Goal: Complete application form: Complete application form

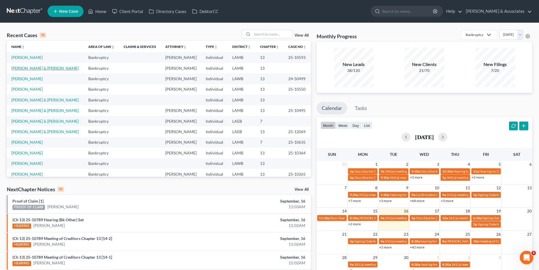
click at [27, 67] on link "[PERSON_NAME] & [PERSON_NAME]" at bounding box center [44, 68] width 67 height 5
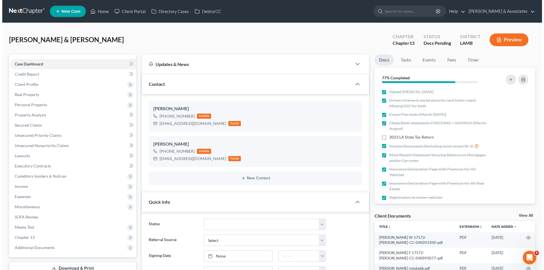
scroll to position [12, 0]
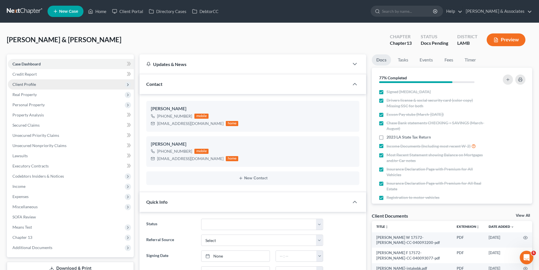
click at [28, 86] on span "Client Profile" at bounding box center [24, 84] width 24 height 5
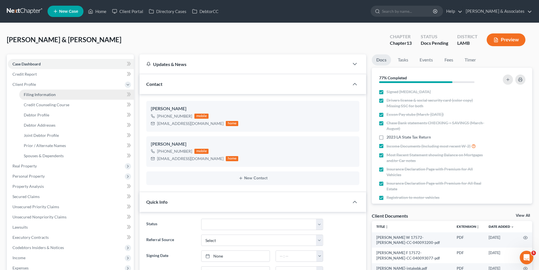
click at [72, 96] on link "Filing Information" at bounding box center [76, 94] width 115 height 10
select select "1"
select select "3"
select select "19"
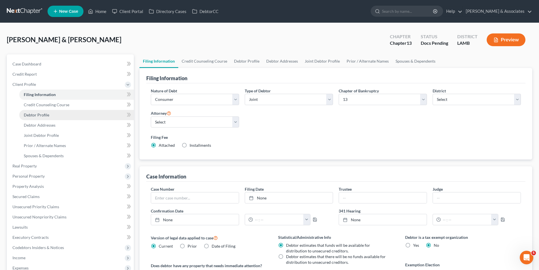
click at [50, 115] on link "Debtor Profile" at bounding box center [76, 115] width 115 height 10
select select "1"
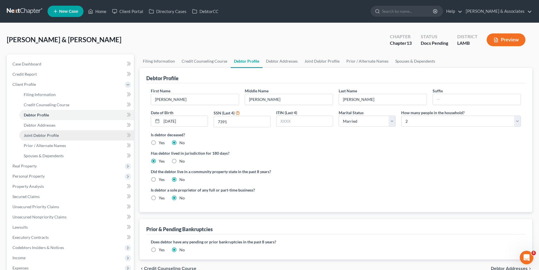
click at [44, 138] on link "Joint Debtor Profile" at bounding box center [76, 135] width 115 height 10
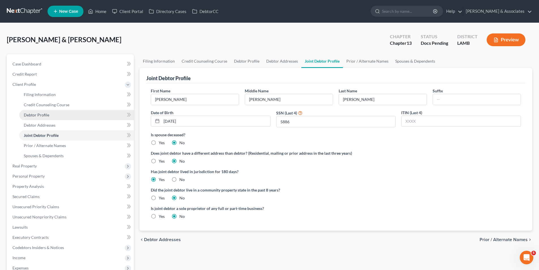
click at [57, 117] on link "Debtor Profile" at bounding box center [76, 115] width 115 height 10
select select "1"
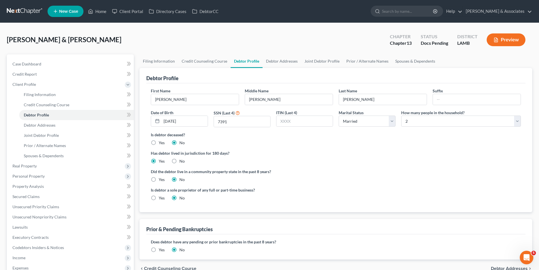
click at [159, 181] on label "Yes" at bounding box center [162, 180] width 6 height 6
click at [161, 180] on input "Yes" at bounding box center [163, 179] width 4 height 4
radio input "true"
radio input "false"
click at [64, 132] on link "Joint Debtor Profile" at bounding box center [76, 135] width 115 height 10
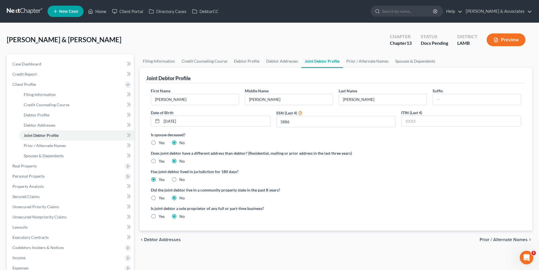
click at [159, 198] on label "Yes" at bounding box center [162, 198] width 6 height 6
click at [161, 198] on input "Yes" at bounding box center [163, 197] width 4 height 4
radio input "true"
radio input "false"
click at [35, 125] on span "Debtor Addresses" at bounding box center [40, 125] width 32 height 5
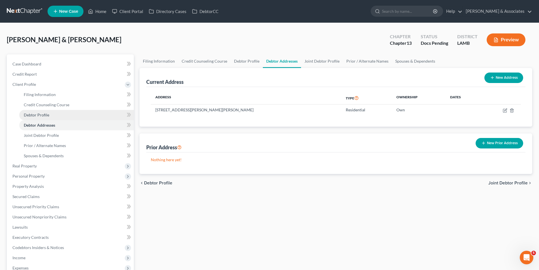
click at [44, 119] on link "Debtor Profile" at bounding box center [76, 115] width 115 height 10
select select "1"
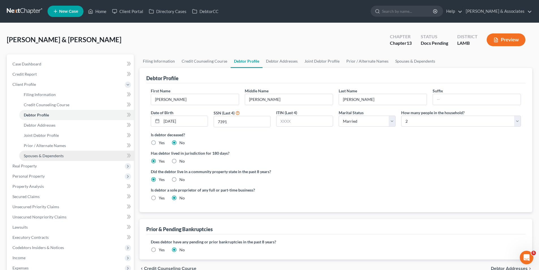
click at [70, 153] on link "Spouses & Dependents" at bounding box center [76, 156] width 115 height 10
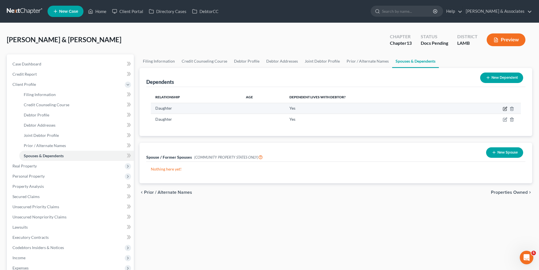
click at [505, 109] on icon "button" at bounding box center [506, 108] width 3 height 3
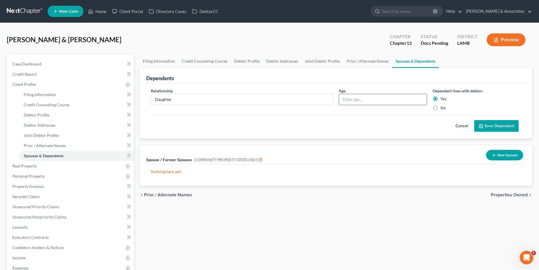
click at [409, 95] on input "text" at bounding box center [383, 99] width 88 height 11
type input "18"
click at [495, 131] on button "Save Dependent" at bounding box center [497, 126] width 44 height 12
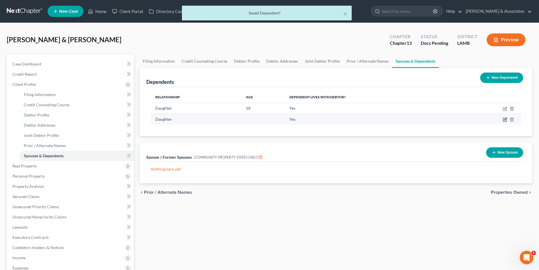
click at [504, 119] on icon "button" at bounding box center [505, 119] width 5 height 5
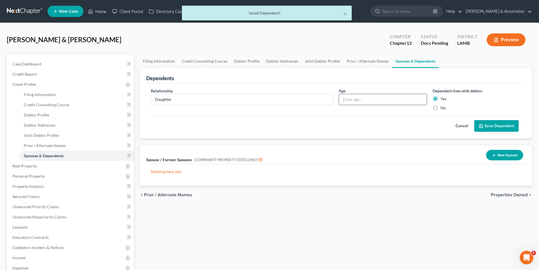
click at [382, 101] on input "text" at bounding box center [383, 99] width 88 height 11
type input "12"
click at [512, 130] on button "Save Dependent" at bounding box center [497, 126] width 44 height 12
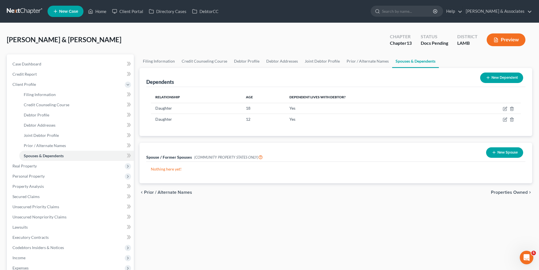
click at [500, 77] on button "New Dependent" at bounding box center [502, 77] width 43 height 10
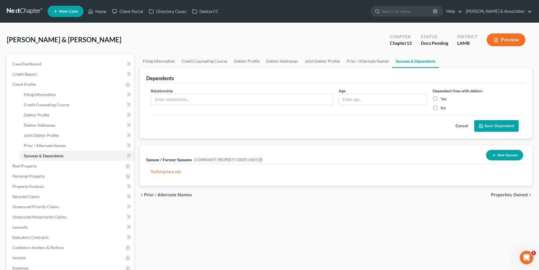
drag, startPoint x: 177, startPoint y: 96, endPoint x: 174, endPoint y: 81, distance: 15.2
click at [177, 96] on input "text" at bounding box center [242, 99] width 182 height 11
type input "Son"
click at [397, 104] on input "text" at bounding box center [383, 99] width 88 height 11
type input "20"
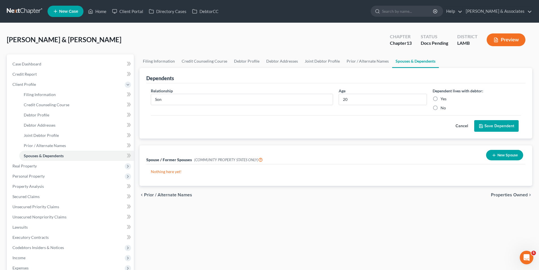
click at [445, 102] on div "Dependent lives with debtor: Yes No" at bounding box center [477, 99] width 94 height 23
click at [444, 102] on div "Dependent lives with debtor: Yes No" at bounding box center [477, 99] width 94 height 23
click at [445, 97] on label "Yes" at bounding box center [444, 99] width 6 height 6
click at [445, 97] on input "Yes" at bounding box center [445, 98] width 4 height 4
radio input "true"
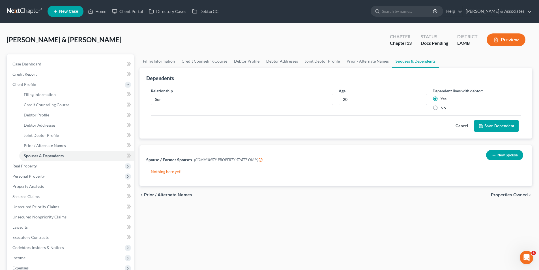
click at [503, 134] on div "Relationship * Son Age [DEMOGRAPHIC_DATA] Dependent lives with debtor: Yes No C…" at bounding box center [335, 111] width 379 height 56
click at [503, 129] on button "Save Dependent" at bounding box center [497, 126] width 44 height 12
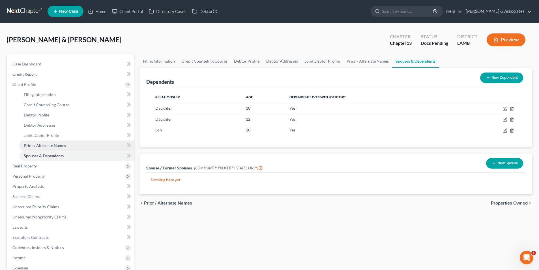
click at [45, 146] on span "Prior / Alternate Names" at bounding box center [45, 145] width 42 height 5
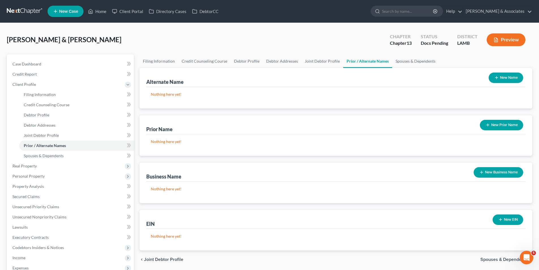
click at [486, 126] on icon "button" at bounding box center [488, 125] width 5 height 5
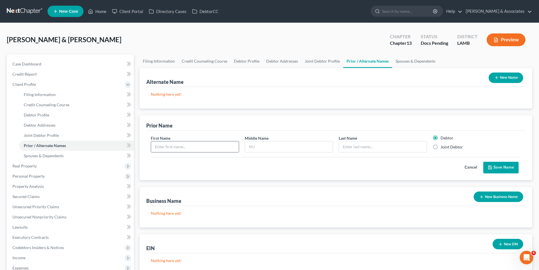
click at [166, 145] on input "text" at bounding box center [195, 146] width 88 height 11
type input "[PERSON_NAME]"
click at [449, 148] on label "Joint Debtor" at bounding box center [452, 147] width 22 height 6
click at [447, 148] on input "Joint Debtor" at bounding box center [445, 146] width 4 height 4
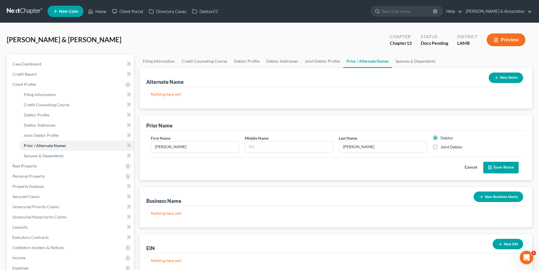
radio input "true"
radio input "false"
click at [499, 170] on button "Save Name" at bounding box center [501, 168] width 35 height 12
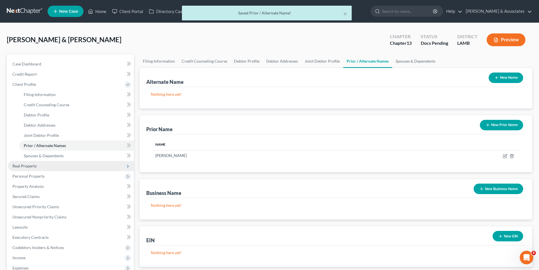
click at [32, 166] on span "Real Property" at bounding box center [24, 165] width 24 height 5
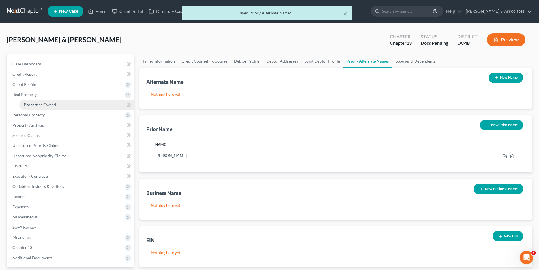
click at [47, 101] on link "Properties Owned" at bounding box center [76, 105] width 115 height 10
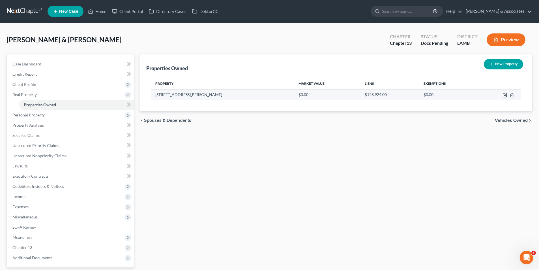
click at [506, 97] on icon "button" at bounding box center [504, 95] width 3 height 3
select select "19"
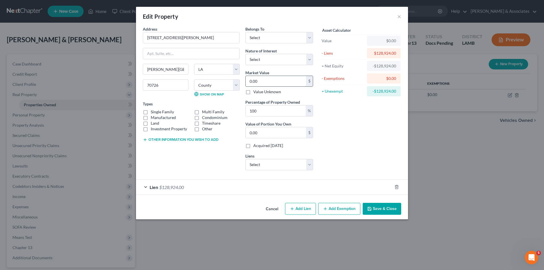
click at [287, 83] on input "0.00" at bounding box center [276, 81] width 60 height 11
type input "2"
type input "2.00"
type input "20"
type input "20.00"
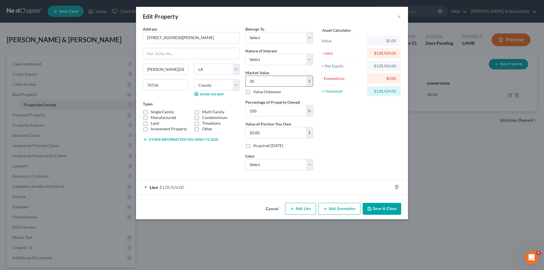
type input "206"
type input "206.00"
type input "2060"
type input "2,060.00"
type input "2,0603"
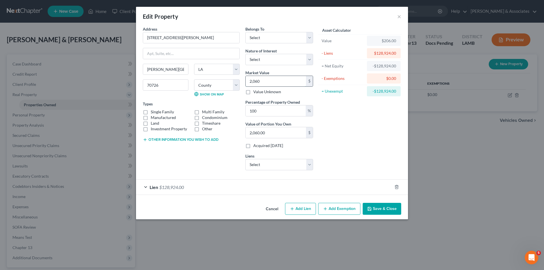
type input "20,603.00"
type input "2,06031"
type input "206,031.00"
type input "206,031"
click at [162, 112] on label "Single Family" at bounding box center [162, 112] width 23 height 6
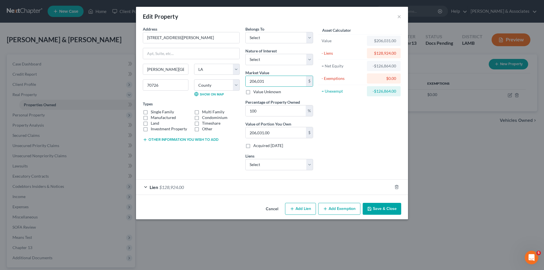
click at [157, 112] on input "Single Family" at bounding box center [155, 111] width 4 height 4
checkbox input "true"
drag, startPoint x: 285, startPoint y: 57, endPoint x: 284, endPoint y: 63, distance: 5.5
click at [285, 57] on select "Select Fee Simple Joint Tenant Life Estate Equitable Interest Future Interest T…" at bounding box center [279, 59] width 68 height 11
select select "0"
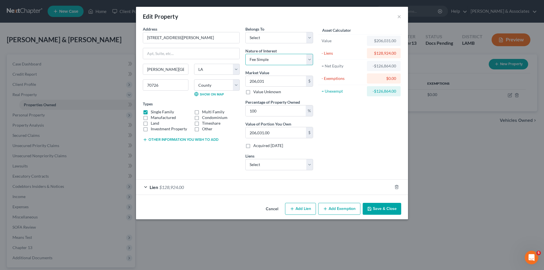
click at [245, 54] on select "Select Fee Simple Joint Tenant Life Estate Equitable Interest Future Interest T…" at bounding box center [279, 59] width 68 height 11
drag, startPoint x: 277, startPoint y: 40, endPoint x: 276, endPoint y: 42, distance: 3.0
click at [277, 40] on select "Select Debtor 1 Only Debtor 2 Only Debtor 1 And Debtor 2 Only At Least One Of T…" at bounding box center [279, 37] width 68 height 11
select select "4"
click at [245, 32] on select "Select Debtor 1 Only Debtor 2 Only Debtor 1 And Debtor 2 Only At Least One Of T…" at bounding box center [279, 37] width 68 height 11
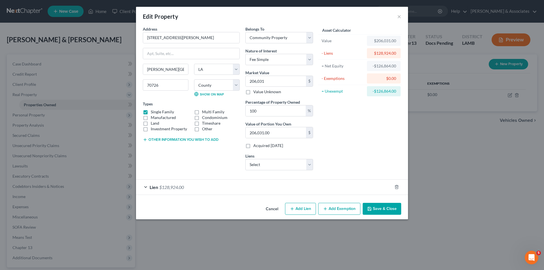
click at [193, 153] on div "Address * [GEOGRAPHIC_DATA][PERSON_NAME] [PERSON_NAME][GEOGRAPHIC_DATA] [US_STA…" at bounding box center [191, 100] width 103 height 149
click at [343, 205] on button "Add Exemption" at bounding box center [339, 209] width 42 height 12
select select "2"
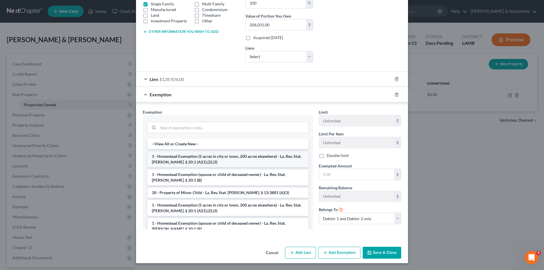
click at [168, 158] on li "1 - Homestead Exemption (5 acres in city or town, 200 acres elsewhere) - La. Re…" at bounding box center [227, 159] width 161 height 16
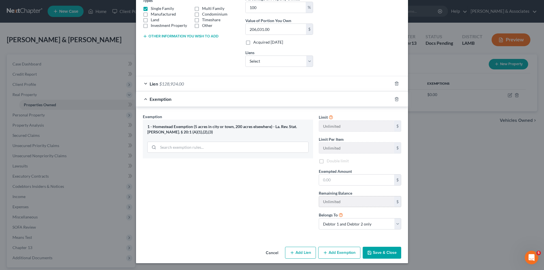
scroll to position [103, 0]
click at [365, 183] on input "text" at bounding box center [356, 179] width 75 height 11
type input "35,000"
click at [389, 250] on button "Save & Close" at bounding box center [381, 253] width 39 height 12
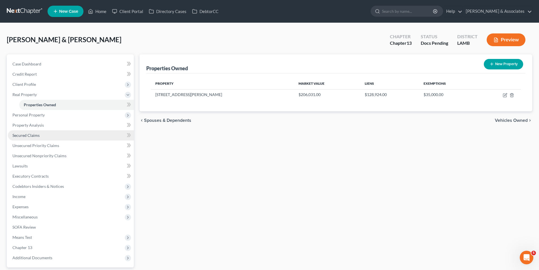
click at [18, 133] on span "Secured Claims" at bounding box center [25, 135] width 27 height 5
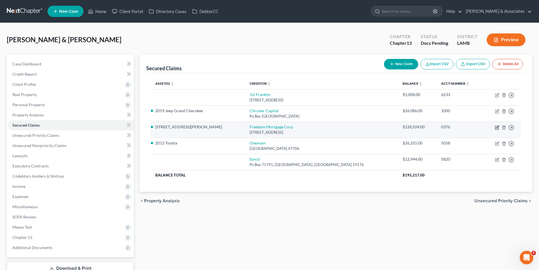
click at [496, 126] on icon "button" at bounding box center [497, 127] width 3 height 3
select select "9"
select select "2"
select select "4"
select select "0"
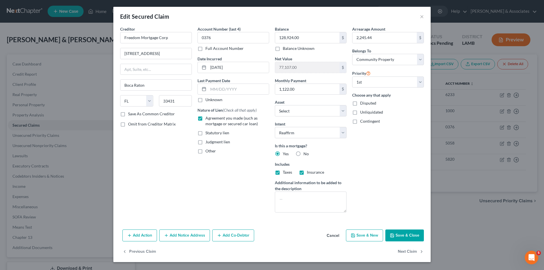
click at [392, 232] on button "Save & Close" at bounding box center [404, 235] width 39 height 12
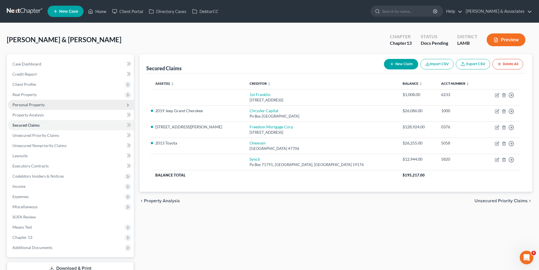
click at [27, 105] on span "Personal Property" at bounding box center [28, 104] width 32 height 5
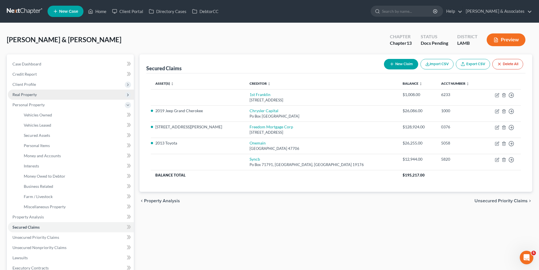
click at [28, 94] on span "Real Property" at bounding box center [24, 94] width 24 height 5
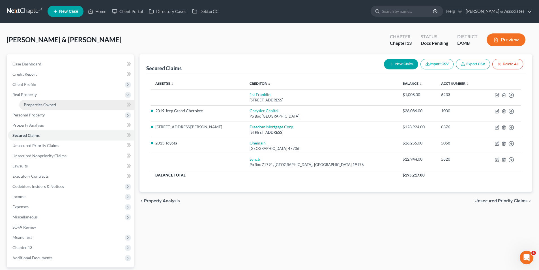
click at [38, 104] on span "Properties Owned" at bounding box center [40, 104] width 32 height 5
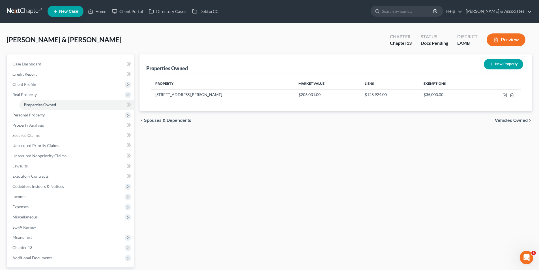
click at [491, 66] on icon "button" at bounding box center [492, 64] width 5 height 5
select select "19"
select select "31"
select select "2"
select select "0"
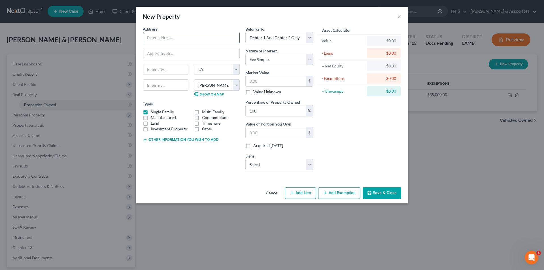
click at [168, 37] on input "text" at bounding box center [191, 37] width 96 height 11
type input "[STREET_ADDRESS][PERSON_NAME]"
click at [152, 82] on input "text" at bounding box center [166, 84] width 46 height 11
type input "70785"
type input "[PERSON_NAME]"
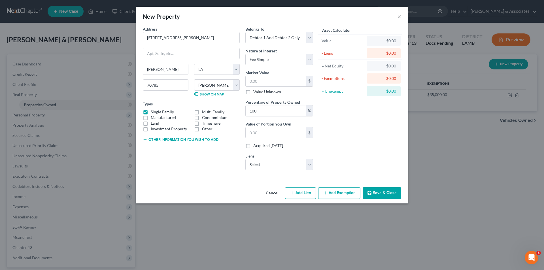
click at [172, 100] on div "[PERSON_NAME] State [US_STATE] AK [GEOGRAPHIC_DATA] [GEOGRAPHIC_DATA] [GEOGRAPH…" at bounding box center [191, 82] width 103 height 37
click at [157, 122] on label "Land" at bounding box center [155, 123] width 8 height 6
click at [157, 122] on input "Land" at bounding box center [155, 122] width 4 height 4
checkbox input "true"
click at [166, 110] on label "Single Family" at bounding box center [162, 112] width 23 height 6
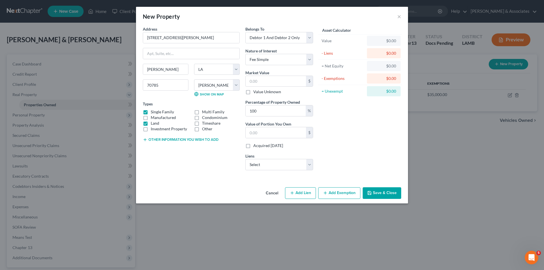
click at [157, 110] on input "Single Family" at bounding box center [155, 111] width 4 height 4
checkbox input "false"
click at [165, 118] on label "Manufactured" at bounding box center [163, 118] width 25 height 6
click at [157, 118] on input "Manufactured" at bounding box center [155, 117] width 4 height 4
checkbox input "true"
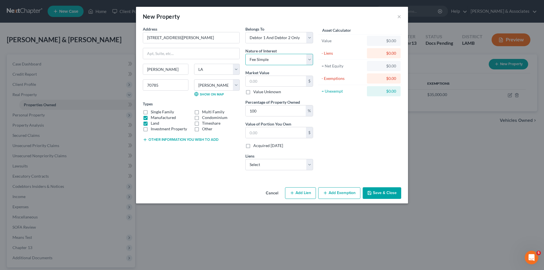
click at [253, 57] on select "Select Fee Simple Joint Tenant Life Estate Equitable Interest Future Interest T…" at bounding box center [279, 59] width 68 height 11
select select "3"
click at [245, 54] on select "Select Fee Simple Joint Tenant Life Estate Equitable Interest Future Interest T…" at bounding box center [279, 59] width 68 height 11
drag, startPoint x: 267, startPoint y: 131, endPoint x: 447, endPoint y: 131, distance: 179.8
click at [267, 131] on input "text" at bounding box center [276, 132] width 60 height 11
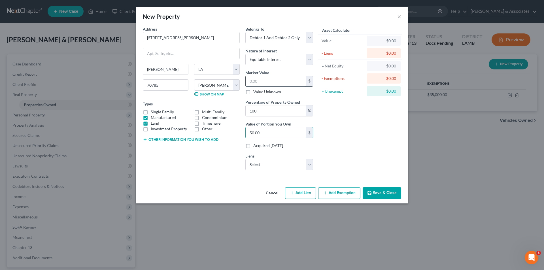
type input "50.00"
click at [291, 80] on input "text" at bounding box center [276, 81] width 60 height 11
type input "2"
type input "2.00"
type input "26"
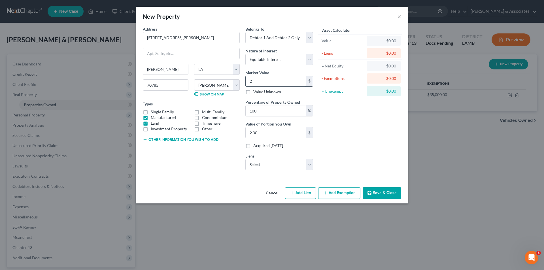
type input "26.00"
type input "263"
type input "263.00"
type input "2631"
type input "2,631.00"
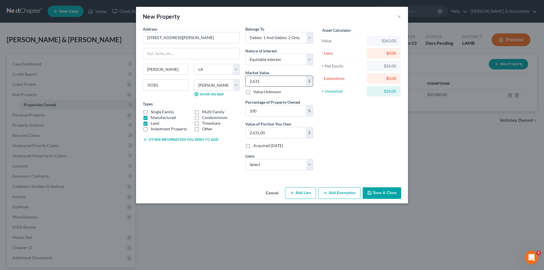
type input "2,6310"
type input "26,310.00"
type input "26,3103"
type input "263,103.00"
type input "263,103"
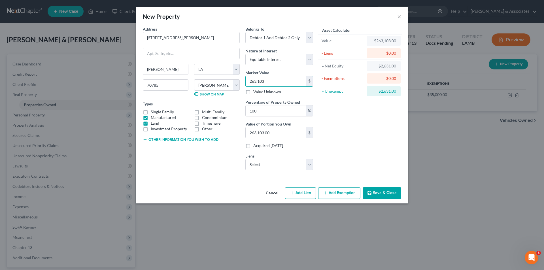
click at [336, 151] on div "Asset Calculator Value $263,103.00 - Liens $0.00 = Net Equity $2,631.00 - Exemp…" at bounding box center [360, 100] width 88 height 149
click at [214, 170] on div "Address * [GEOGRAPHIC_DATA][PERSON_NAME][GEOGRAPHIC_DATA] [US_STATE][GEOGRAPHIC…" at bounding box center [191, 100] width 103 height 149
click at [209, 163] on div "Address * [GEOGRAPHIC_DATA][PERSON_NAME][GEOGRAPHIC_DATA] [US_STATE][GEOGRAPHIC…" at bounding box center [191, 100] width 103 height 149
click at [395, 145] on div "Asset Calculator Value $263,103.00 - Liens $0.00 = Net Equity $2,631.00 - Exemp…" at bounding box center [360, 100] width 88 height 149
click at [253, 109] on input "100" at bounding box center [276, 110] width 60 height 11
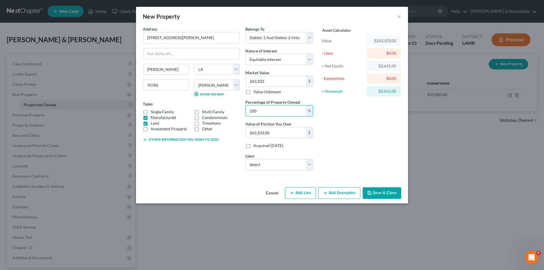
drag, startPoint x: 260, startPoint y: 111, endPoint x: 214, endPoint y: 98, distance: 47.7
click at [214, 104] on div "Address * [GEOGRAPHIC_DATA][PERSON_NAME][GEOGRAPHIC_DATA] [US_STATE][GEOGRAPHIC…" at bounding box center [228, 100] width 176 height 149
type input "5"
type input "13,155.15"
type input "50"
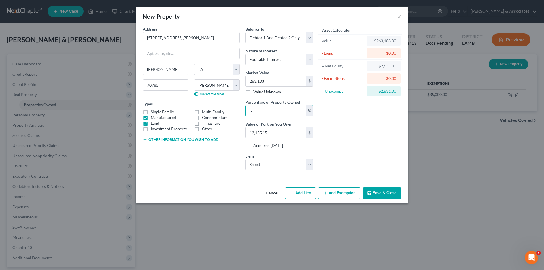
type input "131,551.50"
type input "50"
click at [415, 156] on div "New Property × Address * [GEOGRAPHIC_DATA][PERSON_NAME][GEOGRAPHIC_DATA] [US_ST…" at bounding box center [272, 135] width 544 height 270
click at [264, 40] on select "Select Debtor 1 Only Debtor 2 Only Debtor 1 And Debtor 2 Only At Least One Of T…" at bounding box center [279, 37] width 68 height 11
select select "0"
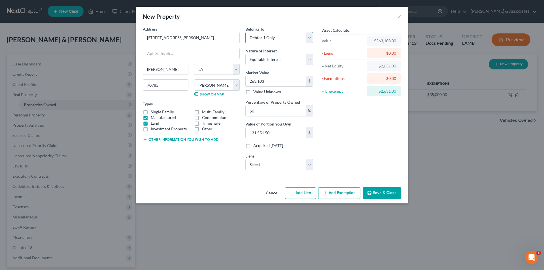
click at [245, 32] on select "Select Debtor 1 Only Debtor 2 Only Debtor 1 And Debtor 2 Only At Least One Of T…" at bounding box center [279, 37] width 68 height 11
click at [328, 119] on div "Asset Calculator Value $263,103.00 - Liens $0.00 = Net Equity $2,631.00 - Exemp…" at bounding box center [360, 100] width 88 height 149
click at [377, 139] on div "Asset Calculator Value $263,103.00 - Liens $0.00 = Net Equity $2,631.00 - Exemp…" at bounding box center [360, 100] width 88 height 149
click at [381, 195] on button "Save & Close" at bounding box center [381, 193] width 39 height 12
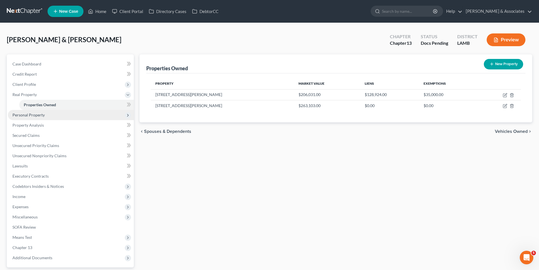
click at [48, 112] on span "Personal Property" at bounding box center [71, 115] width 126 height 10
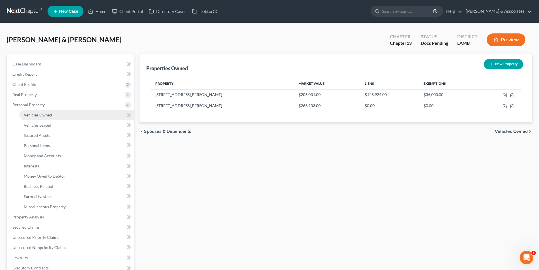
click at [52, 114] on link "Vehicles Owned" at bounding box center [76, 115] width 115 height 10
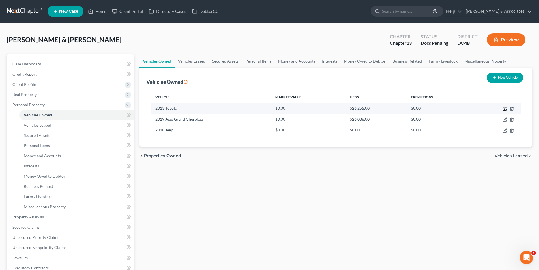
click at [505, 108] on icon "button" at bounding box center [505, 108] width 5 height 5
select select "0"
select select "13"
select select "2"
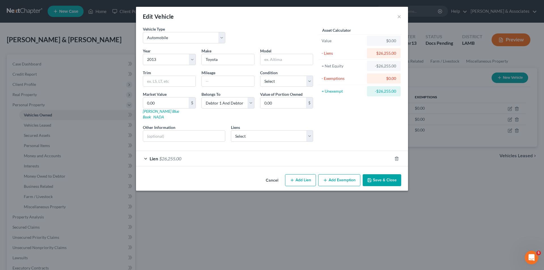
click at [197, 154] on div "Lien $26,255.00" at bounding box center [264, 158] width 256 height 15
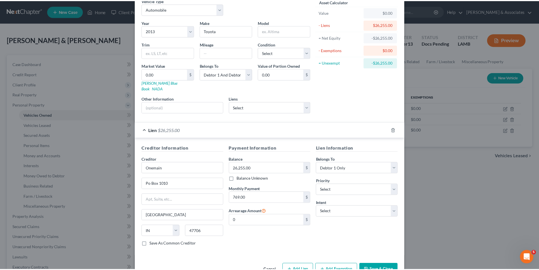
scroll to position [40, 0]
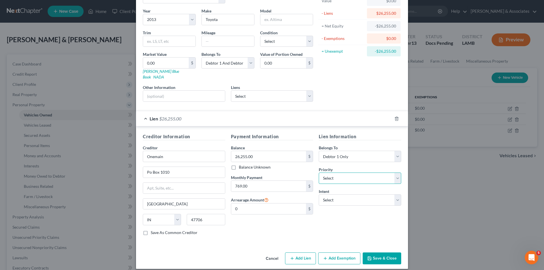
click at [329, 172] on select "Select 1st 2nd 3rd 4th 5th 6th 7th 8th 9th 10th 11th 12th 13th 14th 15th 16th 1…" at bounding box center [360, 177] width 82 height 11
select select "0"
click at [319, 172] on select "Select 1st 2nd 3rd 4th 5th 6th 7th 8th 9th 10th 11th 12th 13th 14th 15th 16th 1…" at bounding box center [360, 177] width 82 height 11
click at [319, 212] on div "Lien Information Belongs To * Select Debtor 1 Only Debtor 2 Only Debtor 1 And D…" at bounding box center [360, 186] width 88 height 107
click at [340, 194] on select "Select Surrender Redeem Reaffirm Avoid Other" at bounding box center [360, 199] width 82 height 11
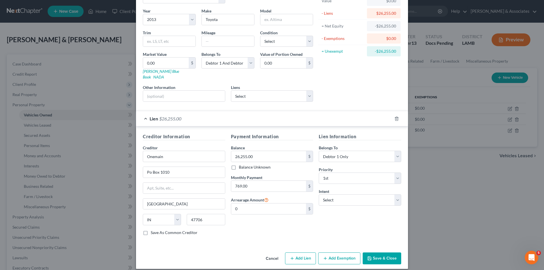
drag, startPoint x: 296, startPoint y: 217, endPoint x: 378, endPoint y: 229, distance: 83.5
click at [296, 217] on div "Payment Information Balance 26,255.00 $ Balance Unknown Balance Undetermined 26…" at bounding box center [272, 186] width 88 height 107
click at [385, 253] on button "Save & Close" at bounding box center [381, 258] width 39 height 12
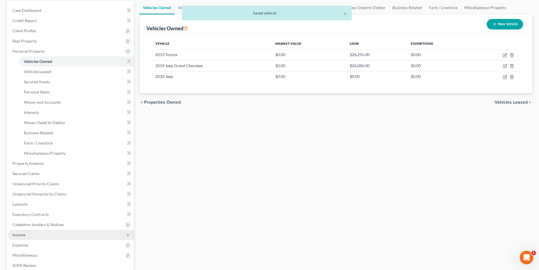
scroll to position [66, 0]
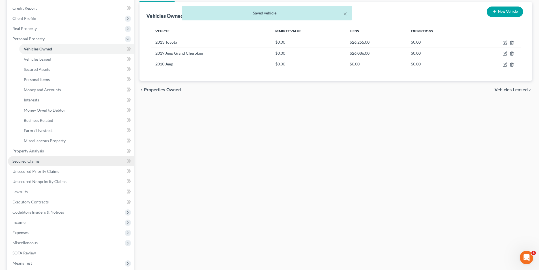
click at [35, 159] on span "Secured Claims" at bounding box center [25, 161] width 27 height 5
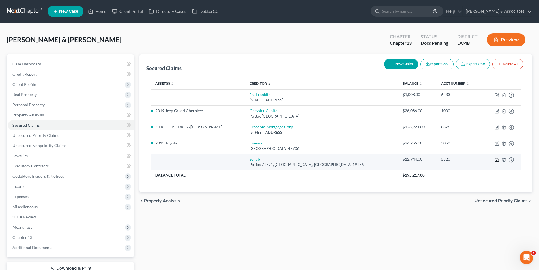
click at [495, 160] on icon "button" at bounding box center [497, 159] width 5 height 5
select select "39"
select select "0"
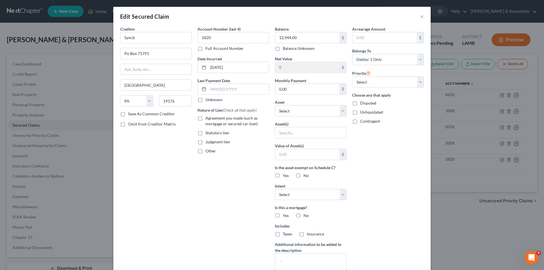
click at [217, 124] on span "Agreement you made (such as mortgage or secured car loan)" at bounding box center [231, 121] width 52 height 10
click at [211, 119] on input "Agreement you made (such as mortgage or secured car loan)" at bounding box center [210, 117] width 4 height 4
checkbox input "true"
click at [420, 15] on button "×" at bounding box center [422, 16] width 4 height 7
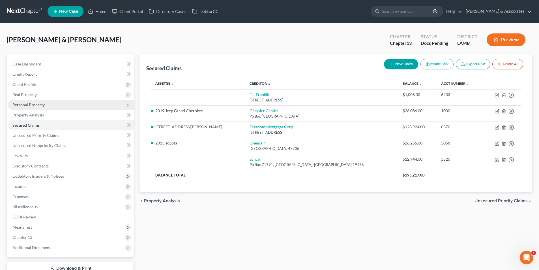
click at [39, 106] on span "Personal Property" at bounding box center [28, 104] width 32 height 5
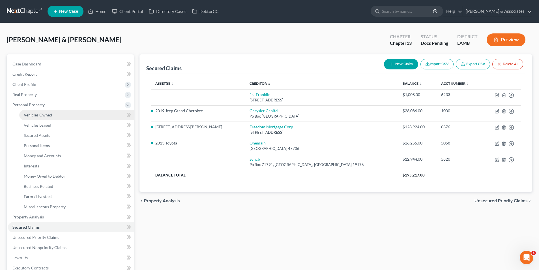
click at [50, 115] on span "Vehicles Owned" at bounding box center [38, 114] width 28 height 5
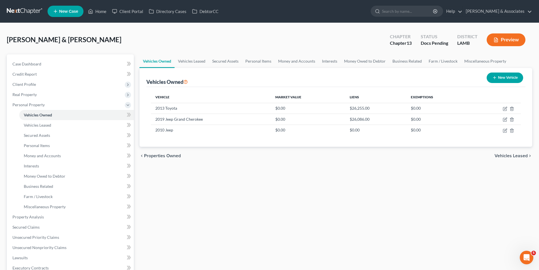
click at [493, 78] on icon "button" at bounding box center [495, 77] width 5 height 5
select select "0"
select select "2"
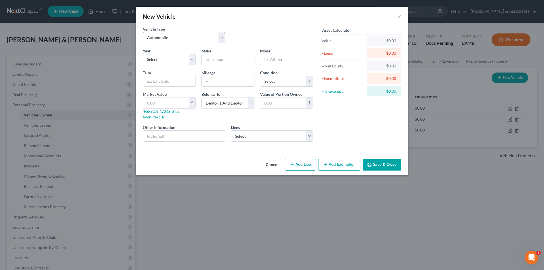
click at [171, 40] on select "Select Automobile Truck Trailer Watercraft Aircraft Motor Home Atv Other Vehicle" at bounding box center [184, 37] width 82 height 11
select select "6"
click at [143, 32] on select "Select Automobile Truck Trailer Watercraft Aircraft Motor Home Atv Other Vehicle" at bounding box center [184, 37] width 82 height 11
click at [168, 57] on select "Select 2026 2025 2024 2023 2022 2021 2020 2019 2018 2017 2016 2015 2014 2013 20…" at bounding box center [169, 59] width 53 height 11
select select "3"
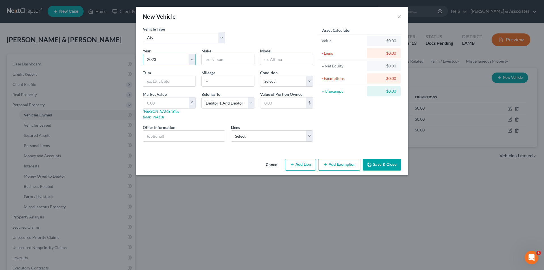
click at [143, 54] on select "Select 2026 2025 2024 2023 2022 2021 2020 2019 2018 2017 2016 2015 2014 2013 20…" at bounding box center [169, 59] width 53 height 11
click at [238, 54] on input "text" at bounding box center [228, 59] width 52 height 11
click at [223, 62] on input "Grisley" at bounding box center [228, 59] width 52 height 11
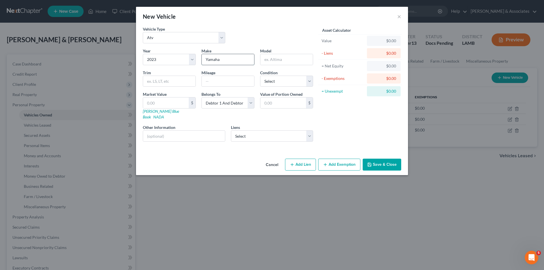
type input "Yamaha"
click at [358, 131] on div "Asset Calculator Value $0.00 - Liens $0.00 = Net Equity $0.00 - Exemptions $0.0…" at bounding box center [360, 86] width 88 height 120
click at [305, 61] on input "Grisley Special Edition" at bounding box center [286, 59] width 52 height 11
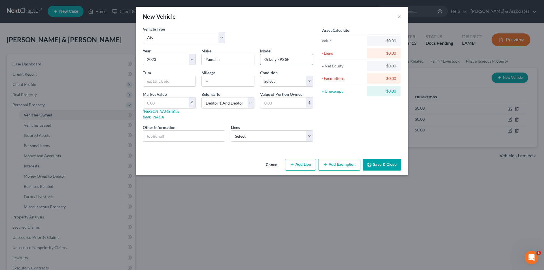
type input "Grizzly EPS SE"
drag, startPoint x: 304, startPoint y: 61, endPoint x: 278, endPoint y: 61, distance: 25.8
click at [278, 61] on input "Grizzly EPS SE" at bounding box center [286, 59] width 52 height 11
click at [161, 85] on input "text" at bounding box center [169, 81] width 52 height 11
paste input "EPS SE"
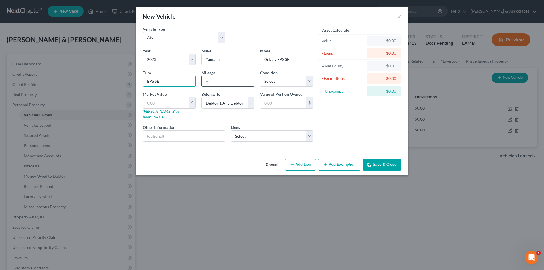
type input "EPS SE"
click at [242, 85] on input "text" at bounding box center [228, 81] width 52 height 11
click at [306, 82] on select "Select Excellent Very Good Good Fair Poor" at bounding box center [286, 81] width 53 height 11
select select "3"
click at [260, 76] on select "Select Excellent Very Good Good Fair Poor" at bounding box center [286, 81] width 53 height 11
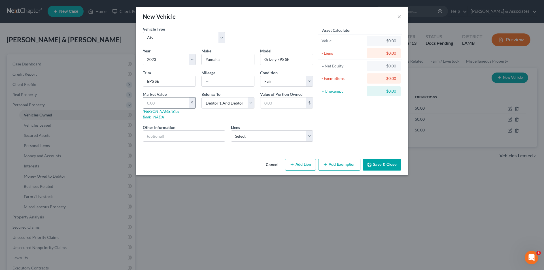
click at [167, 99] on input "text" at bounding box center [166, 102] width 46 height 11
type input "9"
type input "9.00"
type input "99"
type input "99.00"
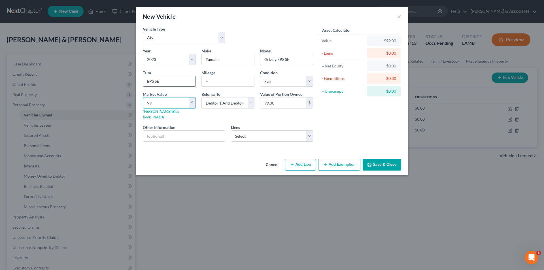
type input "993"
type input "993.00"
type input "9930"
type input "9,930.00"
type input "9,930"
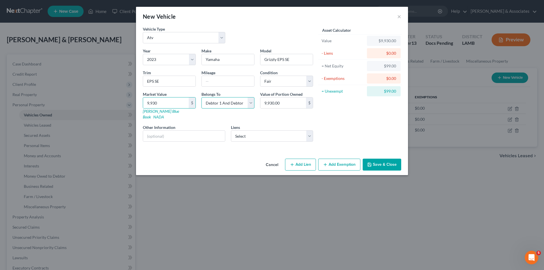
drag, startPoint x: 245, startPoint y: 102, endPoint x: 244, endPoint y: 108, distance: 6.0
click at [245, 102] on select "Select Debtor 1 Only Debtor 2 Only Debtor 1 And Debtor 2 Only At Least One Of T…" at bounding box center [227, 102] width 53 height 11
select select "4"
click at [201, 97] on select "Select Debtor 1 Only Debtor 2 Only Debtor 1 And Debtor 2 Only At Least One Of T…" at bounding box center [227, 102] width 53 height 11
click at [242, 149] on div "Vehicle Type Select Automobile Truck Trailer Watercraft Aircraft Motor Home Atv…" at bounding box center [272, 91] width 272 height 130
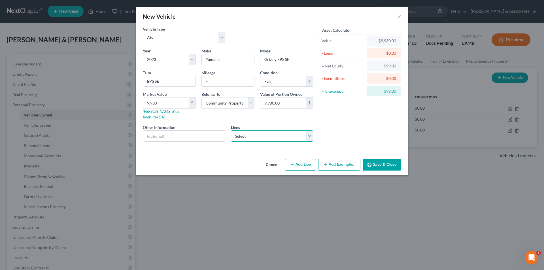
click at [246, 130] on select "Select Syncb - $12,944.00 1st Franklin - $1,008.00" at bounding box center [272, 135] width 82 height 11
select select "0"
click at [231, 130] on select "Select Syncb - $12,944.00 1st Franklin - $1,008.00" at bounding box center [272, 135] width 82 height 11
select select
select select "39"
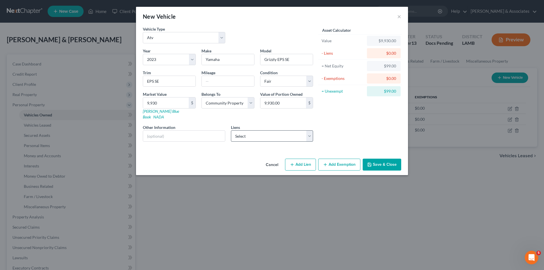
select select "0"
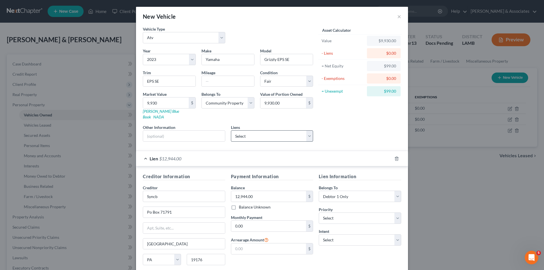
click at [226, 151] on div "Lien $12,944.00" at bounding box center [264, 158] width 256 height 15
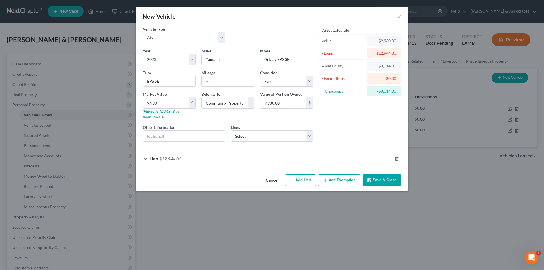
click at [250, 151] on div "Lien $12,944.00" at bounding box center [264, 158] width 256 height 15
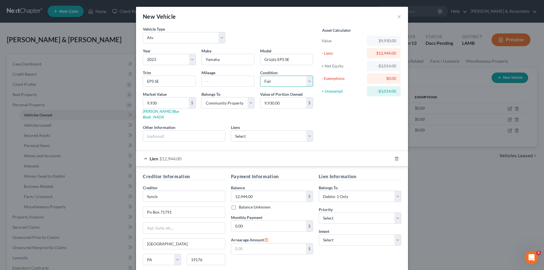
drag, startPoint x: 292, startPoint y: 81, endPoint x: 292, endPoint y: 85, distance: 4.2
click at [292, 81] on select "Select Excellent Very Good Good Fair Poor" at bounding box center [286, 81] width 53 height 11
click at [260, 76] on select "Select Excellent Very Good Good Fair Poor" at bounding box center [286, 81] width 53 height 11
select select "2"
click at [353, 127] on div "Asset Calculator Value $9,930.00 - Liens $12,944.00 = Net Equity -$3,014.00 - E…" at bounding box center [360, 86] width 88 height 120
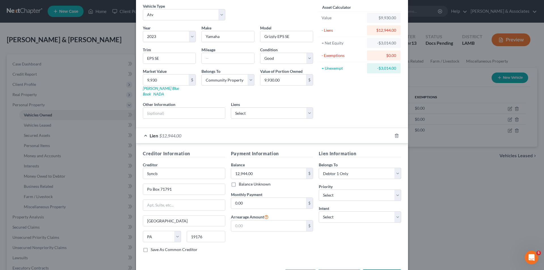
scroll to position [40, 0]
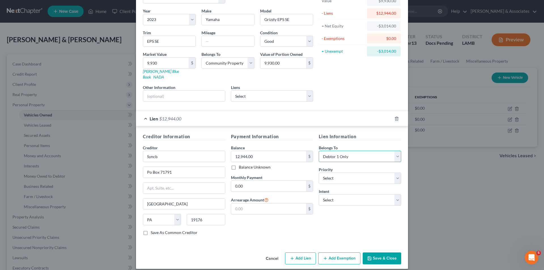
click at [345, 152] on select "Select Debtor 1 Only Debtor 2 Only Debtor 1 And Debtor 2 Only At Least One Of T…" at bounding box center [360, 156] width 82 height 11
select select "4"
click at [319, 151] on select "Select Debtor 1 Only Debtor 2 Only Debtor 1 And Debtor 2 Only At Least One Of T…" at bounding box center [360, 156] width 82 height 11
click at [348, 228] on div "Lien Information Belongs To * Select Debtor 1 Only Debtor 2 Only Debtor 1 And D…" at bounding box center [360, 186] width 88 height 107
click at [348, 175] on select "Select 1st 2nd 3rd 4th 5th 6th 7th 8th 9th 10th 11th 12th 13th 14th 15th 16th 1…" at bounding box center [360, 177] width 82 height 11
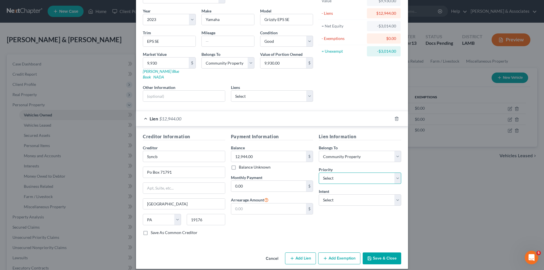
select select "0"
click at [319, 172] on select "Select 1st 2nd 3rd 4th 5th 6th 7th 8th 9th 10th 11th 12th 13th 14th 15th 16th 1…" at bounding box center [360, 177] width 82 height 11
click at [362, 195] on select "Select Surrender Redeem Reaffirm Avoid Other" at bounding box center [360, 199] width 82 height 11
select select "0"
click at [319, 194] on select "Select Surrender Redeem Reaffirm Avoid Other" at bounding box center [360, 199] width 82 height 11
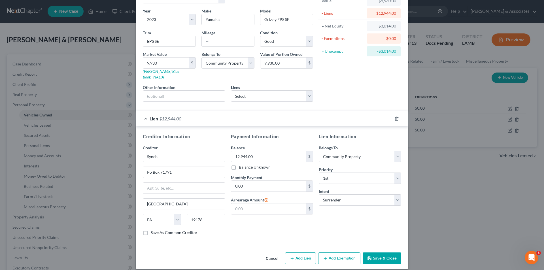
click at [338, 212] on div "Lien Information Belongs To * Select Debtor 1 Only Debtor 2 Only Debtor 1 And D…" at bounding box center [360, 186] width 88 height 107
click at [349, 226] on div "Lien Information Belongs To * Select Debtor 1 Only Debtor 2 Only Debtor 1 And D…" at bounding box center [360, 186] width 88 height 107
click at [378, 252] on button "Save & Close" at bounding box center [381, 258] width 39 height 12
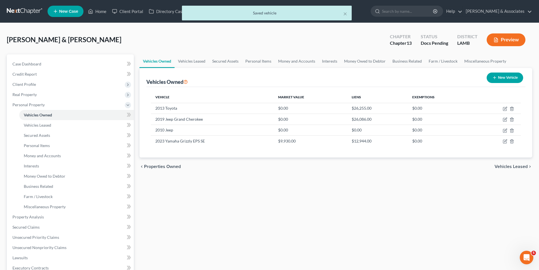
click at [334, 187] on div "Vehicles Owned Vehicles Leased Secured Assets Personal Items Money and Accounts…" at bounding box center [336, 215] width 399 height 323
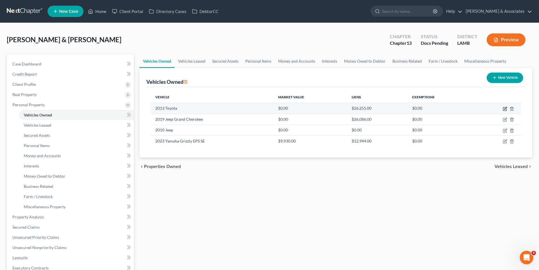
click at [505, 107] on icon "button" at bounding box center [504, 108] width 3 height 3
select select "0"
select select "13"
select select "2"
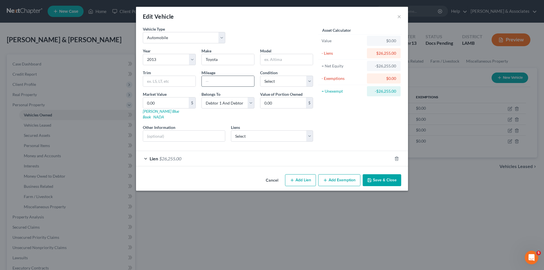
click at [209, 85] on input "text" at bounding box center [228, 81] width 52 height 11
type input "150000"
click at [171, 84] on input "text" at bounding box center [169, 81] width 52 height 11
click at [302, 59] on input "text" at bounding box center [286, 59] width 52 height 11
type input "Tacoma Double Cab"
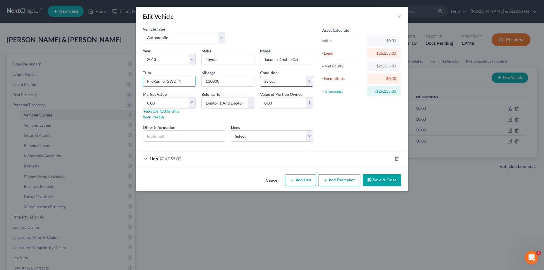
type input "PreRunner 2WD I4"
click at [292, 83] on select "Select Excellent Very Good Good Fair Poor" at bounding box center [286, 81] width 53 height 11
select select "3"
click at [260, 76] on select "Select Excellent Very Good Good Fair Poor" at bounding box center [286, 81] width 53 height 11
click at [175, 98] on input "0.00" at bounding box center [166, 102] width 46 height 11
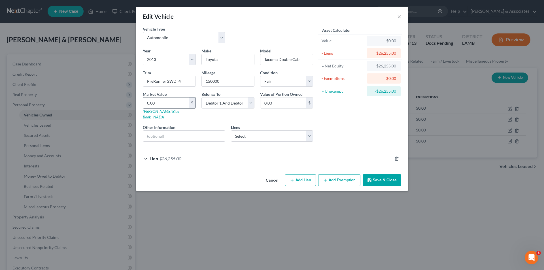
type input "1"
type input "1.00"
type input "11"
type input "11.00"
type input "112"
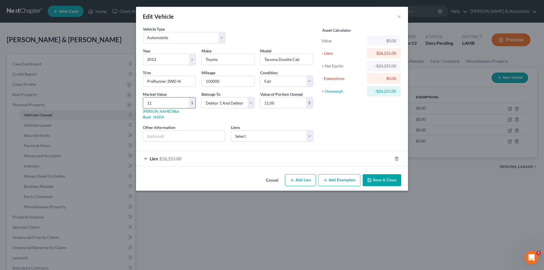
type input "112.00"
type input "1120"
type input "1,120.00"
type input "1,1200"
type input "11,200.00"
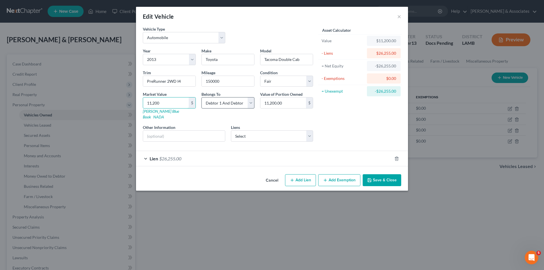
type input "11,200"
click at [240, 108] on select "Select Debtor 1 Only Debtor 2 Only Debtor 1 And Debtor 2 Only At Least One Of T…" at bounding box center [227, 102] width 53 height 11
select select "4"
click at [201, 97] on select "Select Debtor 1 Only Debtor 2 Only Debtor 1 And Debtor 2 Only At Least One Of T…" at bounding box center [227, 102] width 53 height 11
click at [342, 128] on div "Asset Calculator Value $11,200.00 - Liens $26,255.00 = Net Equity -$26,255.00 -…" at bounding box center [360, 86] width 88 height 120
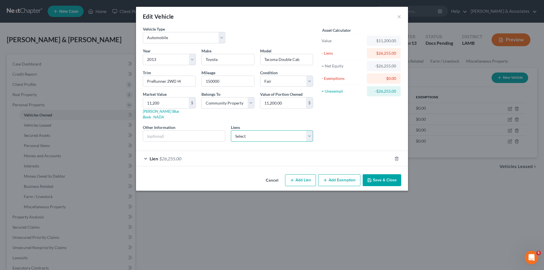
click at [285, 130] on select "Select 1st Franklin - $1,008.00" at bounding box center [272, 135] width 82 height 11
click at [349, 125] on div "Asset Calculator Value $11,200.00 - Liens $26,255.00 = Net Equity -$26,255.00 -…" at bounding box center [360, 86] width 88 height 120
click at [167, 156] on div "Lien $26,255.00" at bounding box center [264, 158] width 256 height 15
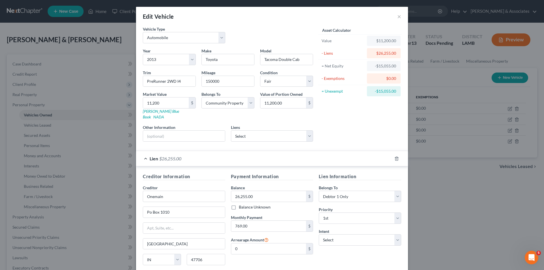
click at [167, 156] on div "Lien $26,255.00" at bounding box center [264, 158] width 256 height 15
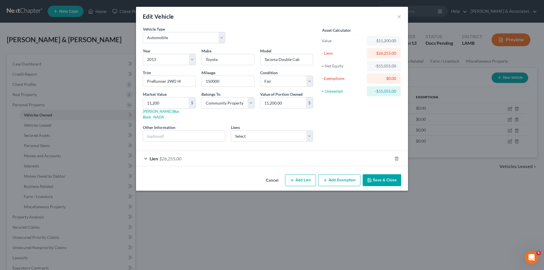
click at [389, 176] on button "Save & Close" at bounding box center [381, 180] width 39 height 12
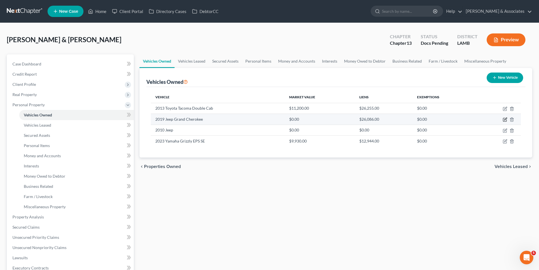
click at [505, 118] on icon "button" at bounding box center [504, 119] width 3 height 3
select select "0"
select select "7"
select select "2"
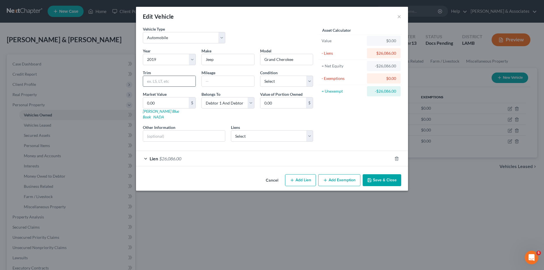
click at [173, 79] on input "text" at bounding box center [169, 81] width 52 height 11
type input "Utility 4D Limited 4WD"
type input "81000"
click at [279, 86] on select "Select Excellent Very Good Good Fair Poor" at bounding box center [286, 81] width 53 height 11
select select "3"
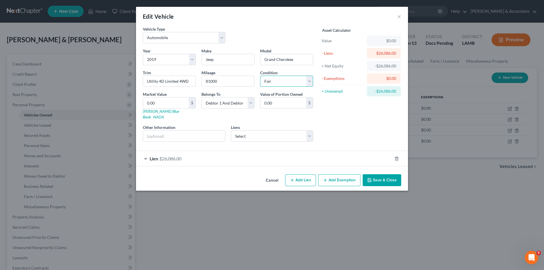
click at [260, 76] on select "Select Excellent Very Good Good Fair Poor" at bounding box center [286, 81] width 53 height 11
click at [168, 105] on input "0.00" at bounding box center [166, 102] width 46 height 11
type input "1"
type input "1.00"
type input "15"
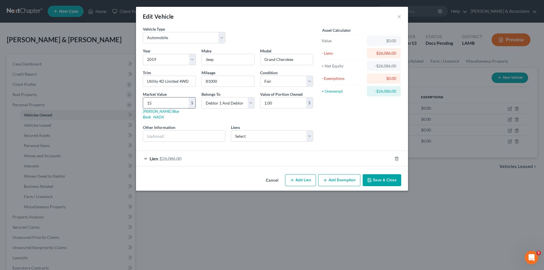
type input "15.00"
type input "151"
type input "151.00"
type input "1517"
type input "1,517.00"
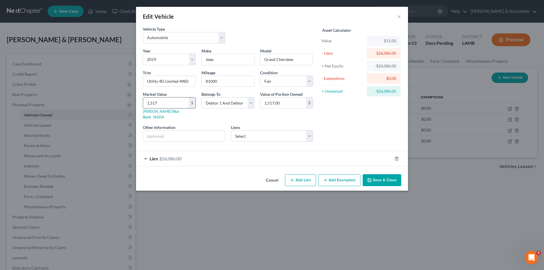
type input "1,5175"
type input "15,175.00"
type input "15,175"
click at [236, 101] on select "Select Debtor 1 Only Debtor 2 Only Debtor 1 And Debtor 2 Only At Least One Of T…" at bounding box center [227, 102] width 53 height 11
select select "4"
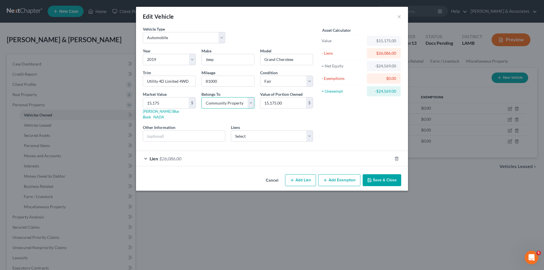
click at [201, 97] on select "Select Debtor 1 Only Debtor 2 Only Debtor 1 And Debtor 2 Only At Least One Of T…" at bounding box center [227, 102] width 53 height 11
click at [364, 131] on div "Asset Calculator Value $15,175.00 - Liens $26,086.00 = Net Equity -$24,569.00 -…" at bounding box center [360, 86] width 88 height 120
click at [150, 156] on span "Lien" at bounding box center [154, 158] width 8 height 5
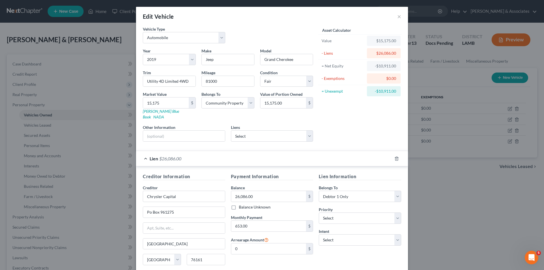
click at [150, 156] on span "Lien" at bounding box center [154, 158] width 8 height 5
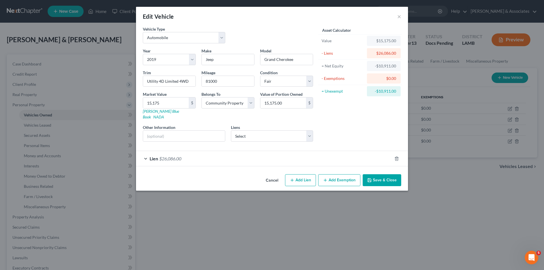
click at [168, 156] on span "$26,086.00" at bounding box center [170, 158] width 22 height 5
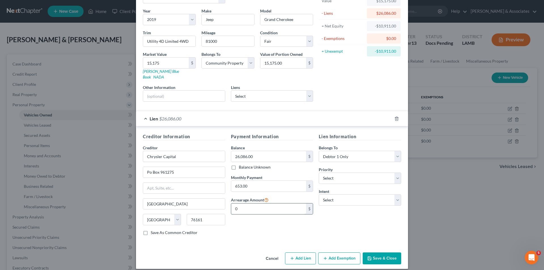
click at [245, 203] on input "0" at bounding box center [268, 208] width 75 height 11
type input "653.00"
click at [324, 209] on div "Lien Information Belongs To * Select Debtor 1 Only Debtor 2 Only Debtor 1 And D…" at bounding box center [360, 186] width 88 height 107
click at [350, 172] on select "Select 1st 2nd 3rd 4th 5th 6th 7th 8th 9th 10th 11th 12th 13th 14th 15th 16th 1…" at bounding box center [360, 177] width 82 height 11
select select "0"
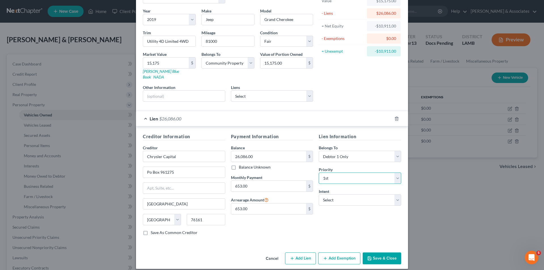
click at [319, 172] on select "Select 1st 2nd 3rd 4th 5th 6th 7th 8th 9th 10th 11th 12th 13th 14th 15th 16th 1…" at bounding box center [360, 177] width 82 height 11
click at [338, 155] on select "Select Debtor 1 Only Debtor 2 Only Debtor 1 And Debtor 2 Only At Least One Of T…" at bounding box center [360, 156] width 82 height 11
select select "4"
click at [319, 151] on select "Select Debtor 1 Only Debtor 2 Only Debtor 1 And Debtor 2 Only At Least One Of T…" at bounding box center [360, 156] width 82 height 11
click at [336, 196] on select "Select Surrender Redeem Reaffirm Avoid Other" at bounding box center [360, 199] width 82 height 11
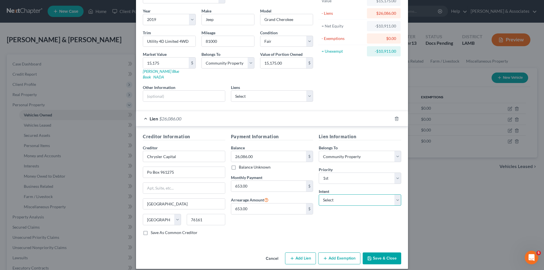
select select "2"
click at [319, 194] on select "Select Surrender Redeem Reaffirm Avoid Other" at bounding box center [360, 199] width 82 height 11
click at [306, 216] on div "Payment Information Balance 26,086.00 $ Balance Unknown Balance Undetermined 26…" at bounding box center [272, 186] width 88 height 107
click at [375, 253] on button "Save & Close" at bounding box center [381, 258] width 39 height 12
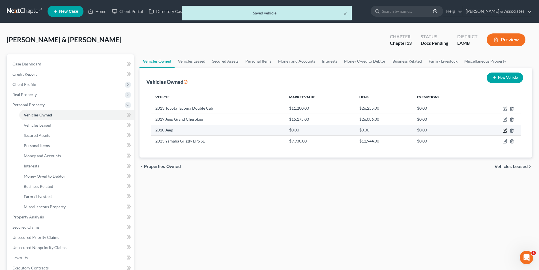
click at [505, 131] on icon "button" at bounding box center [505, 130] width 5 height 5
select select "0"
select select "16"
select select "2"
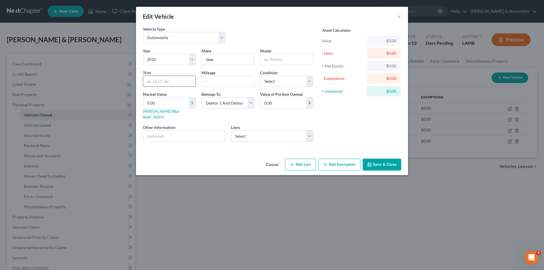
drag, startPoint x: 187, startPoint y: 80, endPoint x: 177, endPoint y: 78, distance: 9.8
click at [187, 80] on input "text" at bounding box center [169, 81] width 52 height 11
type input "Utility 4D Latitude 2WD"
type input "170000"
click at [275, 84] on select "Select Excellent Very Good Good Fair Poor" at bounding box center [286, 81] width 53 height 11
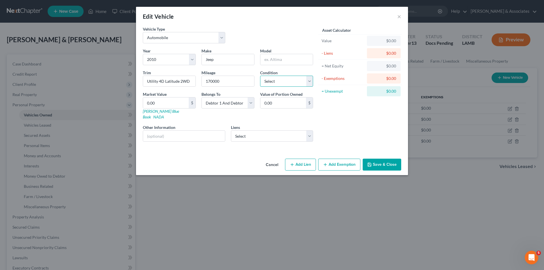
select select "3"
click at [260, 76] on select "Select Excellent Very Good Good Fair Poor" at bounding box center [286, 81] width 53 height 11
click at [277, 58] on input "text" at bounding box center [286, 59] width 52 height 11
type input "Patriot-4Cyl"
click at [232, 104] on select "Select Debtor 1 Only Debtor 2 Only Debtor 1 And Debtor 2 Only At Least One Of T…" at bounding box center [227, 102] width 53 height 11
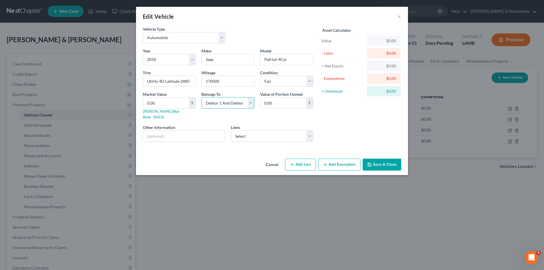
select select "4"
click at [201, 97] on select "Select Debtor 1 Only Debtor 2 Only Debtor 1 And Debtor 2 Only At Least One Of T…" at bounding box center [227, 102] width 53 height 11
click at [375, 125] on div "Asset Calculator Value $0.00 - Liens $0.00 = Net Equity $0.00 - Exemptions $0.0…" at bounding box center [360, 86] width 88 height 120
click at [178, 97] on div "Market Value 0.00 $ [PERSON_NAME] Blue Book NADA" at bounding box center [169, 105] width 59 height 29
click at [180, 101] on input "0.00" at bounding box center [166, 102] width 46 height 11
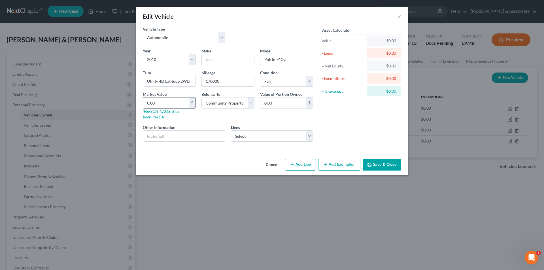
type input "2"
type input "2.00"
type input "22"
type input "22.00"
type input "225"
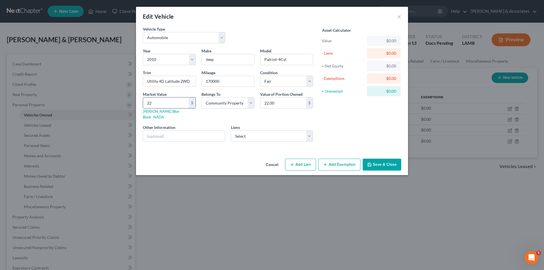
type input "225.00"
type input "2250"
type input "2,250.00"
type input "2,250"
click at [394, 159] on button "Save & Close" at bounding box center [381, 165] width 39 height 12
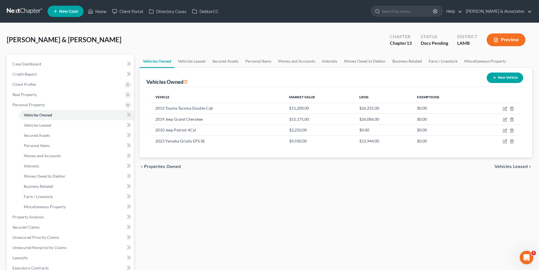
click at [350, 174] on div "chevron_left Properties Owned Vehicles Leased chevron_right" at bounding box center [336, 166] width 393 height 18
click at [504, 80] on button "New Vehicle" at bounding box center [505, 77] width 37 height 10
select select "0"
select select "2"
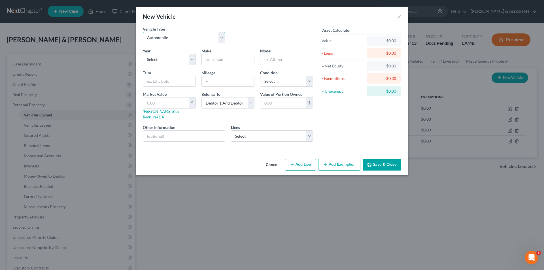
click at [160, 40] on select "Select Automobile Truck Trailer Watercraft Aircraft Motor Home Atv Other Vehicle" at bounding box center [184, 37] width 82 height 11
select select "3"
click at [143, 32] on select "Select Automobile Truck Trailer Watercraft Aircraft Motor Home Atv Other Vehicle" at bounding box center [184, 37] width 82 height 11
click at [173, 62] on select "Select 2026 2025 2024 2023 2022 2021 2020 2019 2018 2017 2016 2015 2014 2013 20…" at bounding box center [169, 59] width 53 height 11
select select "7"
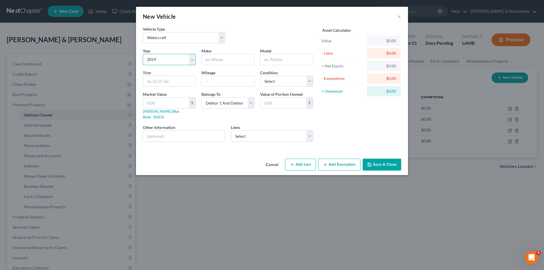
click at [143, 54] on select "Select 2026 2025 2024 2023 2022 2021 2020 2019 2018 2017 2016 2015 2014 2013 20…" at bounding box center [169, 59] width 53 height 11
click at [223, 63] on input "text" at bounding box center [228, 59] width 52 height 11
type input "E"
type input "Xpress"
type input "H20 Bay"
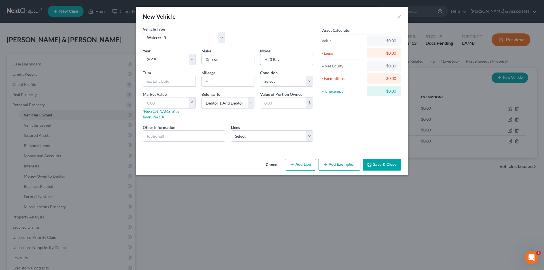
click at [375, 159] on button "Save & Close" at bounding box center [381, 165] width 39 height 12
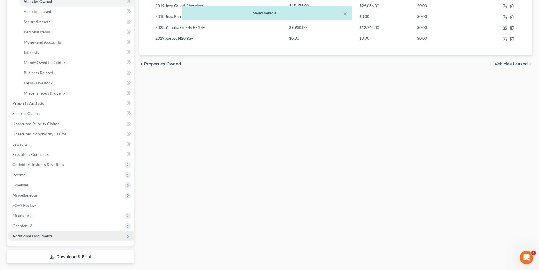
scroll to position [129, 0]
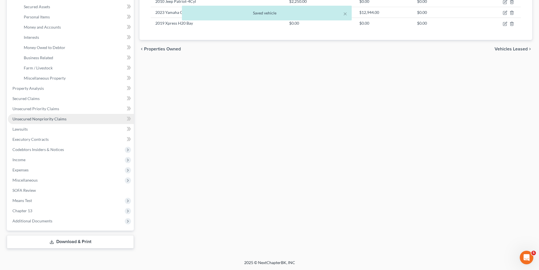
click at [47, 121] on span "Unsecured Nonpriority Claims" at bounding box center [39, 118] width 54 height 5
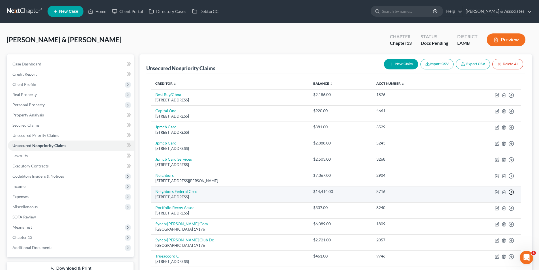
click at [511, 191] on icon "button" at bounding box center [512, 192] width 6 height 6
click at [476, 196] on link "Move to D" at bounding box center [485, 196] width 47 height 10
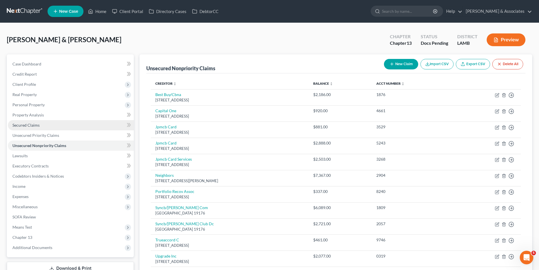
click at [25, 127] on link "Secured Claims" at bounding box center [71, 125] width 126 height 10
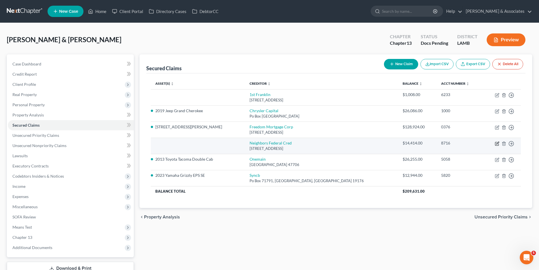
click at [499, 145] on icon "button" at bounding box center [497, 143] width 3 height 3
select select "19"
select select "0"
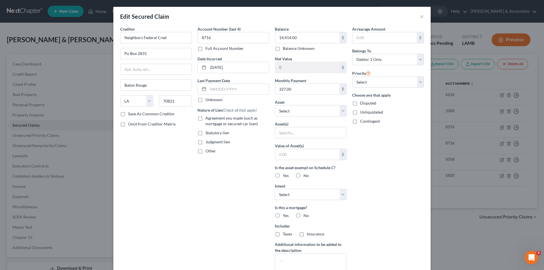
click at [229, 122] on span "Agreement you made (such as mortgage or secured car loan)" at bounding box center [231, 121] width 52 height 10
click at [211, 119] on input "Agreement you made (such as mortgage or secured car loan)" at bounding box center [210, 117] width 4 height 4
checkbox input "true"
click at [307, 113] on select "Select Other Multiple Assets [STREET_ADDRESS][PERSON_NAME] - $206031.0 Venmo (O…" at bounding box center [311, 110] width 72 height 11
select select "4"
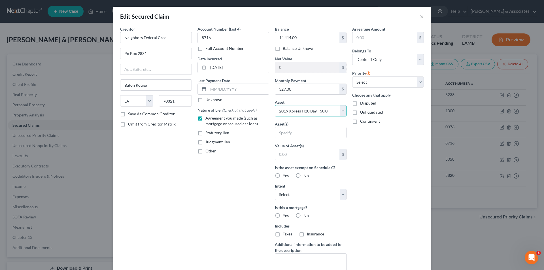
click at [275, 105] on select "Select Other Multiple Assets [STREET_ADDRESS][PERSON_NAME] - $206031.0 Venmo (O…" at bounding box center [311, 110] width 72 height 11
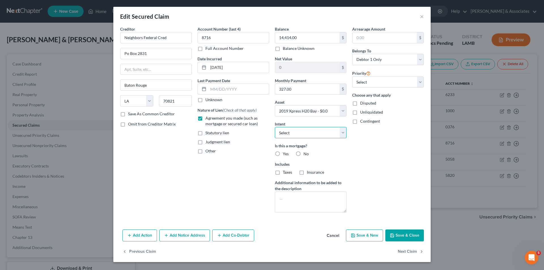
click at [316, 133] on select "Select Surrender Redeem Reaffirm Avoid Other" at bounding box center [311, 132] width 72 height 11
select select "2"
click at [275, 127] on select "Select Surrender Redeem Reaffirm Avoid Other" at bounding box center [311, 132] width 72 height 11
click at [313, 156] on div "Is this a mortgage? Yes No" at bounding box center [311, 150] width 72 height 14
click at [303, 153] on label "No" at bounding box center [305, 154] width 5 height 6
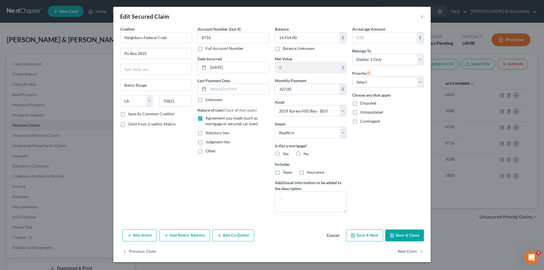
click at [306, 153] on input "No" at bounding box center [308, 153] width 4 height 4
radio input "true"
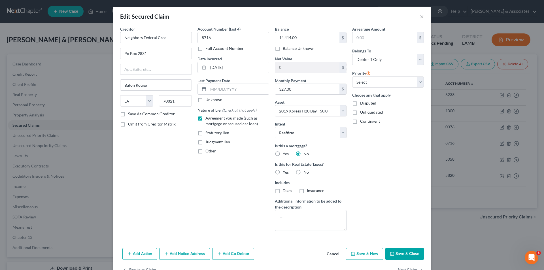
click at [303, 172] on label "No" at bounding box center [305, 172] width 5 height 6
click at [306, 172] on input "No" at bounding box center [308, 171] width 4 height 4
radio input "true"
drag, startPoint x: 369, startPoint y: 79, endPoint x: 369, endPoint y: 87, distance: 7.6
click at [369, 79] on select "Select 1st 2nd 3rd 4th 5th 6th 7th 8th 9th 10th 11th 12th 13th 14th 15th 16th 1…" at bounding box center [388, 81] width 72 height 11
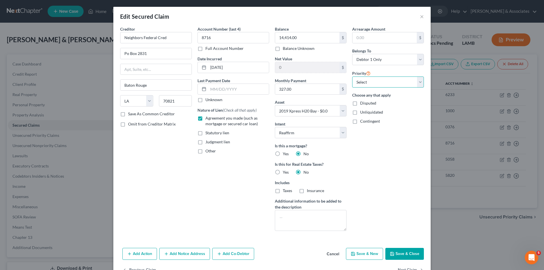
select select "0"
click at [352, 76] on select "Select 1st 2nd 3rd 4th 5th 6th 7th 8th 9th 10th 11th 12th 13th 14th 15th 16th 1…" at bounding box center [388, 81] width 72 height 11
click at [368, 61] on select "Select Debtor 1 Only Debtor 2 Only Debtor 1 And Debtor 2 Only At Least One Of T…" at bounding box center [388, 59] width 72 height 11
select select "4"
click at [352, 54] on select "Select Debtor 1 Only Debtor 2 Only Debtor 1 And Debtor 2 Only At Least One Of T…" at bounding box center [388, 59] width 72 height 11
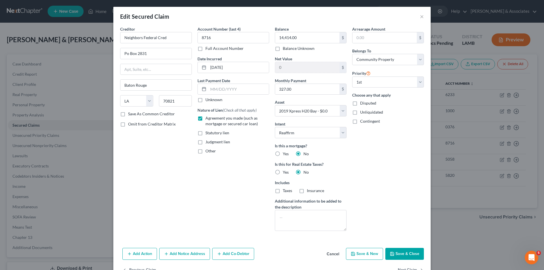
click at [385, 167] on div "Arrearage Amount $ Belongs To * Select Debtor 1 Only Debtor 2 Only Debtor 1 And…" at bounding box center [387, 130] width 77 height 209
click at [389, 158] on div "Arrearage Amount $ Belongs To * Select Debtor 1 Only Debtor 2 Only Debtor 1 And…" at bounding box center [387, 130] width 77 height 209
click at [397, 252] on button "Save & Close" at bounding box center [404, 254] width 39 height 12
select select
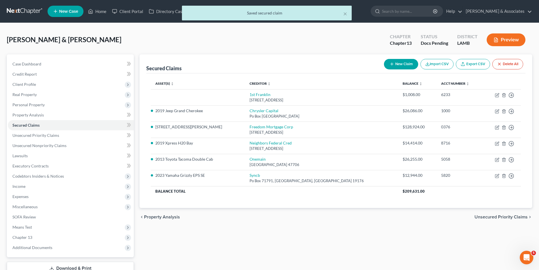
click at [303, 236] on div "Secured Claims New Claim Import CSV Export CSV Delete All Asset(s) expand_more …" at bounding box center [336, 164] width 399 height 221
click at [25, 106] on span "Personal Property" at bounding box center [28, 104] width 32 height 5
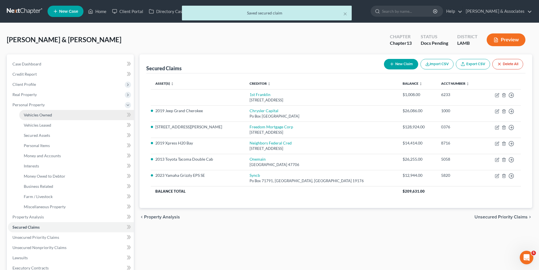
click at [38, 118] on link "Vehicles Owned" at bounding box center [76, 115] width 115 height 10
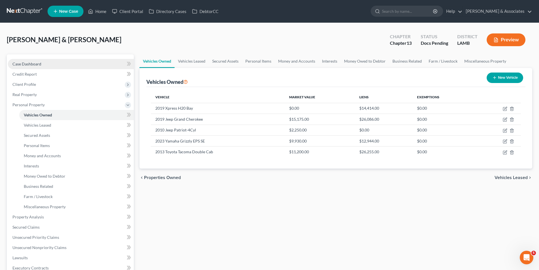
click at [44, 59] on link "Case Dashboard" at bounding box center [71, 64] width 126 height 10
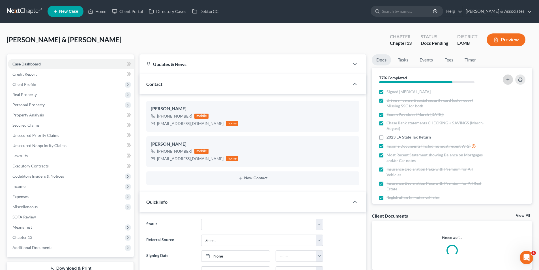
scroll to position [12, 0]
click at [509, 78] on icon "button" at bounding box center [508, 79] width 5 height 5
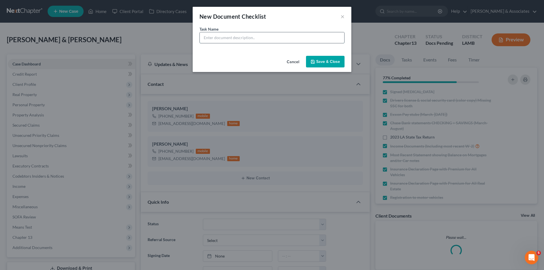
click at [260, 41] on input "text" at bounding box center [272, 37] width 144 height 11
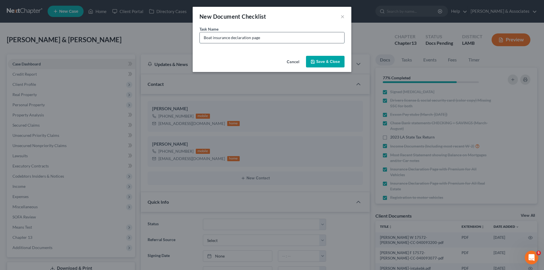
type input "Boat insurance declaration page"
click at [344, 76] on div "New Document Checklist × Task Name * Boat insurance declaration page Cancel Sav…" at bounding box center [272, 135] width 544 height 270
click at [330, 62] on button "Save & Close" at bounding box center [325, 62] width 39 height 12
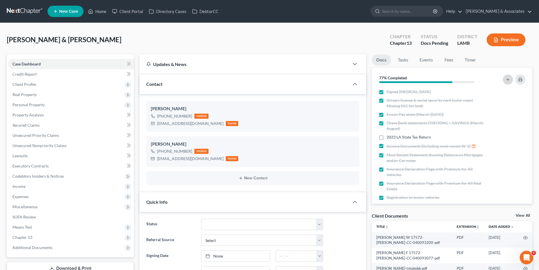
click at [509, 77] on icon "button" at bounding box center [508, 79] width 5 height 5
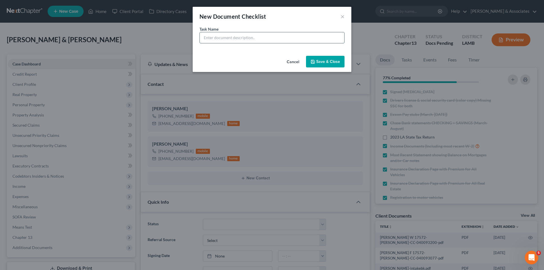
click at [251, 37] on input "text" at bounding box center [272, 37] width 144 height 11
type input "Boat registration/ownership"
click at [327, 65] on button "Save & Close" at bounding box center [325, 62] width 39 height 12
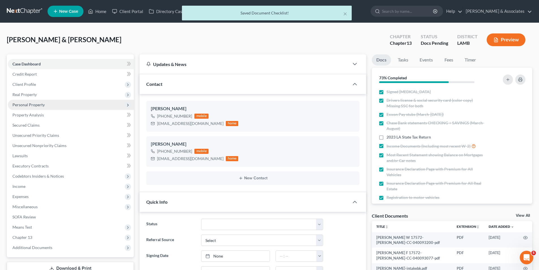
click at [23, 102] on span "Personal Property" at bounding box center [28, 104] width 32 height 5
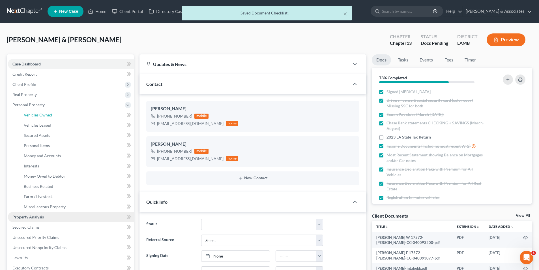
click at [28, 110] on link "Vehicles Owned" at bounding box center [76, 115] width 115 height 10
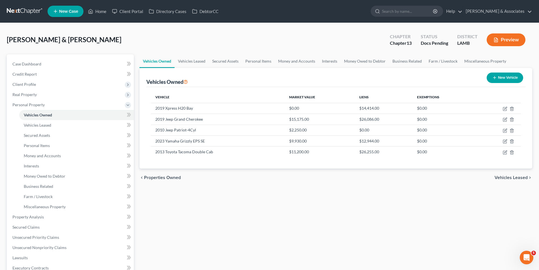
click at [323, 220] on div "Vehicles Owned Vehicles Leased Secured Assets Personal Items Money and Accounts…" at bounding box center [336, 215] width 399 height 323
click at [23, 245] on span "Unsecured Nonpriority Claims" at bounding box center [39, 247] width 54 height 5
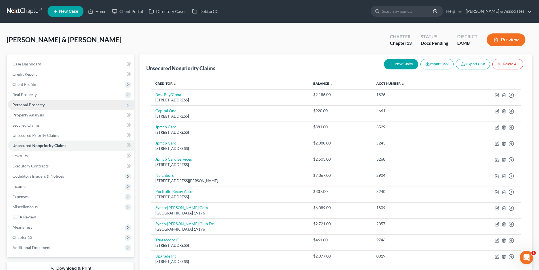
click at [19, 104] on span "Personal Property" at bounding box center [28, 104] width 32 height 5
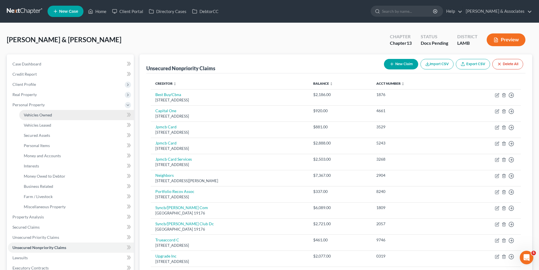
click at [33, 115] on span "Vehicles Owned" at bounding box center [38, 114] width 28 height 5
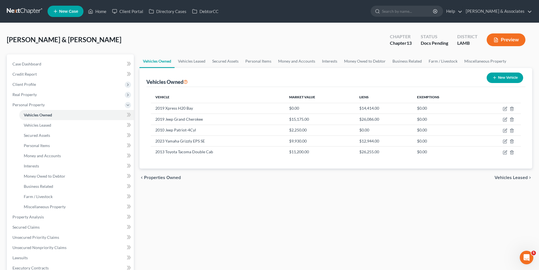
click at [496, 81] on button "New Vehicle" at bounding box center [505, 77] width 37 height 10
select select "0"
select select "2"
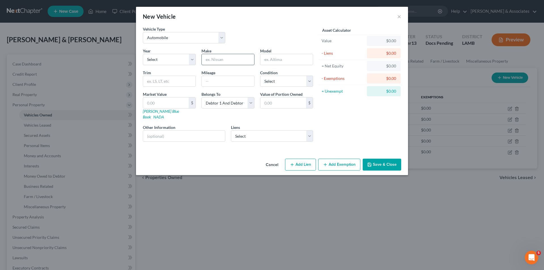
click at [245, 57] on input "text" at bounding box center [228, 59] width 52 height 11
type input "ATO"
click at [166, 57] on select "Select 2026 2025 2024 2023 2022 2021 2020 2019 2018 2017 2016 2015 2014 2013 20…" at bounding box center [169, 59] width 53 height 11
click at [396, 18] on div "New Vehicle ×" at bounding box center [272, 16] width 272 height 19
click at [398, 18] on button "×" at bounding box center [399, 16] width 4 height 7
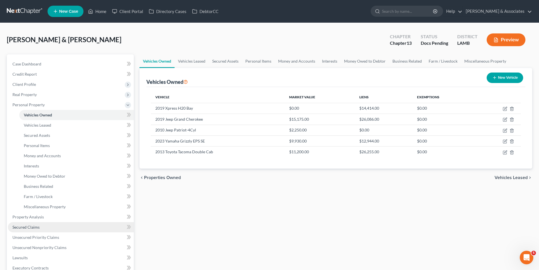
click at [30, 229] on span "Secured Claims" at bounding box center [25, 227] width 27 height 5
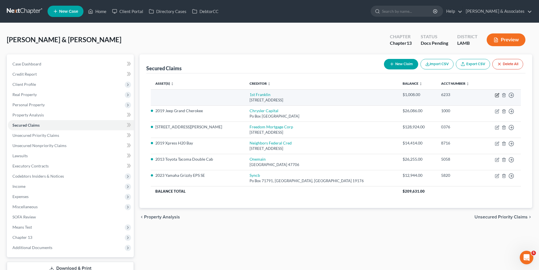
click at [498, 96] on icon "button" at bounding box center [497, 95] width 5 height 5
select select "19"
select select "0"
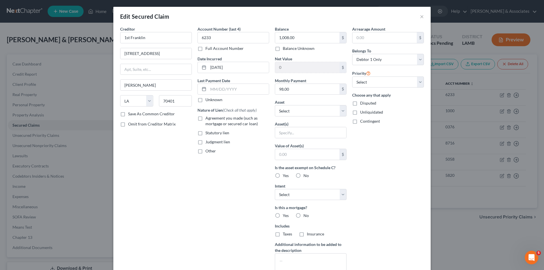
click at [228, 122] on span "Agreement you made (such as mortgage or secured car loan)" at bounding box center [231, 121] width 52 height 10
click at [211, 119] on input "Agreement you made (such as mortgage or secured car loan)" at bounding box center [210, 117] width 4 height 4
checkbox input "true"
drag, startPoint x: 367, startPoint y: 58, endPoint x: 367, endPoint y: 64, distance: 5.7
click at [367, 58] on select "Select Debtor 1 Only Debtor 2 Only Debtor 1 And Debtor 2 Only At Least One Of T…" at bounding box center [388, 59] width 72 height 11
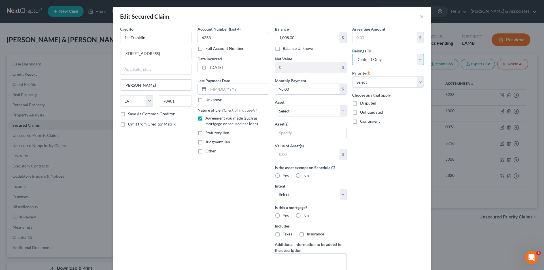
select select "4"
click at [352, 54] on select "Select Debtor 1 Only Debtor 2 Only Debtor 1 And Debtor 2 Only At Least One Of T…" at bounding box center [388, 59] width 72 height 11
click at [369, 80] on select "Select 1st 2nd 3rd 4th 5th 6th 7th 8th 9th 10th 11th 12th 13th 14th 15th 16th 1…" at bounding box center [388, 81] width 72 height 11
select select "0"
click at [352, 76] on select "Select 1st 2nd 3rd 4th 5th 6th 7th 8th 9th 10th 11th 12th 13th 14th 15th 16th 1…" at bounding box center [388, 81] width 72 height 11
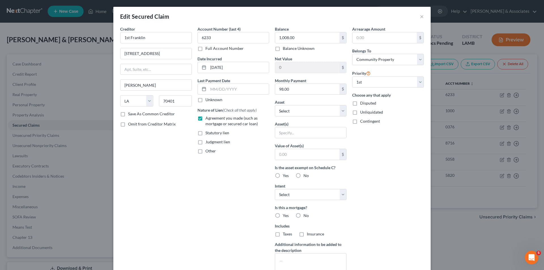
click at [377, 148] on div "Arrearage Amount $ Belongs To * Select Debtor 1 Only Debtor 2 Only Debtor 1 And…" at bounding box center [387, 152] width 77 height 253
click at [291, 216] on div "Is this a mortgage? Yes No" at bounding box center [311, 211] width 72 height 14
click at [303, 218] on label "No" at bounding box center [305, 216] width 5 height 6
click at [306, 216] on input "No" at bounding box center [308, 215] width 4 height 4
radio input "true"
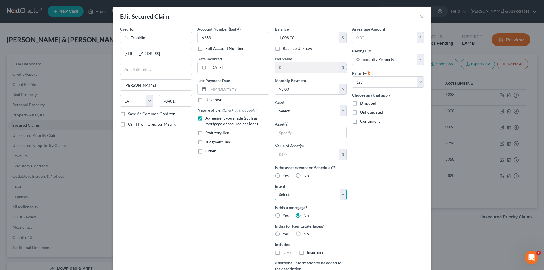
click at [296, 196] on select "Select Surrender Redeem Reaffirm Avoid Other" at bounding box center [311, 194] width 72 height 11
select select "2"
click at [275, 189] on select "Select Surrender Redeem Reaffirm Avoid Other" at bounding box center [311, 194] width 72 height 11
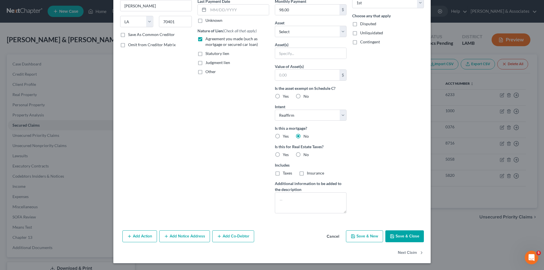
click at [300, 159] on div "Is this a mortgage? Yes No Is this for Real Estate Taxes? Yes No Includes Taxes…" at bounding box center [311, 150] width 72 height 51
click at [303, 154] on span "No" at bounding box center [305, 154] width 5 height 5
click at [306, 154] on input "No" at bounding box center [308, 154] width 4 height 4
radio input "true"
click at [407, 163] on div "Arrearage Amount $ Belongs To * Select Debtor 1 Only Debtor 2 Only Debtor 1 And…" at bounding box center [387, 82] width 77 height 271
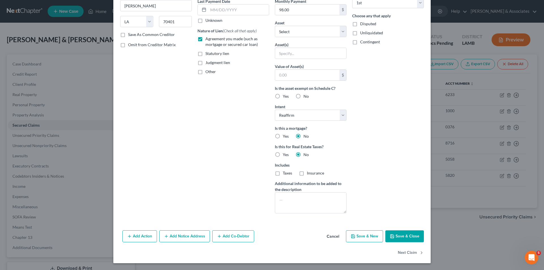
click at [398, 237] on button "Save & Close" at bounding box center [404, 236] width 39 height 12
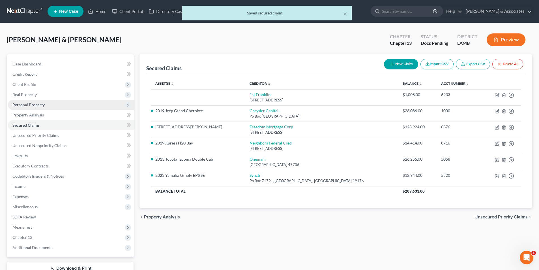
click at [27, 103] on span "Personal Property" at bounding box center [28, 104] width 32 height 5
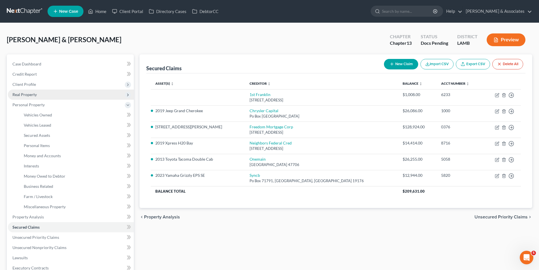
click at [30, 93] on span "Real Property" at bounding box center [24, 94] width 24 height 5
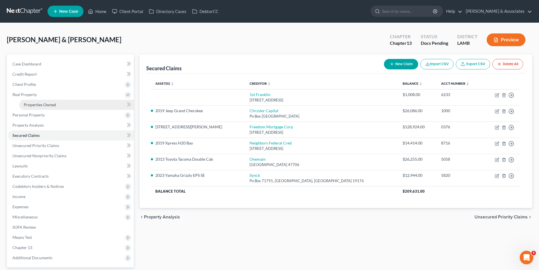
click at [29, 104] on span "Properties Owned" at bounding box center [40, 104] width 32 height 5
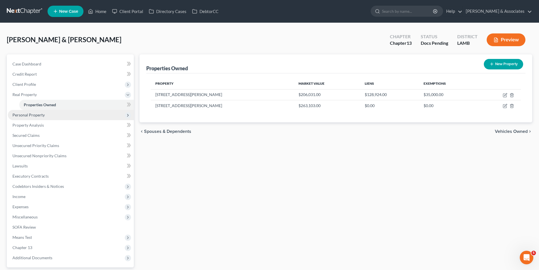
click at [26, 115] on span "Personal Property" at bounding box center [28, 114] width 32 height 5
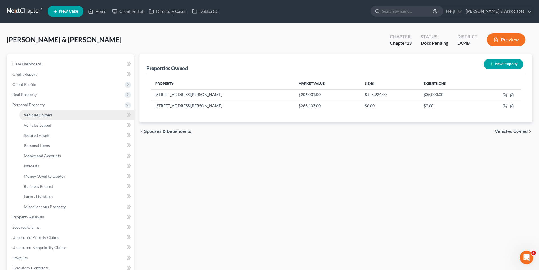
click at [33, 114] on span "Vehicles Owned" at bounding box center [38, 114] width 28 height 5
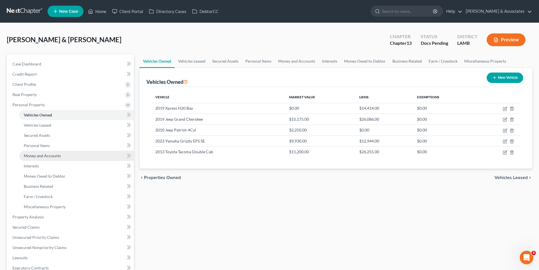
click at [27, 156] on span "Money and Accounts" at bounding box center [42, 155] width 37 height 5
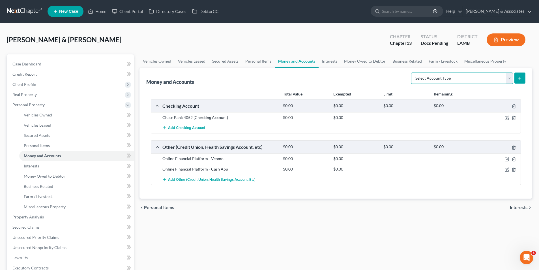
drag, startPoint x: 479, startPoint y: 78, endPoint x: 480, endPoint y: 83, distance: 5.1
click at [479, 78] on select "Select Account Type Brokerage Cash on Hand Certificates of Deposit Checking Acc…" at bounding box center [462, 77] width 102 height 11
select select "other"
click at [413, 72] on select "Select Account Type Brokerage Cash on Hand Certificates of Deposit Checking Acc…" at bounding box center [462, 77] width 102 height 11
click at [529, 81] on div "Money and Accounts Select Account Type Brokerage Cash on Hand Certificates of D…" at bounding box center [336, 133] width 393 height 131
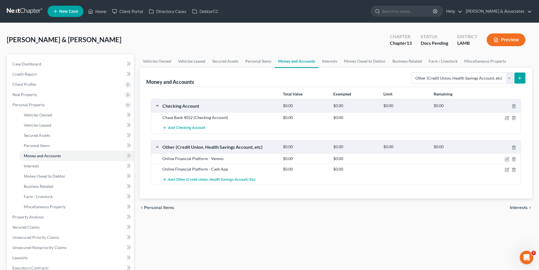
click at [522, 81] on button "submit" at bounding box center [520, 77] width 11 height 11
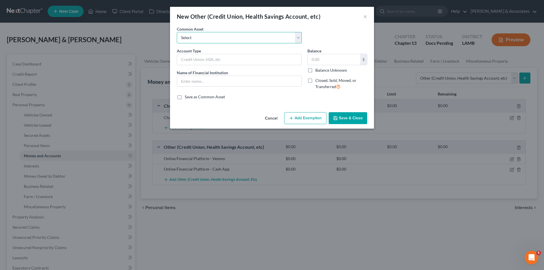
click at [199, 40] on select "Select Online Financial Platform Online Financial Platform Online Financial Pla…" at bounding box center [239, 37] width 125 height 11
select select "9"
click at [177, 32] on select "Select Online Financial Platform Online Financial Platform Online Financial Pla…" at bounding box center [239, 37] width 125 height 11
click at [346, 112] on button "Save & Close" at bounding box center [347, 118] width 39 height 12
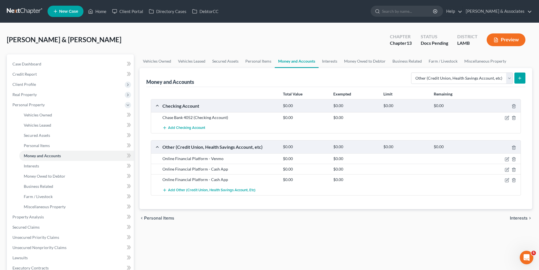
click at [312, 237] on div "Vehicles Owned Vehicles Leased Secured Assets Personal Items Money and Accounts…" at bounding box center [336, 215] width 399 height 323
click at [42, 118] on link "Vehicles Owned" at bounding box center [76, 115] width 115 height 10
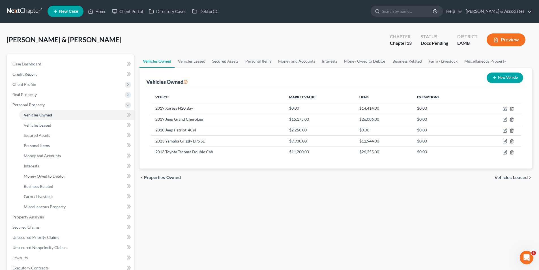
click at [225, 167] on div "Vehicle Market Value Liens Exemptions 2019 Xpress H20 Bay $0.00 $14,414.00 $0.0…" at bounding box center [335, 128] width 379 height 82
click at [29, 93] on span "Real Property" at bounding box center [24, 94] width 24 height 5
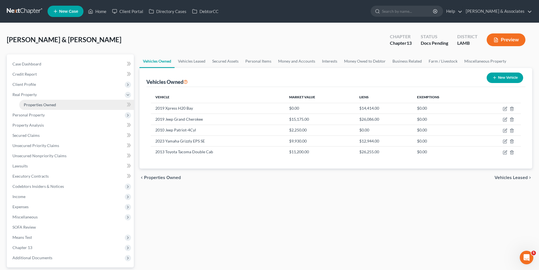
click at [35, 107] on span "Properties Owned" at bounding box center [40, 104] width 32 height 5
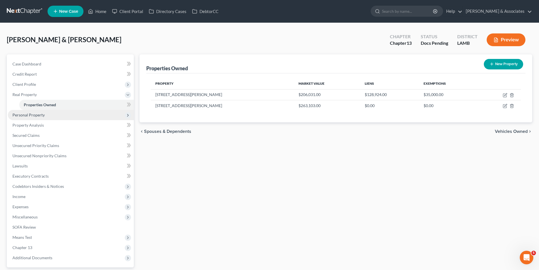
click at [38, 114] on span "Personal Property" at bounding box center [28, 114] width 32 height 5
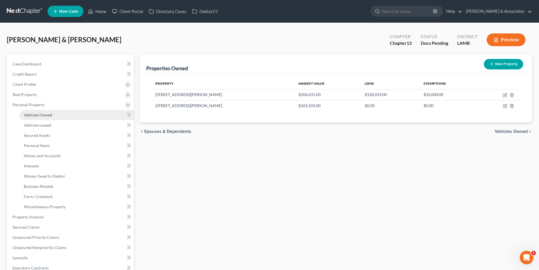
click at [85, 118] on link "Vehicles Owned" at bounding box center [76, 115] width 115 height 10
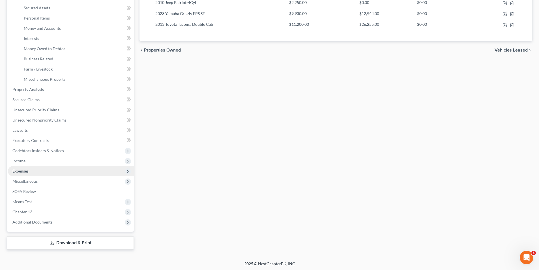
scroll to position [129, 0]
click at [30, 173] on span "Expenses" at bounding box center [71, 170] width 126 height 10
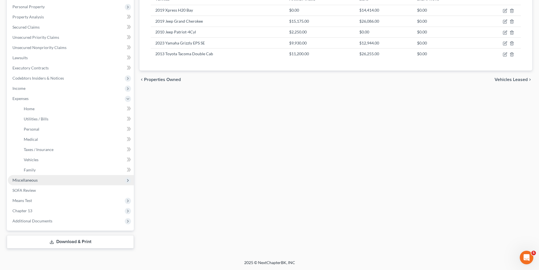
scroll to position [98, 0]
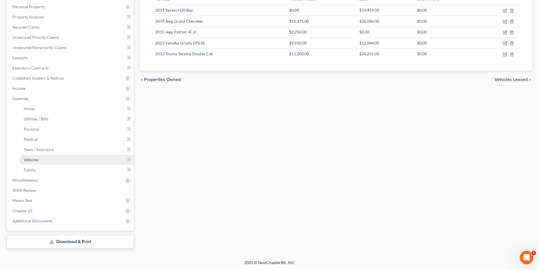
click at [39, 160] on link "Vehicles" at bounding box center [76, 160] width 115 height 10
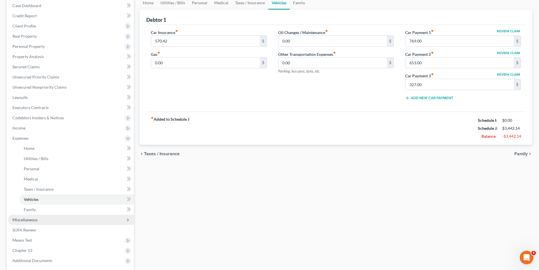
scroll to position [98, 0]
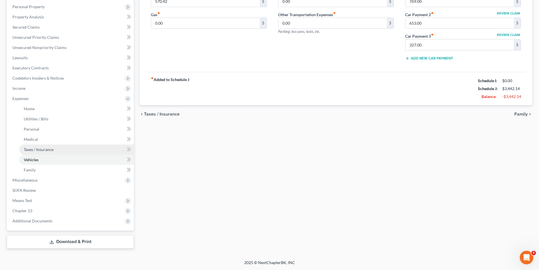
click at [47, 148] on span "Taxes / Insurance" at bounding box center [39, 149] width 30 height 5
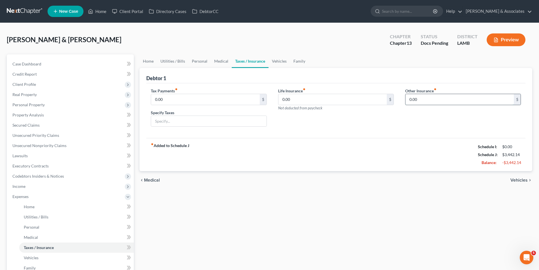
click at [436, 101] on input "0.00" at bounding box center [460, 99] width 108 height 11
paste input "EPS SE"
drag, startPoint x: 428, startPoint y: 99, endPoint x: 361, endPoint y: 96, distance: 67.5
click at [361, 96] on div "Tax Payments fiber_manual_record 0.00 $ Specify Taxes Life Insurance fiber_manu…" at bounding box center [336, 110] width 382 height 44
click at [450, 108] on div "Other Insurance fiber_manual_record 44.50 $" at bounding box center [463, 110] width 127 height 44
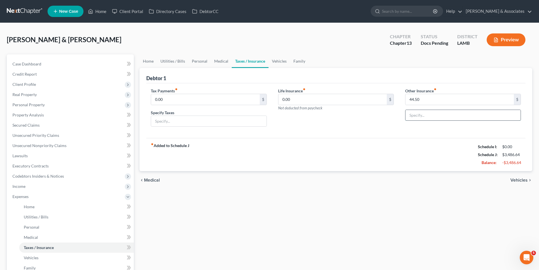
click at [449, 116] on input "text" at bounding box center [463, 115] width 115 height 11
click at [398, 164] on div "fiber_manual_record Added to Schedule J Schedule I: $0.00 Schedule J: $3,486.64…" at bounding box center [335, 154] width 379 height 33
click at [191, 204] on div "Home Utilities / Bills Personal Medical Taxes / Insurance Vehicles Family Debto…" at bounding box center [336, 200] width 399 height 292
click at [21, 106] on span "Personal Property" at bounding box center [28, 104] width 32 height 5
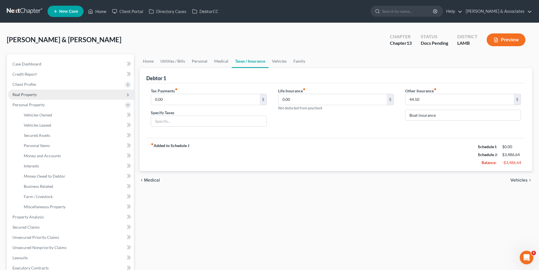
click at [26, 95] on span "Real Property" at bounding box center [24, 94] width 24 height 5
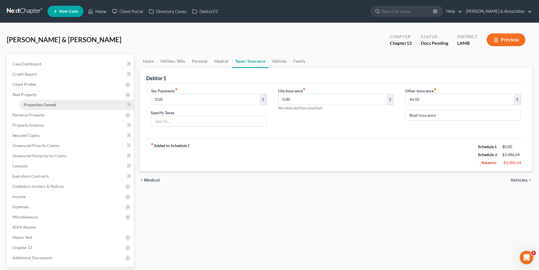
click at [32, 106] on span "Properties Owned" at bounding box center [40, 104] width 32 height 5
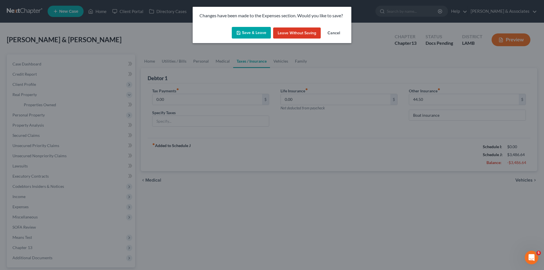
click at [237, 29] on button "Save & Leave" at bounding box center [251, 33] width 39 height 12
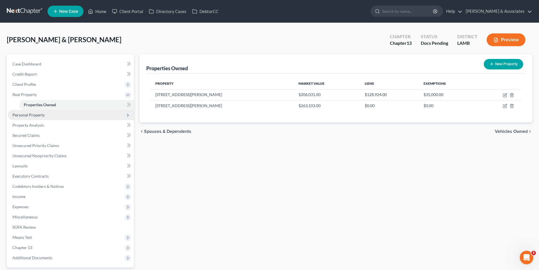
click at [23, 117] on span "Personal Property" at bounding box center [28, 114] width 32 height 5
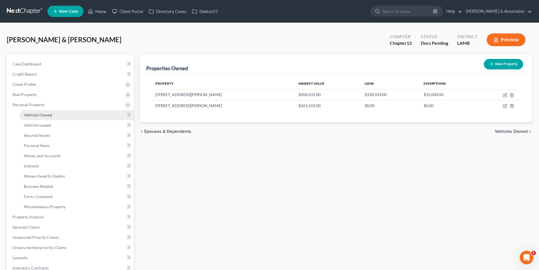
click at [38, 110] on link "Vehicles Owned" at bounding box center [76, 115] width 115 height 10
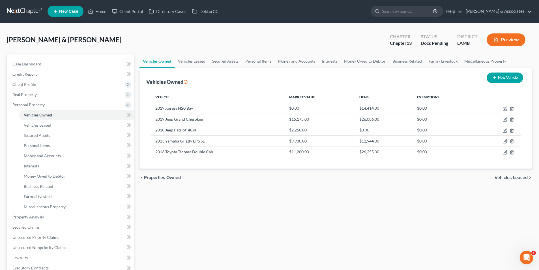
click at [232, 202] on div "Vehicles Owned Vehicles Leased Secured Assets Personal Items Money and Accounts…" at bounding box center [336, 215] width 399 height 323
click at [51, 144] on link "Personal Items" at bounding box center [76, 145] width 115 height 10
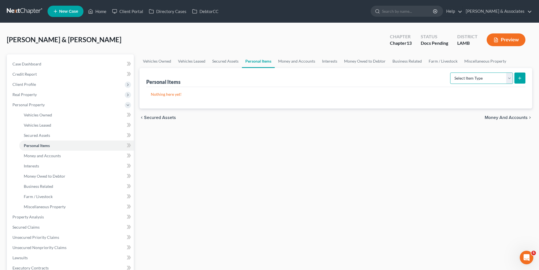
drag, startPoint x: 461, startPoint y: 75, endPoint x: 461, endPoint y: 80, distance: 4.2
click at [461, 75] on select "Select Item Type Clothing Collectibles Of Value Electronics Firearms Household …" at bounding box center [482, 77] width 63 height 11
click at [451, 72] on select "Select Item Type Clothing Collectibles Of Value Electronics Firearms Household …" at bounding box center [482, 77] width 63 height 11
click at [520, 78] on line "submit" at bounding box center [520, 78] width 3 height 0
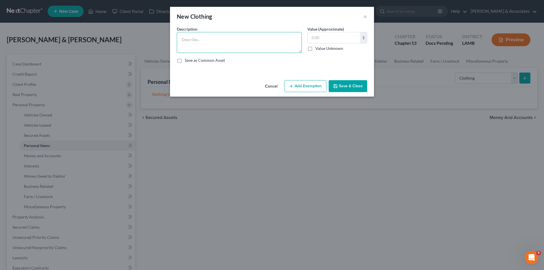
click at [263, 46] on textarea at bounding box center [239, 42] width 125 height 21
click at [307, 86] on button "Add Exemption" at bounding box center [305, 86] width 42 height 12
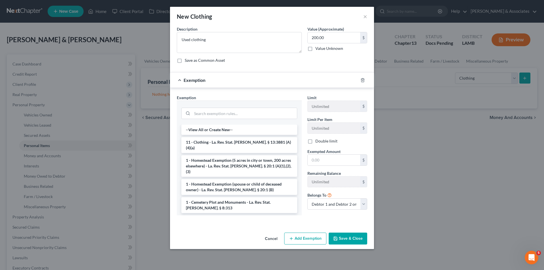
drag, startPoint x: 206, startPoint y: 144, endPoint x: 344, endPoint y: 172, distance: 140.3
click at [207, 144] on li "11 - Clothing - La. Rev. Stat. [PERSON_NAME]. § 13:3881 (A)(4)(a)" at bounding box center [239, 145] width 116 height 16
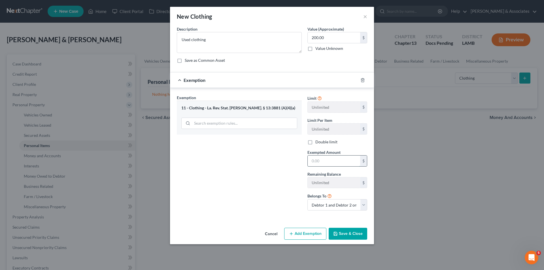
click at [340, 161] on input "text" at bounding box center [334, 160] width 52 height 11
drag, startPoint x: 345, startPoint y: 228, endPoint x: 345, endPoint y: 222, distance: 6.2
click at [345, 225] on div "New Clothing × An exemption set must first be selected from the Filing Informat…" at bounding box center [272, 125] width 204 height 237
click at [345, 235] on button "Save & Close" at bounding box center [347, 234] width 39 height 12
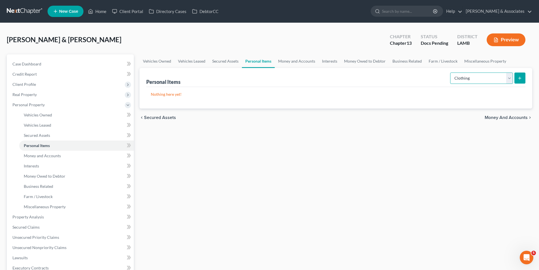
click at [480, 78] on select "Select Item Type Clothing Collectibles Of Value Electronics Firearms Household …" at bounding box center [482, 77] width 63 height 11
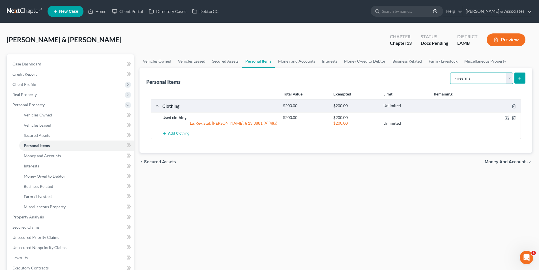
click at [451, 72] on select "Select Item Type Clothing Collectibles Of Value Electronics Firearms Household …" at bounding box center [482, 77] width 63 height 11
click at [527, 77] on div "Personal Items Select Item Type Clothing Collectibles Of Value Electronics Fire…" at bounding box center [336, 110] width 393 height 85
click at [524, 78] on button "submit" at bounding box center [520, 77] width 11 height 11
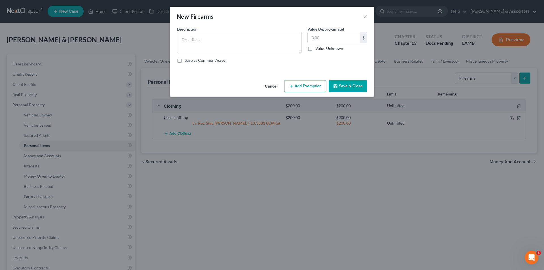
click at [212, 29] on div "Description *" at bounding box center [239, 39] width 131 height 27
click at [212, 46] on textarea at bounding box center [239, 42] width 125 height 21
click at [234, 40] on textarea "9mm Thunderbolt pistol" at bounding box center [239, 42] width 125 height 21
click at [274, 38] on textarea "9mm Thunderbolt pistol;" at bounding box center [239, 42] width 125 height 21
click at [333, 31] on label "Value (Approximate)" at bounding box center [325, 29] width 37 height 6
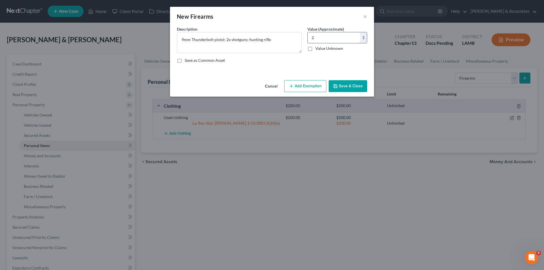
click at [331, 39] on input "2" at bounding box center [334, 37] width 52 height 11
click at [337, 85] on icon "button" at bounding box center [335, 86] width 5 height 5
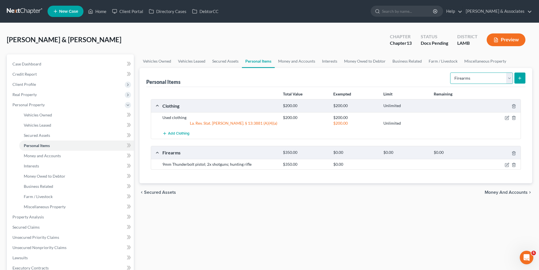
click at [465, 79] on select "Select Item Type Clothing Collectibles Of Value Electronics Firearms Household …" at bounding box center [482, 77] width 63 height 11
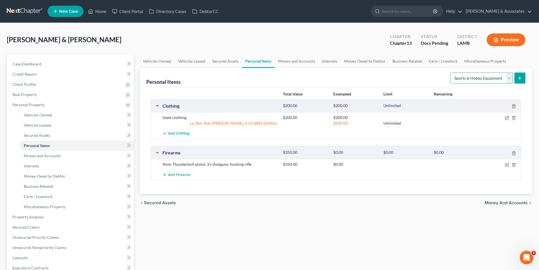
click at [451, 72] on select "Select Item Type Clothing Collectibles Of Value Electronics Firearms Household …" at bounding box center [482, 77] width 63 height 11
click at [522, 76] on icon "submit" at bounding box center [520, 78] width 5 height 5
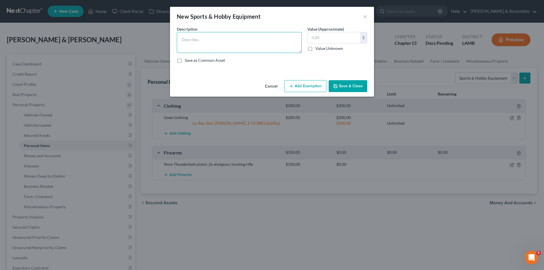
click at [240, 48] on textarea at bounding box center [239, 42] width 125 height 21
click at [344, 88] on button "Save & Close" at bounding box center [347, 86] width 39 height 12
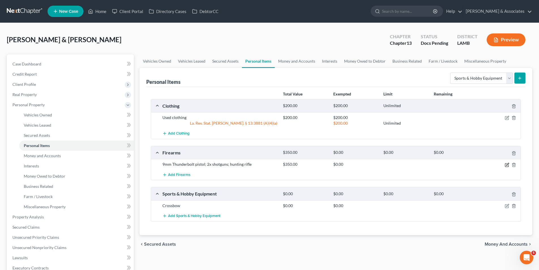
click at [506, 166] on icon "button" at bounding box center [507, 165] width 5 height 5
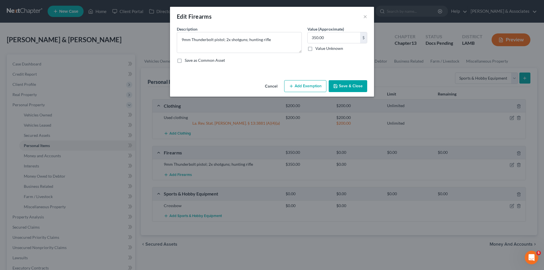
click at [290, 87] on icon "button" at bounding box center [291, 86] width 5 height 5
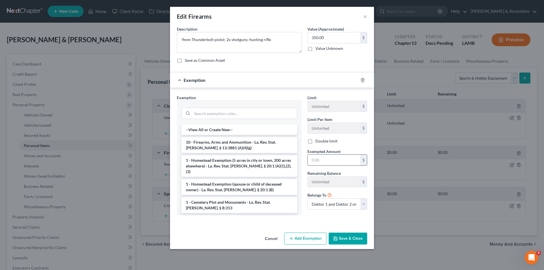
drag, startPoint x: 251, startPoint y: 149, endPoint x: 322, endPoint y: 161, distance: 71.6
click at [252, 149] on li "10 - Firearms, Arms and Ammunition - La. Rev. Stat. [PERSON_NAME]. § 13:3881 (A…" at bounding box center [239, 145] width 116 height 16
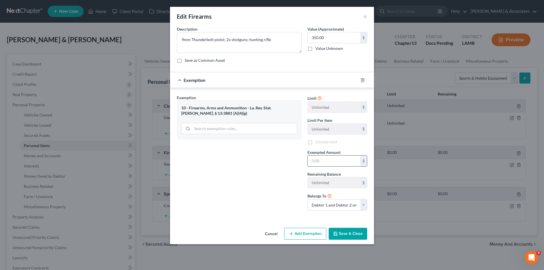
drag, startPoint x: 322, startPoint y: 161, endPoint x: 313, endPoint y: 160, distance: 8.9
click at [322, 161] on input "text" at bounding box center [334, 160] width 52 height 11
click at [349, 232] on button "Save & Close" at bounding box center [347, 234] width 39 height 12
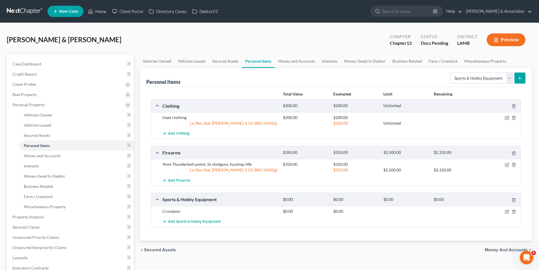
click at [462, 69] on div "Personal Items Select Item Type Clothing Collectibles Of Value Electronics Fire…" at bounding box center [335, 77] width 379 height 19
click at [459, 84] on div "Select Item Type Clothing Collectibles Of Value Electronics Firearms Household …" at bounding box center [487, 77] width 78 height 15
click at [462, 82] on select "Select Item Type Clothing Collectibles Of Value Electronics Firearms Household …" at bounding box center [482, 77] width 63 height 11
click at [451, 72] on select "Select Item Type Clothing Collectibles Of Value Electronics Firearms Household …" at bounding box center [482, 77] width 63 height 11
click at [520, 75] on button "submit" at bounding box center [520, 77] width 11 height 11
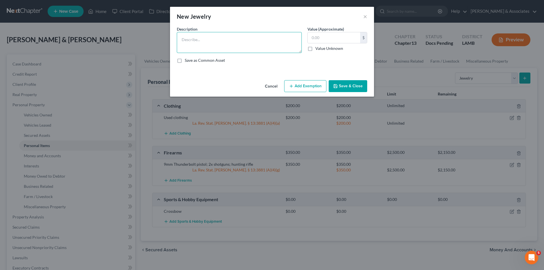
click at [237, 37] on textarea at bounding box center [239, 42] width 125 height 21
click at [310, 89] on button "Add Exemption" at bounding box center [305, 86] width 42 height 12
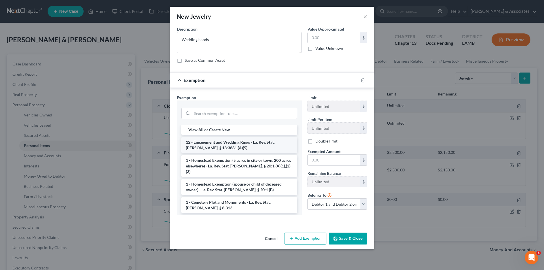
click at [233, 147] on li "12 - Engagement and Wedding Rings - La. Rev. Stat. [PERSON_NAME]. § 13:3881 (A)…" at bounding box center [239, 145] width 116 height 16
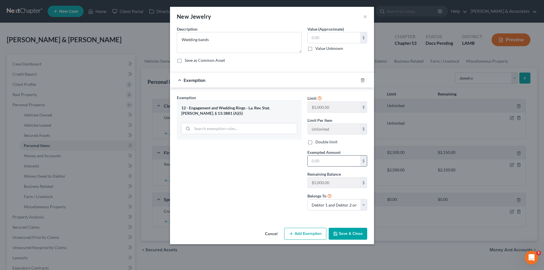
click at [334, 162] on input "text" at bounding box center [334, 160] width 52 height 11
click at [328, 34] on input "text" at bounding box center [334, 37] width 52 height 11
click at [350, 232] on button "Save & Close" at bounding box center [347, 234] width 39 height 12
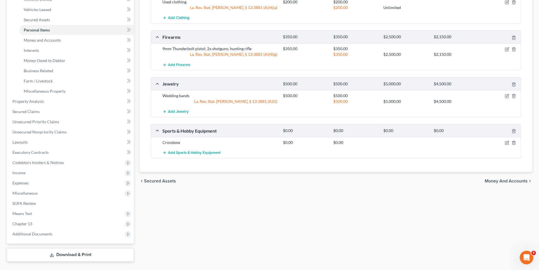
scroll to position [129, 0]
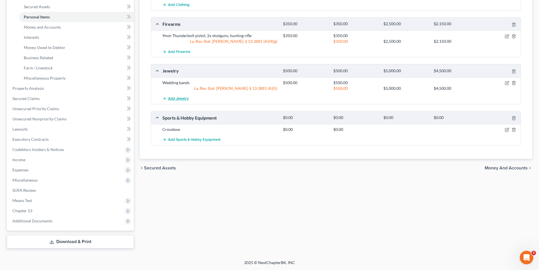
click at [172, 97] on span "Add Jewelry" at bounding box center [178, 98] width 21 height 5
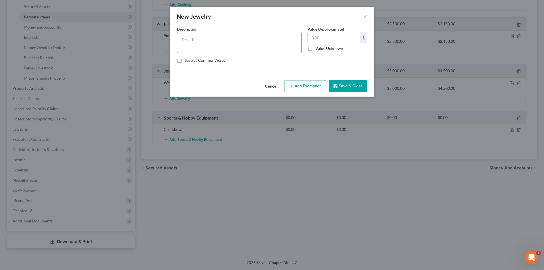
click at [185, 48] on textarea at bounding box center [239, 42] width 125 height 21
click at [344, 91] on button "Save & Close" at bounding box center [347, 86] width 39 height 12
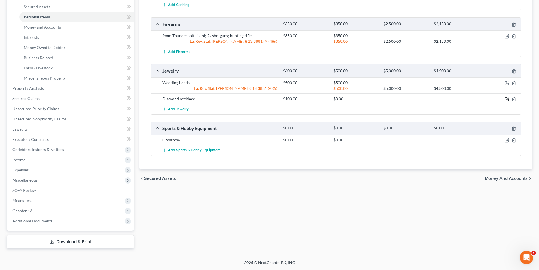
click at [509, 99] on icon "button" at bounding box center [506, 99] width 3 height 3
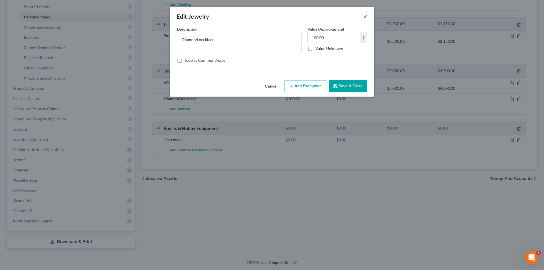
click at [367, 16] on button "×" at bounding box center [365, 16] width 4 height 7
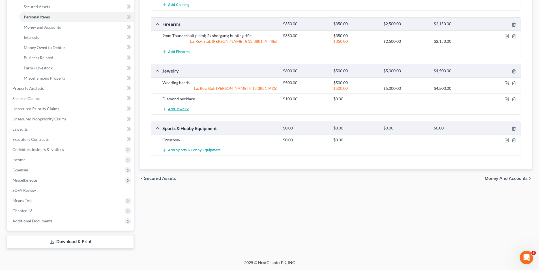
click at [177, 109] on span "Add Jewelry" at bounding box center [178, 109] width 21 height 5
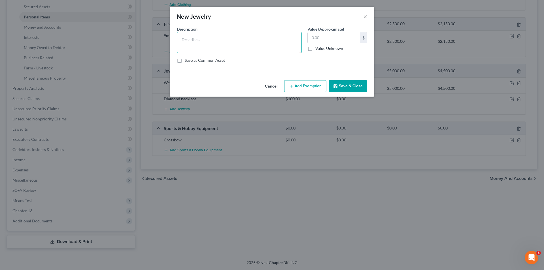
click at [208, 44] on textarea at bounding box center [239, 42] width 125 height 21
click at [342, 85] on button "Save & Close" at bounding box center [347, 86] width 39 height 12
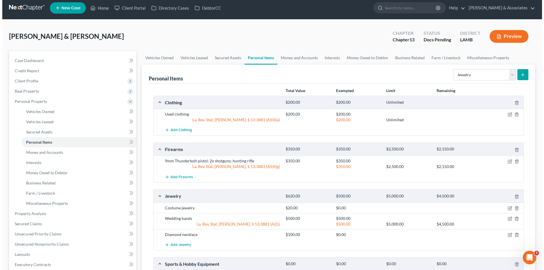
scroll to position [0, 0]
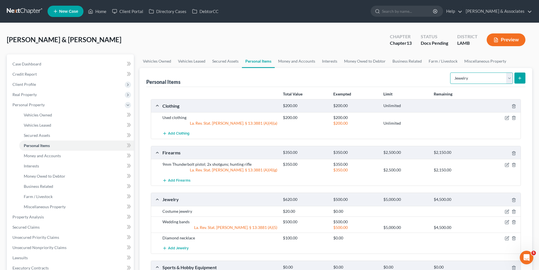
click at [475, 81] on select "Select Item Type Clothing Collectibles Of Value Electronics Firearms Household …" at bounding box center [482, 77] width 63 height 11
click at [451, 72] on select "Select Item Type Clothing Collectibles Of Value Electronics Firearms Household …" at bounding box center [482, 77] width 63 height 11
click at [523, 74] on button "submit" at bounding box center [520, 77] width 11 height 11
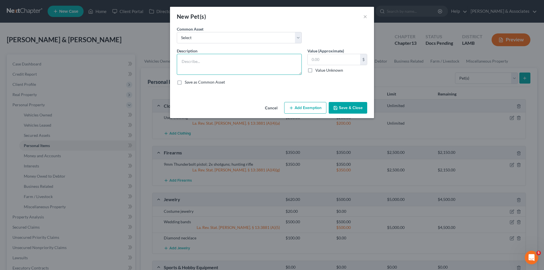
click at [207, 65] on textarea at bounding box center [239, 64] width 125 height 21
click at [332, 57] on input "text" at bounding box center [334, 59] width 52 height 11
click at [306, 108] on button "Add Exemption" at bounding box center [305, 108] width 42 height 12
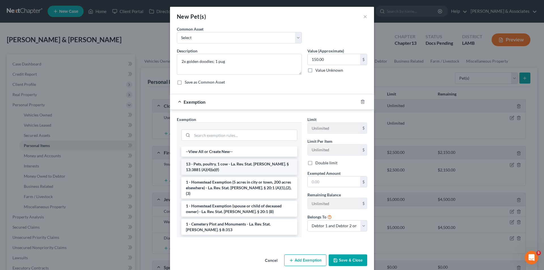
click at [258, 166] on li "13 - Pets, poultry, 1 cow - La. Rev. Stat. [PERSON_NAME]. § 13:3881 (A)(4)(e)(f)" at bounding box center [239, 167] width 116 height 16
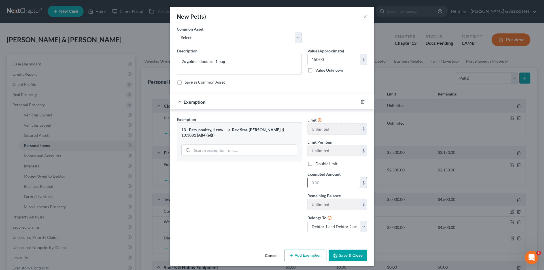
click at [328, 187] on input "text" at bounding box center [334, 182] width 52 height 11
click at [347, 256] on button "Save & Close" at bounding box center [347, 255] width 39 height 12
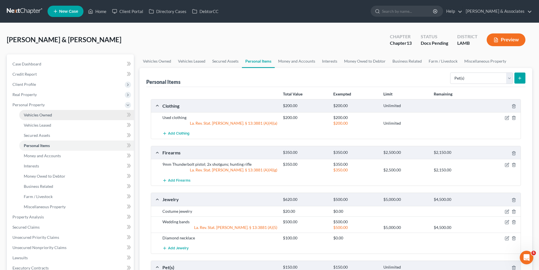
click at [37, 118] on link "Vehicles Owned" at bounding box center [76, 115] width 115 height 10
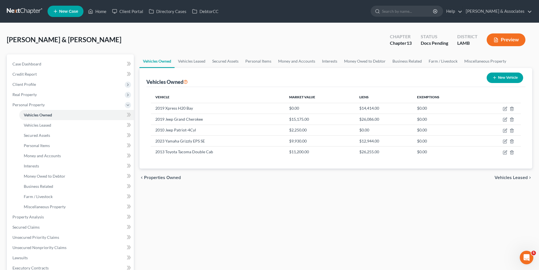
click at [509, 77] on button "New Vehicle" at bounding box center [505, 77] width 37 height 10
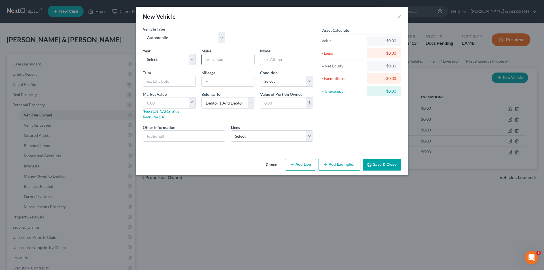
click at [227, 61] on input "text" at bounding box center [228, 59] width 52 height 11
drag, startPoint x: 168, startPoint y: 36, endPoint x: 168, endPoint y: 43, distance: 7.1
click at [168, 36] on select "Select Automobile Truck Trailer Watercraft Aircraft Motor Home Atv Other Vehicle" at bounding box center [184, 37] width 82 height 11
click at [143, 32] on select "Select Automobile Truck Trailer Watercraft Aircraft Motor Home Atv Other Vehicle" at bounding box center [184, 37] width 82 height 11
click at [238, 131] on select "Select 1st Franklin - $1,008.00" at bounding box center [272, 135] width 82 height 11
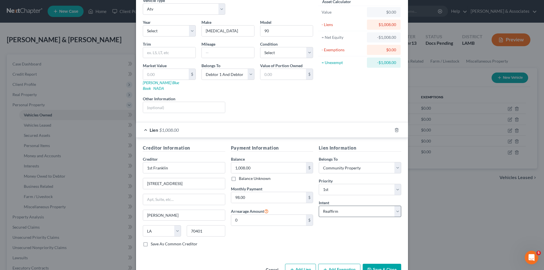
scroll to position [40, 0]
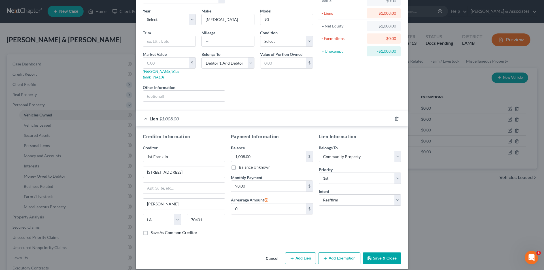
click at [387, 256] on button "Save & Close" at bounding box center [381, 258] width 39 height 12
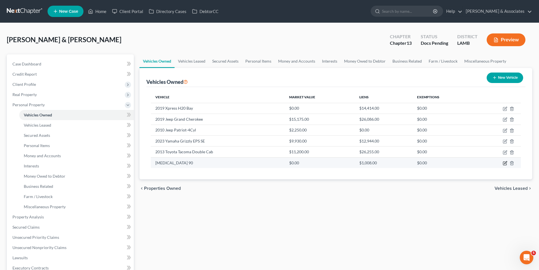
click at [504, 163] on icon "button" at bounding box center [505, 163] width 5 height 5
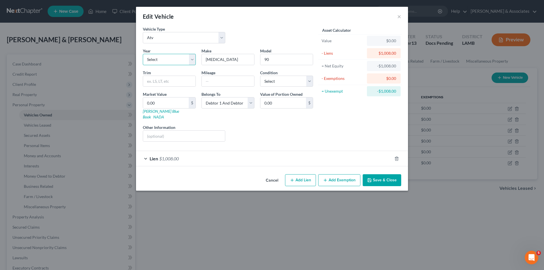
click at [181, 63] on select "Select 2026 2025 2024 2023 2022 2021 2020 2019 2018 2017 2016 2015 2014 2013 20…" at bounding box center [169, 59] width 53 height 11
click at [143, 54] on select "Select 2026 2025 2024 2023 2022 2021 2020 2019 2018 2017 2016 2015 2014 2013 20…" at bounding box center [169, 59] width 53 height 11
click at [244, 157] on div "Lien $1,008.00" at bounding box center [264, 158] width 256 height 15
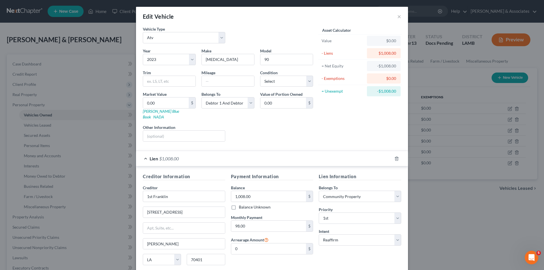
click at [232, 111] on div "Belongs To * Select Debtor 1 Only Debtor 2 Only Debtor 1 And Debtor 2 Only At L…" at bounding box center [227, 105] width 59 height 29
click at [231, 104] on select "Select Debtor 1 Only Debtor 2 Only Debtor 1 And Debtor 2 Only At Least One Of T…" at bounding box center [227, 102] width 53 height 11
click at [201, 97] on select "Select Debtor 1 Only Debtor 2 Only Debtor 1 And Debtor 2 Only At Least One Of T…" at bounding box center [227, 102] width 53 height 11
click at [249, 129] on div "Liens Select" at bounding box center [272, 132] width 88 height 17
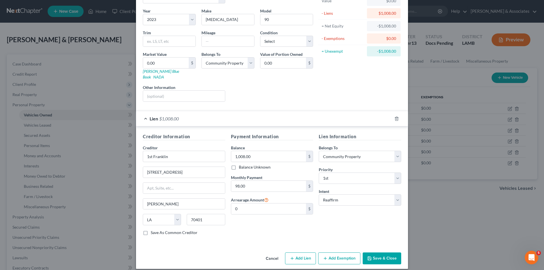
click at [392, 252] on button "Save & Close" at bounding box center [381, 258] width 39 height 12
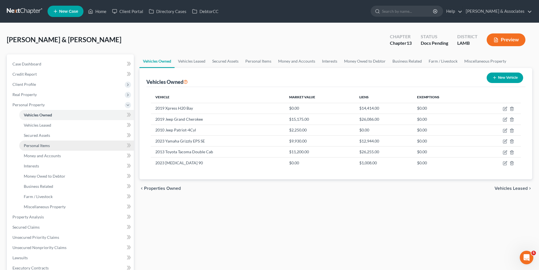
click at [40, 143] on span "Personal Items" at bounding box center [37, 145] width 26 height 5
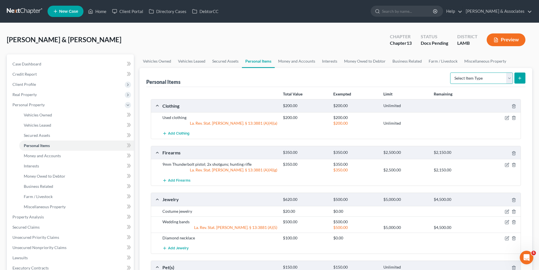
click at [456, 80] on select "Select Item Type Clothing Collectibles Of Value Electronics Firearms Household …" at bounding box center [482, 77] width 63 height 11
click at [451, 72] on select "Select Item Type Clothing Collectibles Of Value Electronics Firearms Household …" at bounding box center [482, 77] width 63 height 11
click at [523, 76] on button "submit" at bounding box center [520, 77] width 11 height 11
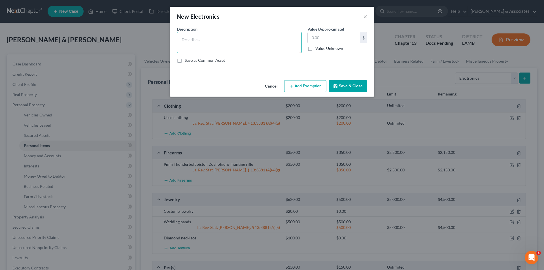
click at [271, 44] on textarea at bounding box center [239, 42] width 125 height 21
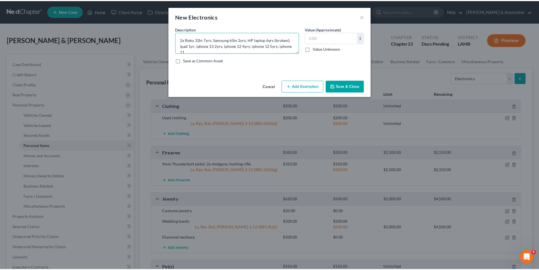
scroll to position [1, 0]
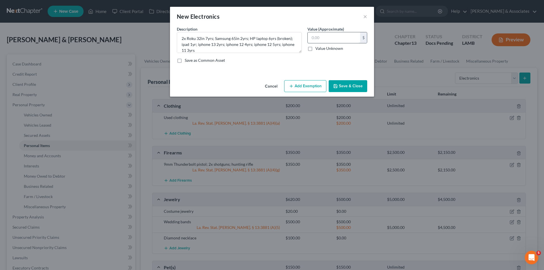
click at [352, 40] on input "text" at bounding box center [334, 37] width 52 height 11
click at [353, 86] on button "Save & Close" at bounding box center [347, 86] width 39 height 12
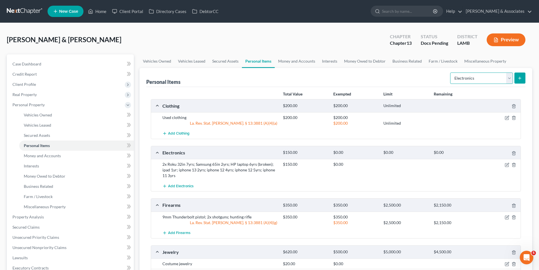
drag, startPoint x: 484, startPoint y: 82, endPoint x: 479, endPoint y: 83, distance: 5.2
click at [484, 82] on select "Select Item Type Clothing Collectibles Of Value Electronics Firearms Household …" at bounding box center [482, 77] width 63 height 11
click at [451, 72] on select "Select Item Type Clothing Collectibles Of Value Electronics Firearms Household …" at bounding box center [482, 77] width 63 height 11
click at [517, 75] on button "submit" at bounding box center [520, 77] width 11 height 11
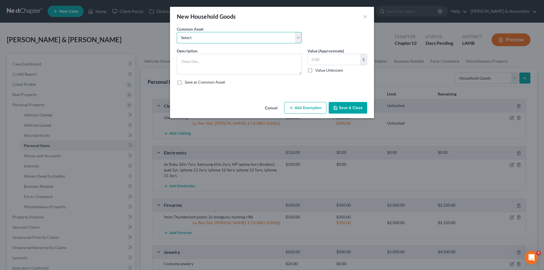
drag, startPoint x: 202, startPoint y: 40, endPoint x: 201, endPoint y: 43, distance: 3.4
click at [202, 40] on select "Select Appliances and furniture" at bounding box center [239, 37] width 125 height 11
click at [177, 32] on select "Select Appliances and furniture" at bounding box center [239, 37] width 125 height 11
click at [346, 104] on button "Save & Close" at bounding box center [347, 108] width 39 height 12
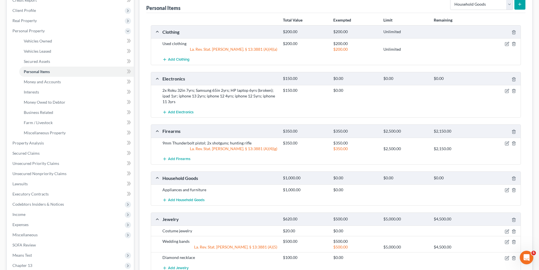
scroll to position [86, 0]
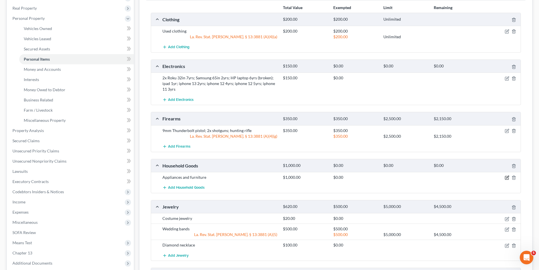
click at [507, 178] on icon "button" at bounding box center [508, 177] width 3 height 3
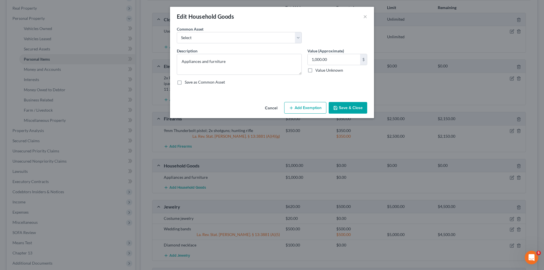
click at [312, 104] on button "Add Exemption" at bounding box center [305, 108] width 42 height 12
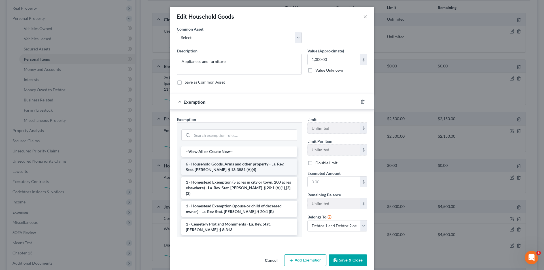
click at [202, 164] on li "6 - Household Goods, Arms and other property - La. Rev. Stat. [PERSON_NAME]. § …" at bounding box center [239, 167] width 116 height 16
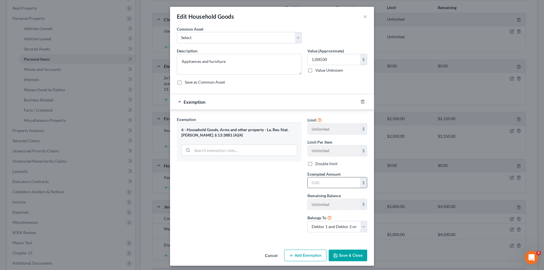
click at [338, 183] on input "text" at bounding box center [334, 182] width 52 height 11
click at [353, 254] on button "Save & Close" at bounding box center [347, 255] width 39 height 12
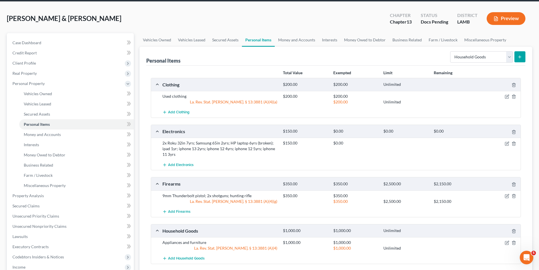
scroll to position [0, 0]
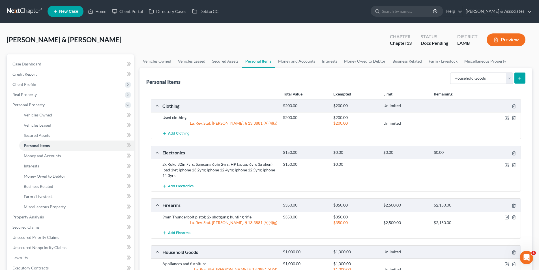
click at [475, 71] on div "Select Item Type Clothing Collectibles Of Value Electronics Firearms Household …" at bounding box center [487, 77] width 78 height 15
drag, startPoint x: 475, startPoint y: 78, endPoint x: 474, endPoint y: 82, distance: 4.5
click at [475, 78] on select "Select Item Type Clothing Collectibles Of Value Electronics Firearms Household …" at bounding box center [482, 77] width 63 height 11
click at [451, 72] on select "Select Item Type Clothing Collectibles Of Value Electronics Firearms Household …" at bounding box center [482, 77] width 63 height 11
click at [519, 79] on icon "submit" at bounding box center [520, 78] width 5 height 5
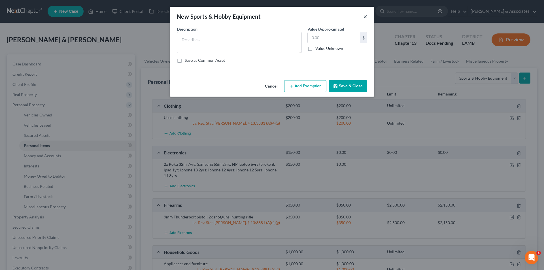
click at [366, 15] on button "×" at bounding box center [365, 16] width 4 height 7
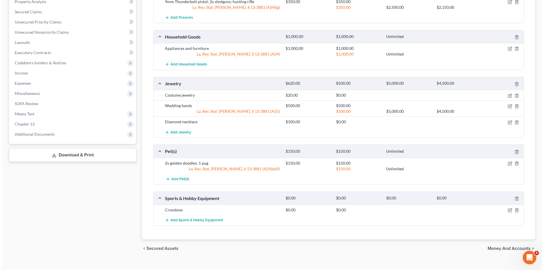
scroll to position [224, 0]
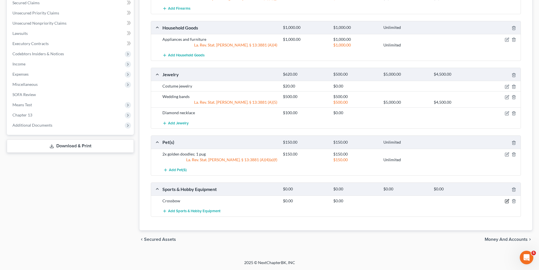
click at [506, 202] on icon "button" at bounding box center [507, 201] width 5 height 5
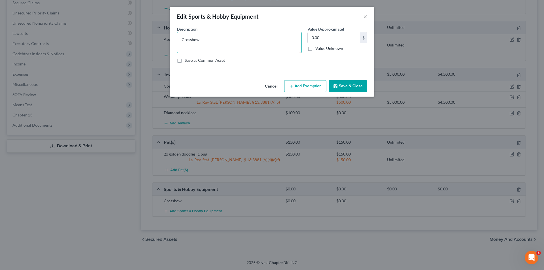
click at [234, 46] on textarea "Crossbow" at bounding box center [239, 42] width 125 height 21
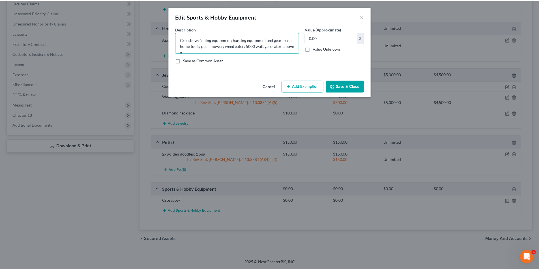
scroll to position [1, 0]
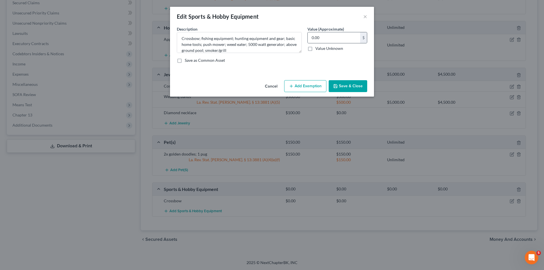
click at [334, 32] on div "0.00 $" at bounding box center [337, 37] width 60 height 11
click at [333, 35] on input "0.00" at bounding box center [334, 37] width 52 height 11
click at [351, 92] on button "Save & Close" at bounding box center [347, 86] width 39 height 12
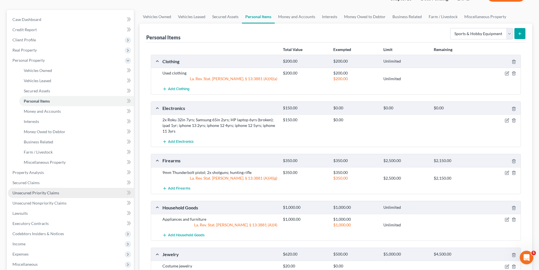
scroll to position [66, 0]
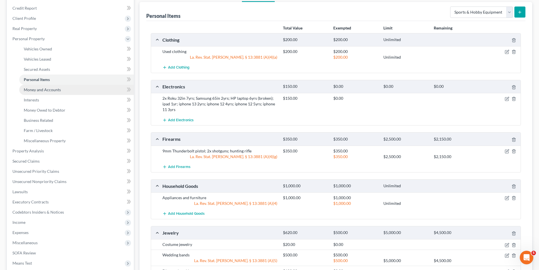
click at [48, 92] on link "Money and Accounts" at bounding box center [76, 90] width 115 height 10
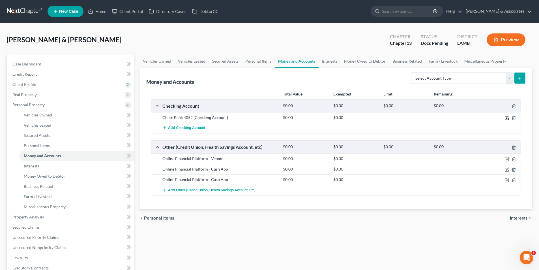
click at [507, 118] on icon "button" at bounding box center [508, 117] width 3 height 3
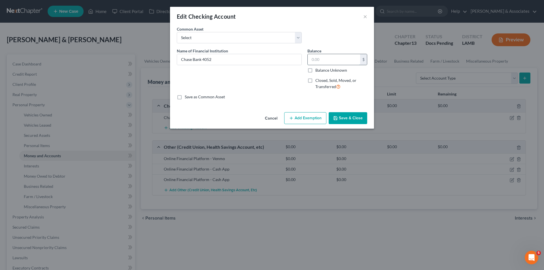
click at [341, 58] on input "text" at bounding box center [334, 59] width 52 height 11
click at [358, 120] on button "Save & Close" at bounding box center [347, 118] width 39 height 12
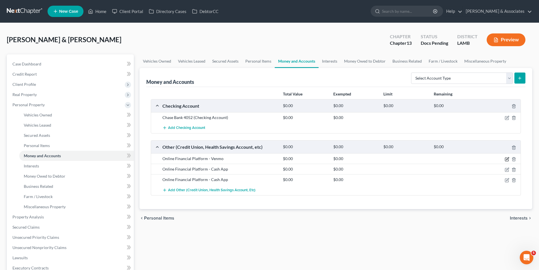
click at [508, 160] on icon "button" at bounding box center [507, 159] width 5 height 5
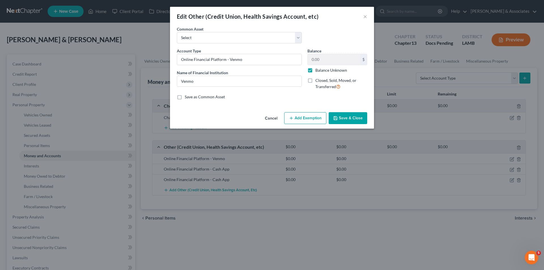
click at [343, 68] on label "Balance Unknown" at bounding box center [331, 70] width 32 height 6
click at [321, 68] on input "Balance Unknown" at bounding box center [319, 69] width 4 height 4
click at [342, 71] on label "Balance Unknown" at bounding box center [331, 70] width 32 height 6
click at [321, 71] on input "Balance Unknown" at bounding box center [319, 69] width 4 height 4
click at [315, 69] on label "Balance Unknown" at bounding box center [331, 70] width 32 height 6
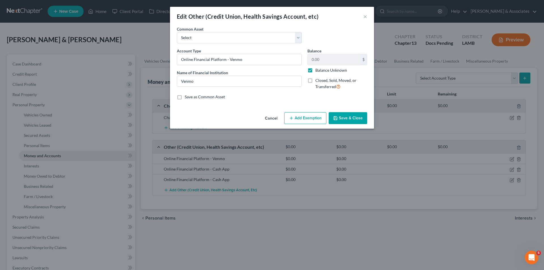
click at [317, 69] on input "Balance Unknown" at bounding box center [319, 69] width 4 height 4
click at [350, 116] on button "Save & Close" at bounding box center [347, 118] width 39 height 12
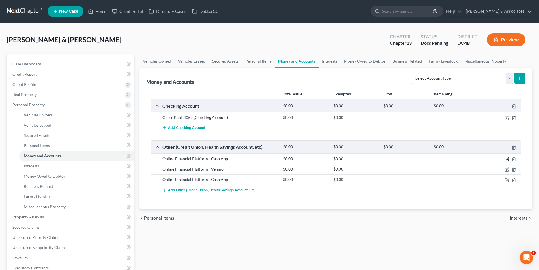
click at [509, 160] on icon "button" at bounding box center [506, 158] width 3 height 3
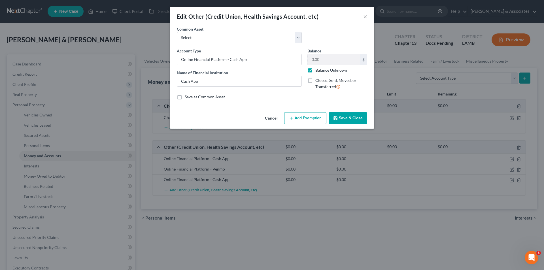
click at [322, 71] on label "Balance Unknown" at bounding box center [331, 70] width 32 height 6
click at [321, 71] on input "Balance Unknown" at bounding box center [319, 69] width 4 height 4
click at [324, 61] on input "0.00" at bounding box center [334, 59] width 52 height 11
click at [348, 117] on button "Save & Close" at bounding box center [347, 118] width 39 height 12
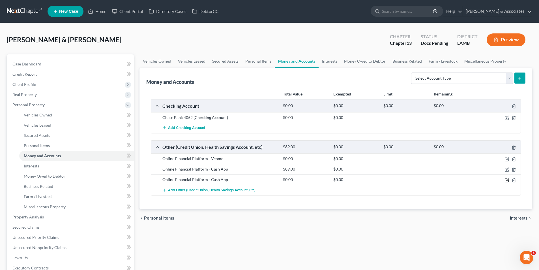
click at [507, 181] on icon "button" at bounding box center [508, 179] width 3 height 3
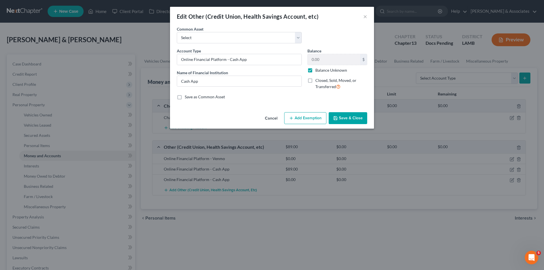
click at [315, 71] on label "Balance Unknown" at bounding box center [331, 70] width 32 height 6
click at [317, 71] on input "Balance Unknown" at bounding box center [319, 69] width 4 height 4
click at [349, 115] on button "Save & Close" at bounding box center [347, 118] width 39 height 12
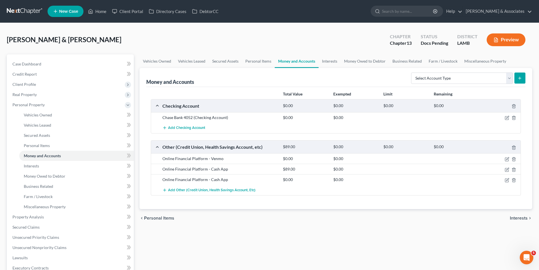
click at [340, 218] on div "chevron_left Personal Items Interests chevron_right" at bounding box center [336, 218] width 393 height 18
click at [436, 77] on select "Select Account Type Brokerage Cash on Hand Certificates of Deposit Checking Acc…" at bounding box center [462, 77] width 102 height 11
click at [65, 168] on link "Interests" at bounding box center [76, 166] width 115 height 10
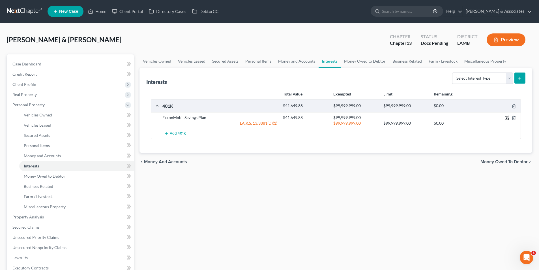
click at [508, 119] on icon "button" at bounding box center [507, 118] width 5 height 5
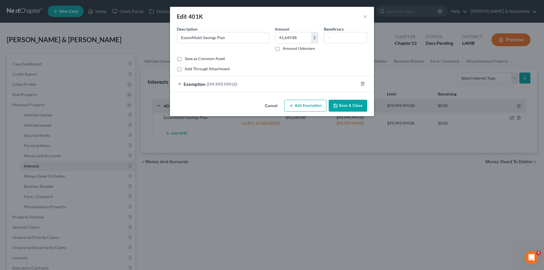
click at [349, 48] on div "Beneficiary" at bounding box center [345, 38] width 49 height 25
click at [342, 36] on input "text" at bounding box center [345, 37] width 43 height 11
click at [352, 104] on button "Save & Close" at bounding box center [347, 106] width 39 height 12
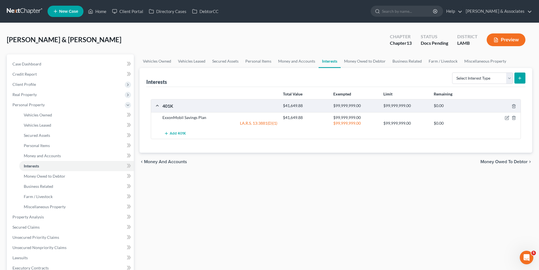
click at [345, 203] on div "Vehicles Owned Vehicles Leased Secured Assets Personal Items Money and Accounts…" at bounding box center [336, 215] width 399 height 323
click at [464, 83] on select "Select Interest Type 401K Annuity Bond Education IRA Government Bond Government…" at bounding box center [482, 77] width 61 height 11
click at [42, 178] on span "Money Owed to Debtor" at bounding box center [45, 176] width 42 height 5
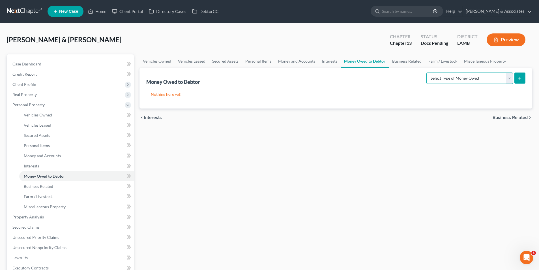
click at [450, 80] on select "Select Type of Money Owed Accounts Receivable Alimony Child Support Claims Agai…" at bounding box center [470, 77] width 87 height 11
click at [63, 197] on link "Farm / Livestock" at bounding box center [76, 196] width 115 height 10
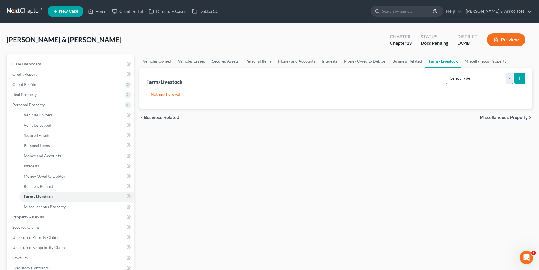
click at [476, 80] on select "Select Type Animals & Livestock Crops: Growing or Harvested Farming Equipment F…" at bounding box center [480, 77] width 67 height 11
click at [44, 208] on span "Miscellaneous Property" at bounding box center [45, 206] width 42 height 5
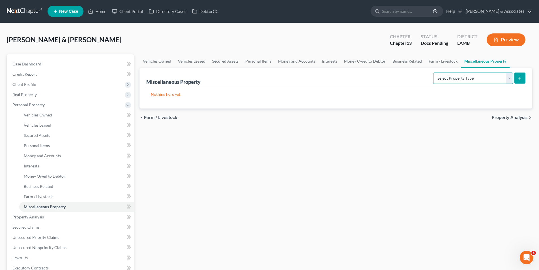
click at [483, 79] on select "Select Property Type Assigned for Creditor Benefit [DATE] Holding for Another N…" at bounding box center [474, 77] width 80 height 11
click at [287, 128] on div "Vehicles Owned Vehicles Leased Secured Assets Personal Items Money and Accounts…" at bounding box center [336, 215] width 399 height 323
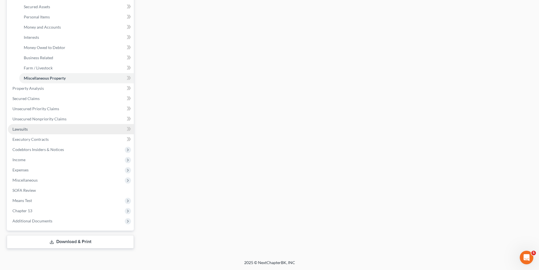
click at [41, 129] on link "Lawsuits" at bounding box center [71, 129] width 126 height 10
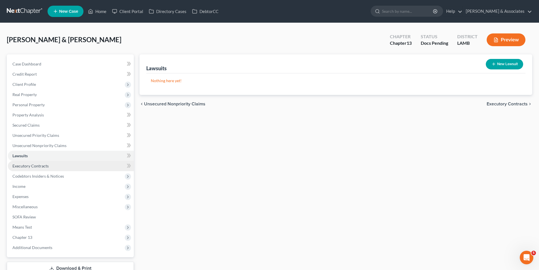
click at [42, 164] on span "Executory Contracts" at bounding box center [30, 165] width 36 height 5
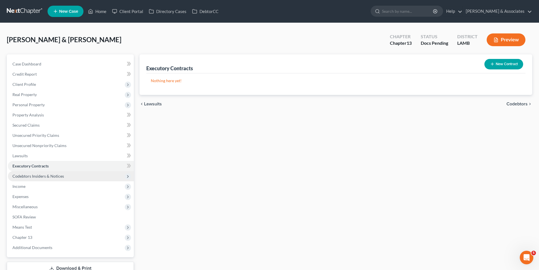
click at [22, 177] on span "Codebtors Insiders & Notices" at bounding box center [38, 176] width 52 height 5
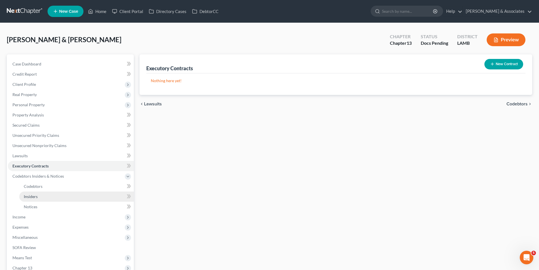
click at [42, 198] on link "Insiders" at bounding box center [76, 196] width 115 height 10
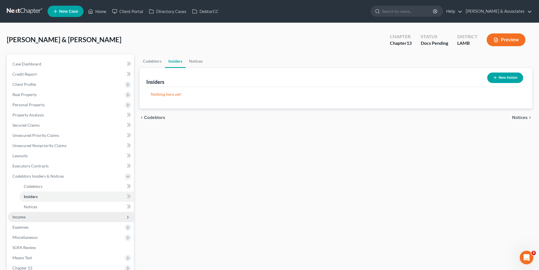
scroll to position [57, 0]
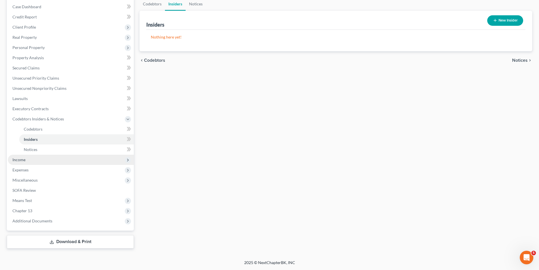
click at [21, 159] on span "Income" at bounding box center [18, 159] width 13 height 5
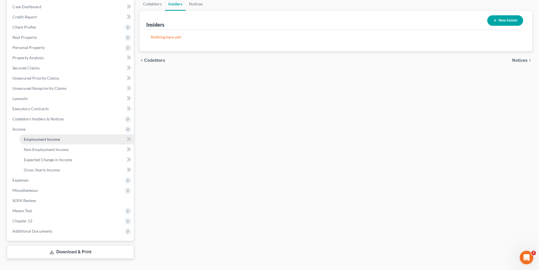
click at [56, 138] on span "Employment Income" at bounding box center [42, 139] width 36 height 5
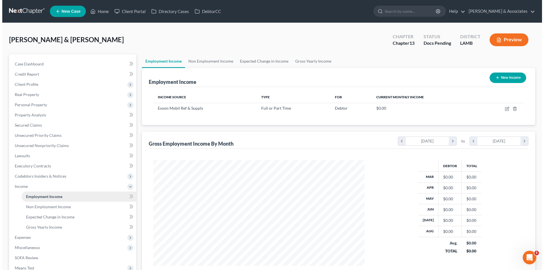
scroll to position [106, 223]
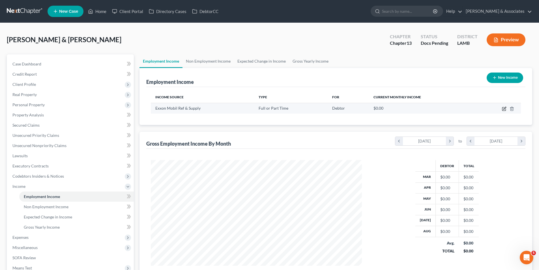
click at [505, 107] on icon "button" at bounding box center [504, 108] width 5 height 5
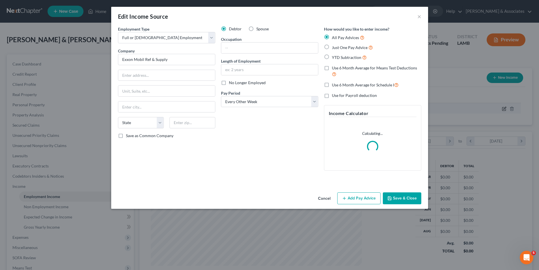
scroll to position [106, 225]
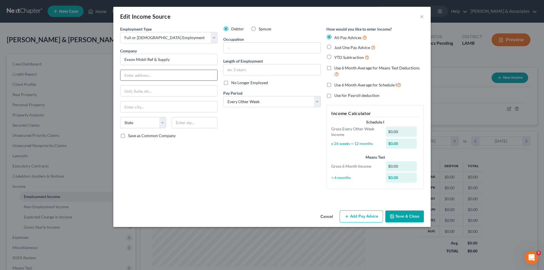
click at [206, 77] on input "text" at bounding box center [168, 75] width 97 height 11
click at [252, 52] on input "text" at bounding box center [271, 47] width 97 height 11
click at [183, 79] on input "text" at bounding box center [168, 75] width 97 height 11
click at [260, 50] on input "Assistant O" at bounding box center [271, 47] width 97 height 11
click at [271, 166] on div "Debtor Spouse Occupation Assistant Operator Length of Employment 4 years No Lon…" at bounding box center [271, 109] width 103 height 167
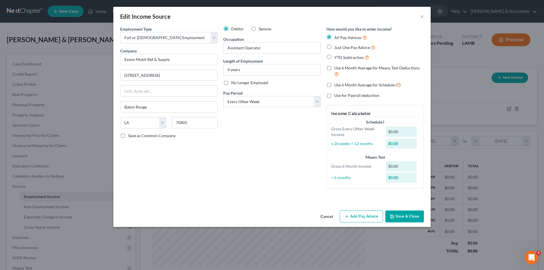
click at [399, 214] on button "Save & Close" at bounding box center [404, 216] width 39 height 12
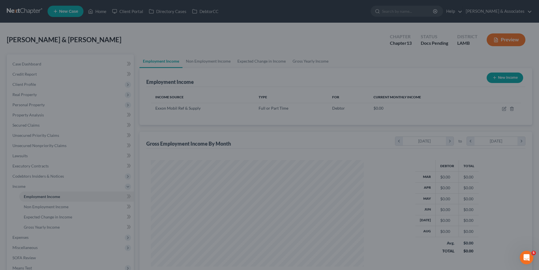
scroll to position [283059, 282942]
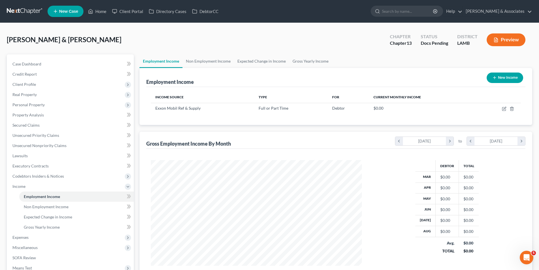
click at [350, 129] on div "Employment Income New Income Income Source Type For Current Monthly Income Exxo…" at bounding box center [336, 173] width 393 height 211
click at [219, 59] on link "Non Employment Income" at bounding box center [209, 61] width 52 height 14
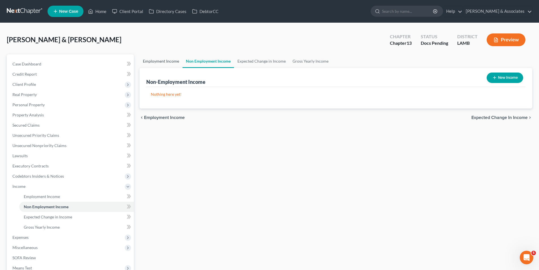
click at [146, 61] on link "Employment Income" at bounding box center [161, 61] width 43 height 14
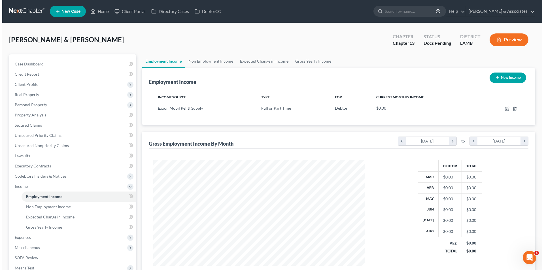
scroll to position [106, 223]
click at [518, 78] on button "New Income" at bounding box center [505, 77] width 37 height 10
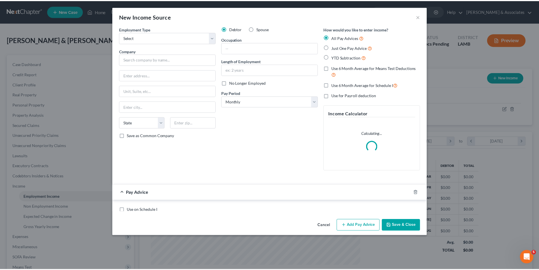
scroll to position [106, 225]
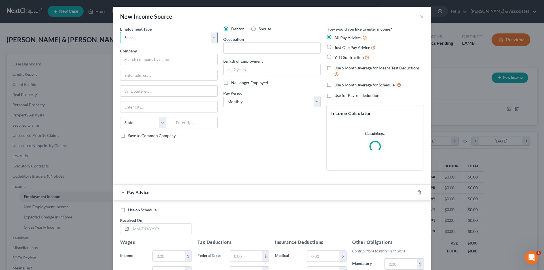
drag, startPoint x: 161, startPoint y: 34, endPoint x: 161, endPoint y: 43, distance: 8.5
click at [161, 34] on select "Select Full or [DEMOGRAPHIC_DATA] Employment Self Employment" at bounding box center [168, 37] width 97 height 11
click at [120, 32] on select "Select Full or [DEMOGRAPHIC_DATA] Employment Self Employment" at bounding box center [168, 37] width 97 height 11
click at [259, 30] on label "Spouse" at bounding box center [265, 29] width 12 height 6
click at [261, 30] on input "Spouse" at bounding box center [263, 28] width 4 height 4
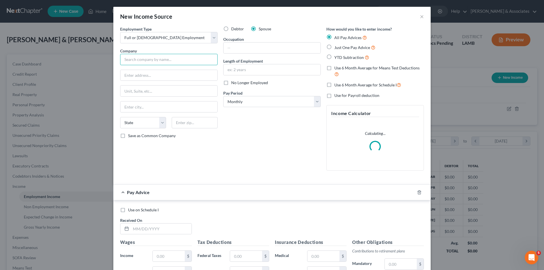
click at [152, 58] on input "text" at bounding box center [168, 59] width 97 height 11
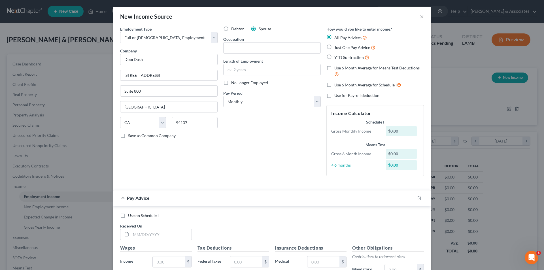
click at [139, 138] on div "Employment Type * Select Full or [DEMOGRAPHIC_DATA] Employment Self Employment …" at bounding box center [168, 103] width 103 height 155
click at [139, 138] on span "Save as Common Company" at bounding box center [152, 135] width 48 height 5
click at [134, 136] on input "Save as Common Company" at bounding box center [132, 135] width 4 height 4
click at [261, 51] on input "text" at bounding box center [271, 47] width 97 height 11
drag, startPoint x: 237, startPoint y: 101, endPoint x: 238, endPoint y: 106, distance: 6.1
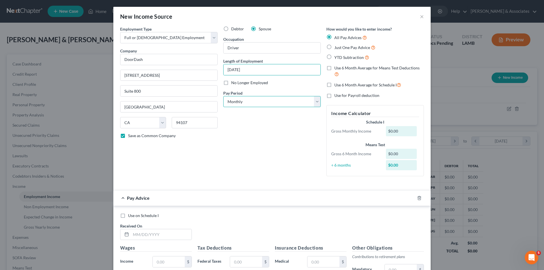
click at [237, 101] on select "Select Monthly Twice Monthly Every Other Week Weekly" at bounding box center [271, 101] width 97 height 11
click at [223, 96] on select "Select Monthly Twice Monthly Every Other Week Weekly" at bounding box center [271, 101] width 97 height 11
click at [246, 140] on div "Debtor Spouse Occupation Driver Length of Employment [DATE] No Longer Employed …" at bounding box center [271, 103] width 103 height 155
click at [417, 197] on polyline "button" at bounding box center [418, 197] width 3 height 0
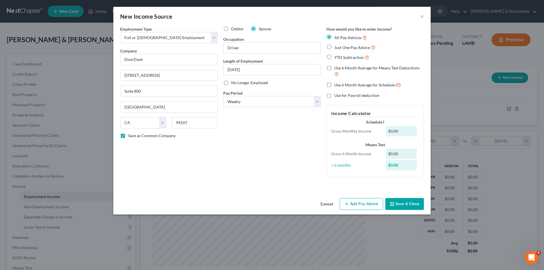
click at [402, 202] on button "Save & Close" at bounding box center [404, 204] width 39 height 12
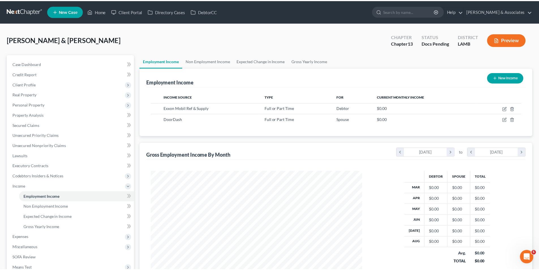
scroll to position [283059, 282942]
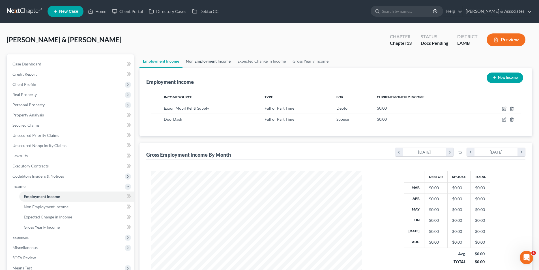
click at [216, 63] on link "Non Employment Income" at bounding box center [209, 61] width 52 height 14
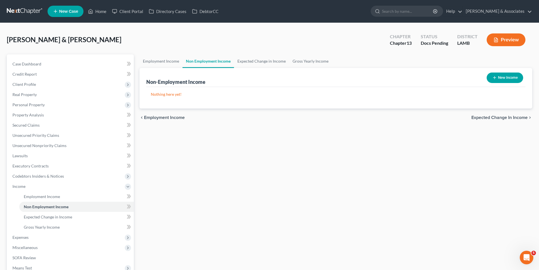
click at [499, 77] on button "New Income" at bounding box center [505, 77] width 37 height 10
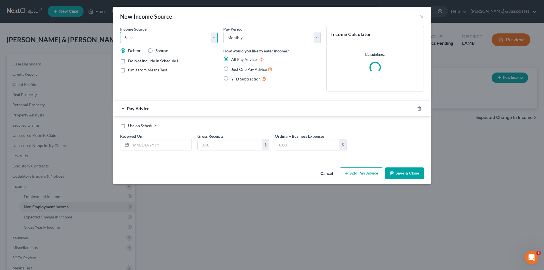
drag, startPoint x: 154, startPoint y: 38, endPoint x: 161, endPoint y: 39, distance: 6.9
click at [154, 38] on select "Select Unemployment Disability (from employer) Pension Retirement Social Securi…" at bounding box center [168, 37] width 97 height 11
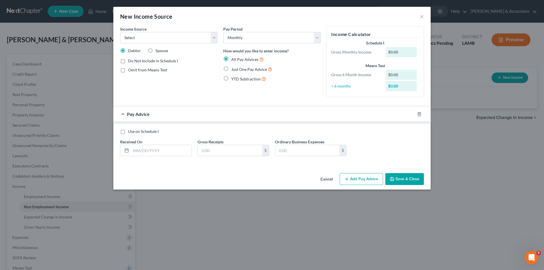
click at [166, 18] on div "New Income Source" at bounding box center [146, 16] width 52 height 8
click at [328, 180] on button "Cancel" at bounding box center [327, 179] width 22 height 11
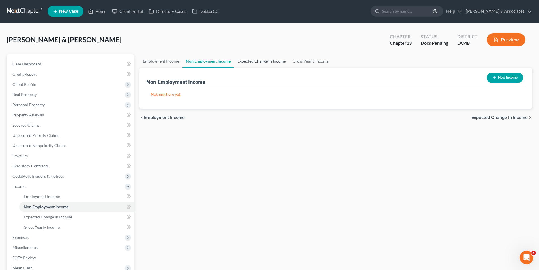
click at [267, 61] on link "Expected Change in Income" at bounding box center [261, 61] width 55 height 14
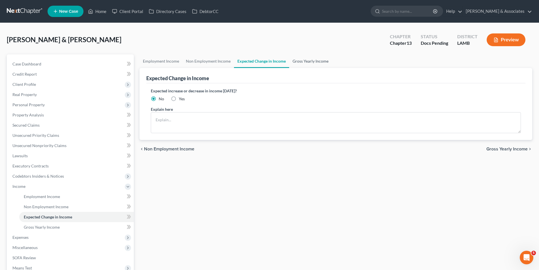
click at [307, 61] on link "Gross Yearly Income" at bounding box center [310, 61] width 43 height 14
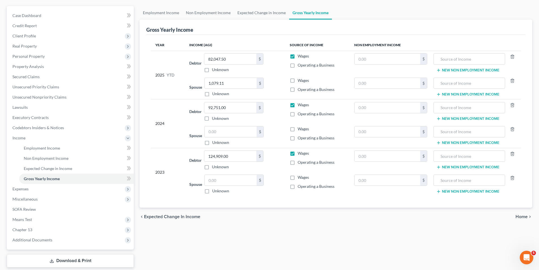
scroll to position [66, 0]
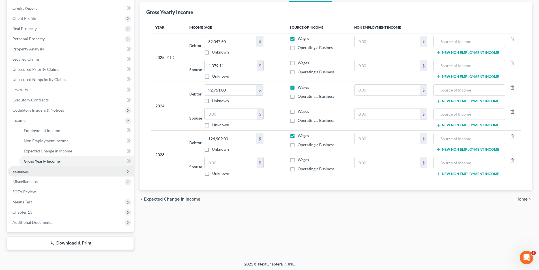
click at [40, 171] on span "Expenses" at bounding box center [71, 171] width 126 height 10
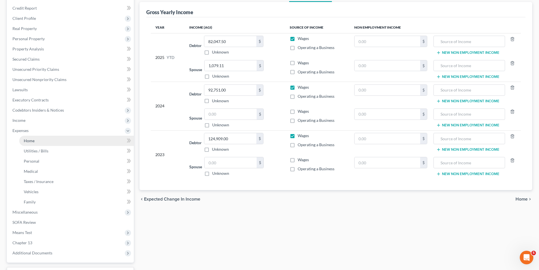
click at [31, 141] on span "Home" at bounding box center [29, 140] width 11 height 5
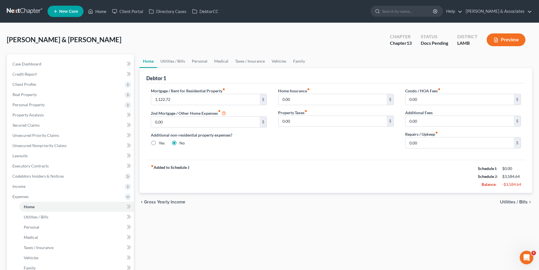
drag, startPoint x: 511, startPoint y: 205, endPoint x: 510, endPoint y: 200, distance: 5.4
click at [511, 204] on div "chevron_left Gross Yearly Income Utilities / Bills chevron_right" at bounding box center [336, 202] width 393 height 18
click at [510, 200] on span "Utilities / Bills" at bounding box center [514, 202] width 28 height 5
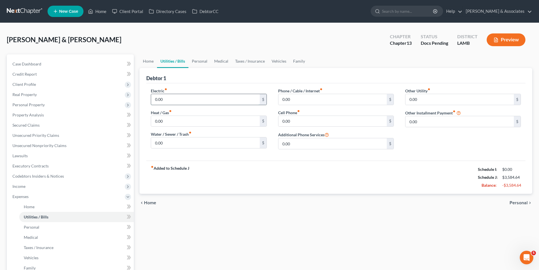
click at [182, 103] on input "0.00" at bounding box center [205, 99] width 108 height 11
click at [412, 170] on div "fiber_manual_record Added to Schedule J Schedule I: $0.00 Schedule J: $4,654.64…" at bounding box center [335, 177] width 379 height 33
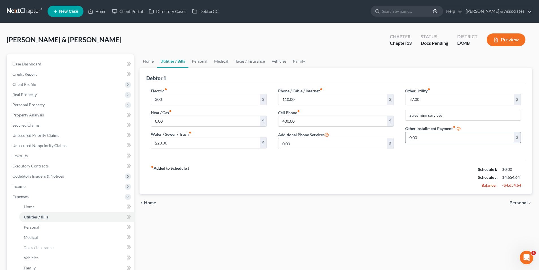
click at [415, 139] on input "0.00" at bounding box center [460, 137] width 108 height 11
click at [422, 185] on div "fiber_manual_record Added to Schedule J Schedule I: $0.00 Schedule J: $4,654.64…" at bounding box center [335, 177] width 379 height 33
click at [515, 203] on span "Personal" at bounding box center [519, 202] width 18 height 5
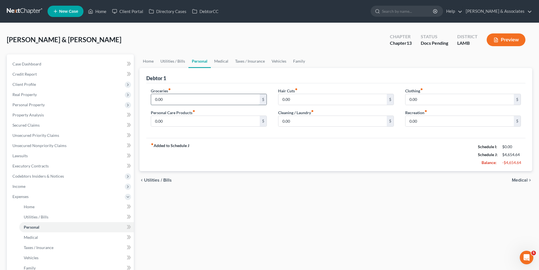
click at [182, 99] on input "0.00" at bounding box center [205, 99] width 108 height 11
click at [289, 175] on div "chevron_left Utilities / Bills Medical chevron_right" at bounding box center [336, 180] width 393 height 18
click at [518, 181] on span "Medical" at bounding box center [520, 180] width 16 height 5
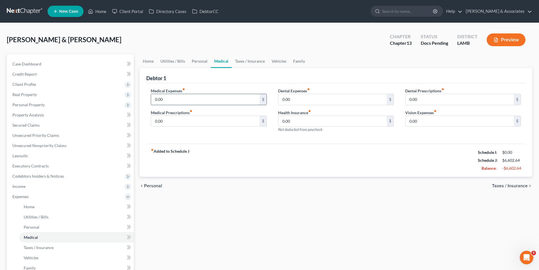
click at [195, 99] on input "0.00" at bounding box center [205, 99] width 108 height 11
click at [198, 118] on input "0.00" at bounding box center [205, 121] width 108 height 11
click at [447, 126] on input "0.00" at bounding box center [460, 121] width 108 height 11
click at [513, 185] on span "Taxes / Insurance" at bounding box center [510, 185] width 36 height 5
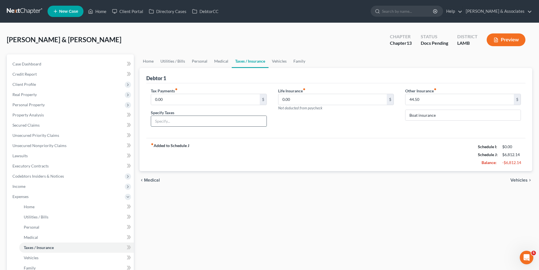
click at [196, 125] on input "text" at bounding box center [208, 121] width 115 height 11
click at [176, 95] on input "0.00" at bounding box center [205, 99] width 108 height 11
click at [240, 117] on input "text" at bounding box center [208, 121] width 115 height 11
drag, startPoint x: 416, startPoint y: 175, endPoint x: 411, endPoint y: 163, distance: 13.4
click at [416, 175] on div "chevron_left Medical Vehicles chevron_right" at bounding box center [336, 180] width 393 height 18
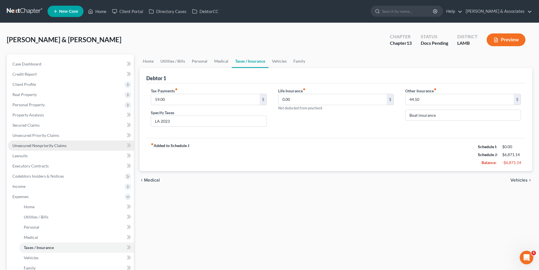
click at [37, 144] on span "Unsecured Nonpriority Claims" at bounding box center [39, 145] width 54 height 5
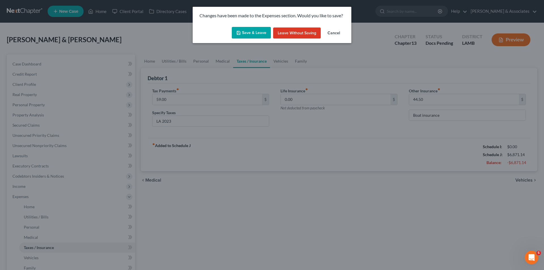
click at [247, 33] on button "Save & Leave" at bounding box center [251, 33] width 39 height 12
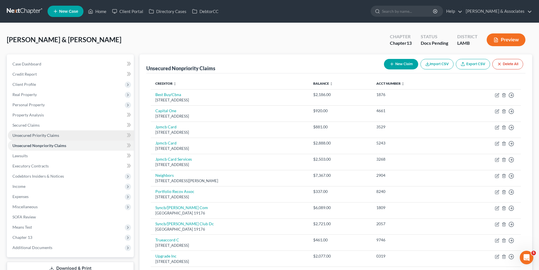
click at [34, 136] on span "Unsecured Priority Claims" at bounding box center [35, 135] width 47 height 5
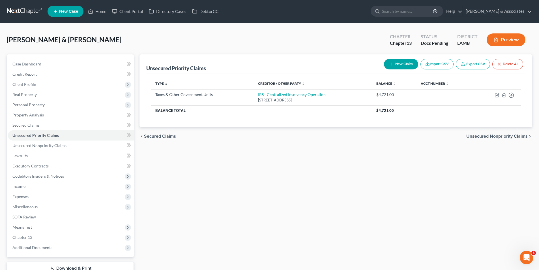
click at [391, 63] on icon "button" at bounding box center [392, 64] width 5 height 5
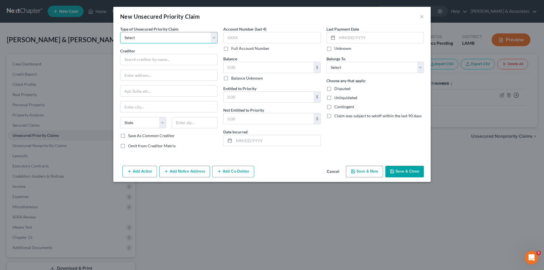
click at [159, 43] on select "Select Taxes & Other Government Units Domestic Support Obligations Extensions o…" at bounding box center [168, 37] width 97 height 11
click at [120, 32] on select "Select Taxes & Other Government Units Domestic Support Obligations Extensions o…" at bounding box center [168, 37] width 97 height 11
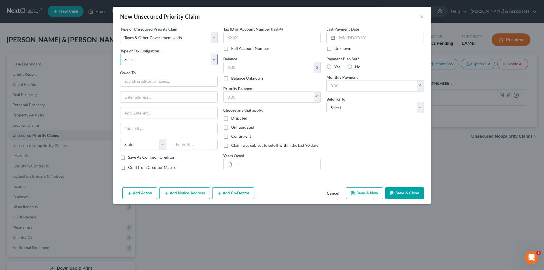
drag, startPoint x: 154, startPoint y: 57, endPoint x: 154, endPoint y: 64, distance: 6.5
click at [154, 57] on select "Select Federal City State Franchise Tax Board Other" at bounding box center [168, 59] width 97 height 11
click at [120, 54] on select "Select Federal City State Franchise Tax Board Other" at bounding box center [168, 59] width 97 height 11
click at [143, 63] on select "Select Federal City State Franchise Tax Board Other" at bounding box center [168, 59] width 97 height 11
click at [120, 54] on select "Select Federal City State Franchise Tax Board Other" at bounding box center [168, 59] width 97 height 11
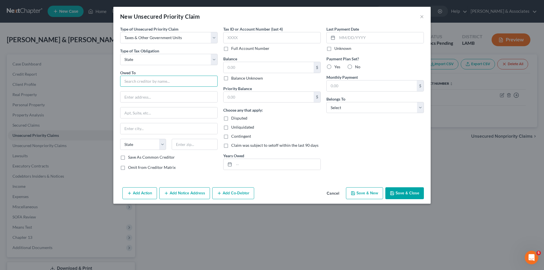
click at [147, 83] on input "text" at bounding box center [168, 81] width 97 height 11
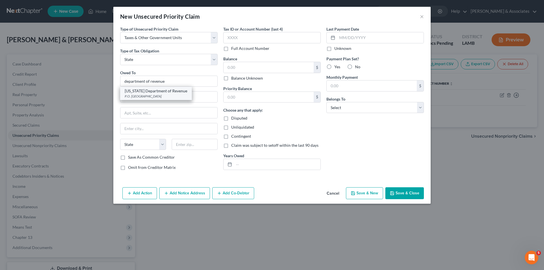
click at [146, 91] on div "[US_STATE] Department of Revenue" at bounding box center [156, 91] width 63 height 6
click at [289, 71] on input "text" at bounding box center [268, 67] width 90 height 11
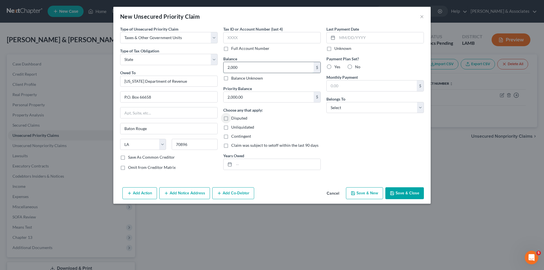
click at [281, 69] on input "2,000" at bounding box center [268, 67] width 90 height 11
click at [261, 167] on input "text" at bounding box center [277, 164] width 86 height 11
click at [334, 66] on label "Yes" at bounding box center [337, 67] width 6 height 6
click at [336, 66] on input "Yes" at bounding box center [338, 66] width 4 height 4
click at [337, 84] on input "text" at bounding box center [371, 85] width 90 height 11
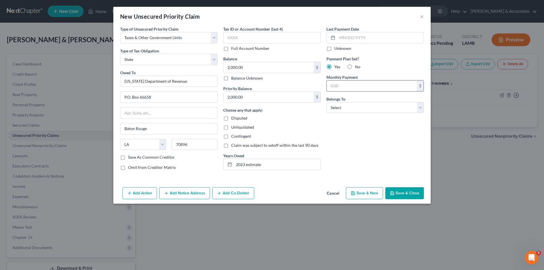
click at [337, 86] on input "text" at bounding box center [371, 85] width 90 height 11
click at [343, 112] on select "Select Debtor 1 Only Debtor 2 Only Debtor 1 And Debtor 2 Only At Least One Of T…" at bounding box center [374, 107] width 97 height 11
click at [326, 102] on select "Select Debtor 1 Only Debtor 2 Only Debtor 1 And Debtor 2 Only At Least One Of T…" at bounding box center [374, 107] width 97 height 11
click at [351, 132] on div "Last Payment Date Unknown Payment Plan Set? Yes No Monthly Payment 59.00 $ Belo…" at bounding box center [374, 100] width 103 height 149
click at [401, 197] on button "Save & Close" at bounding box center [404, 193] width 39 height 12
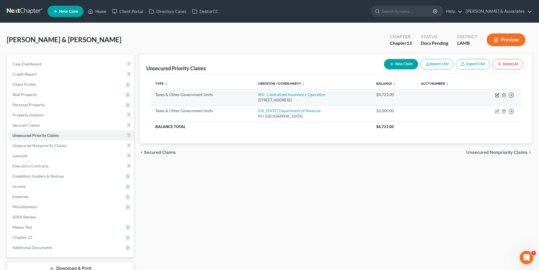
click at [496, 95] on icon "button" at bounding box center [497, 95] width 5 height 5
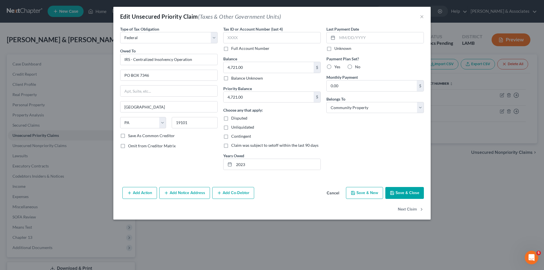
click at [361, 130] on div "Last Payment Date Unknown Payment Plan Set? Yes No Monthly Payment 0.00 $ Belon…" at bounding box center [374, 100] width 103 height 148
click at [355, 67] on label "No" at bounding box center [357, 67] width 5 height 6
click at [357, 67] on input "No" at bounding box center [359, 66] width 4 height 4
click at [382, 153] on div "Last Payment Date Unknown Payment Plan Set? Yes No Monthly Payment 0.00 $ Belon…" at bounding box center [374, 100] width 103 height 148
click at [396, 192] on button "Save & Close" at bounding box center [404, 193] width 39 height 12
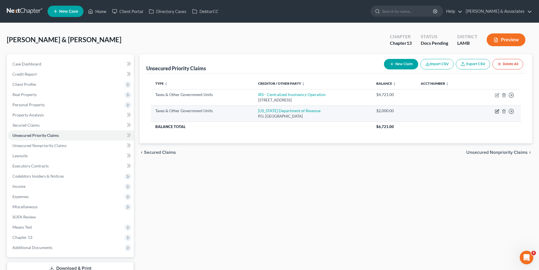
click at [496, 110] on icon "button" at bounding box center [497, 111] width 3 height 3
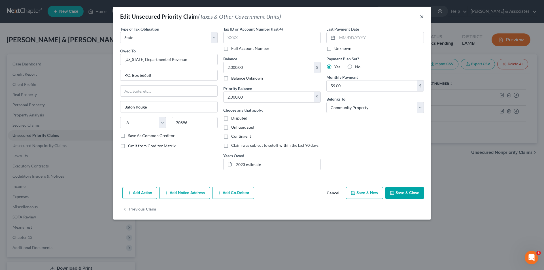
click at [422, 16] on button "×" at bounding box center [422, 16] width 4 height 7
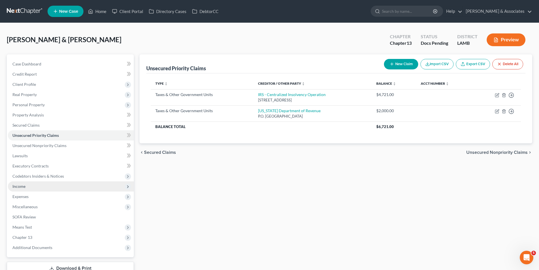
click at [30, 184] on span "Income" at bounding box center [71, 186] width 126 height 10
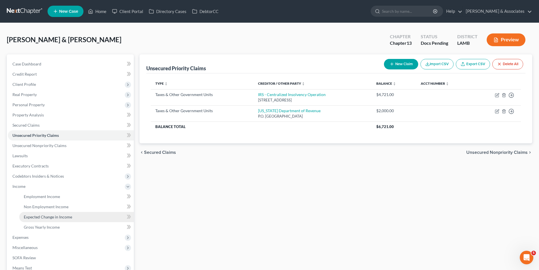
scroll to position [67, 0]
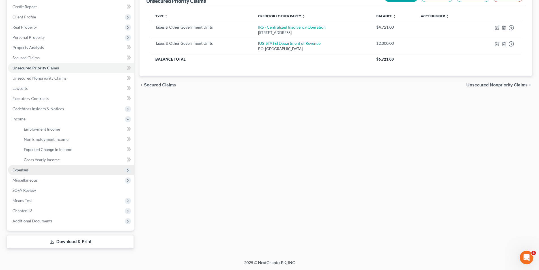
click at [31, 170] on span "Expenses" at bounding box center [71, 170] width 126 height 10
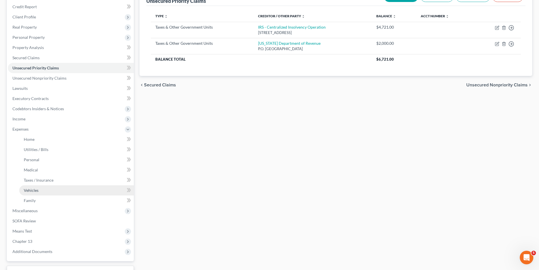
click at [43, 189] on link "Vehicles" at bounding box center [76, 190] width 115 height 10
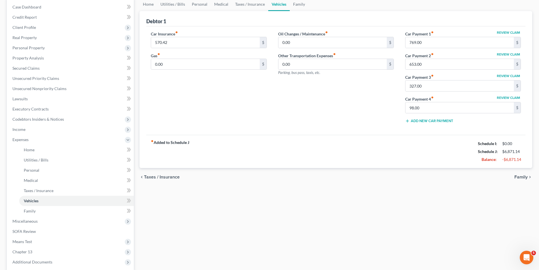
scroll to position [98, 0]
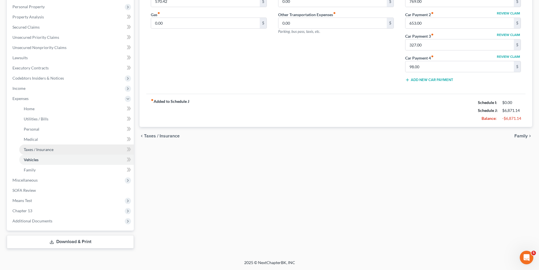
click at [35, 152] on link "Taxes / Insurance" at bounding box center [76, 149] width 115 height 10
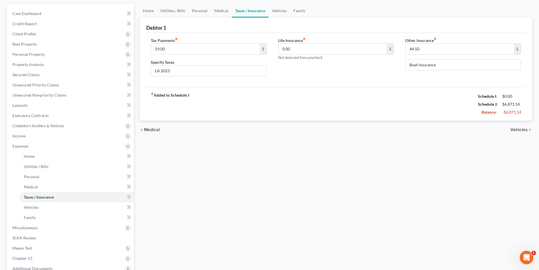
scroll to position [98, 0]
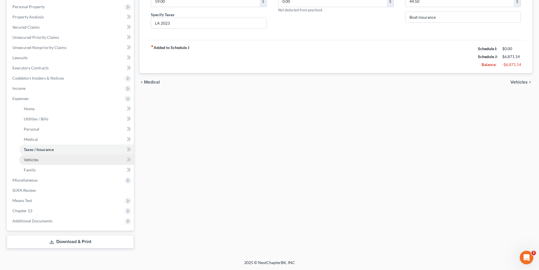
click at [32, 158] on span "Vehicles" at bounding box center [31, 159] width 15 height 5
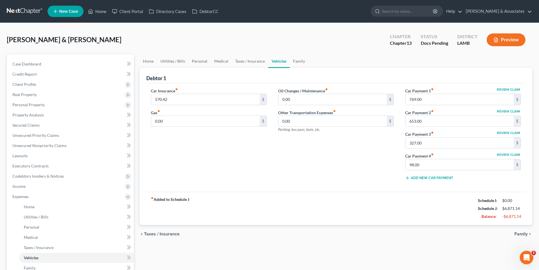
drag, startPoint x: 241, startPoint y: 125, endPoint x: 541, endPoint y: 150, distance: 301.5
click at [241, 125] on input "0.00" at bounding box center [205, 121] width 108 height 11
click at [190, 122] on input "0.00" at bounding box center [205, 121] width 108 height 11
click at [163, 121] on input "0.00" at bounding box center [205, 121] width 108 height 11
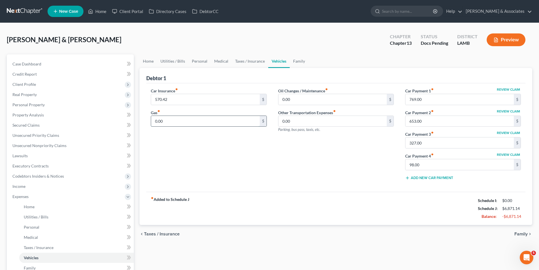
click at [163, 121] on input "0.00" at bounding box center [205, 121] width 108 height 11
click at [317, 97] on input "0.00" at bounding box center [333, 99] width 108 height 11
click at [527, 233] on span "Family" at bounding box center [521, 234] width 13 height 5
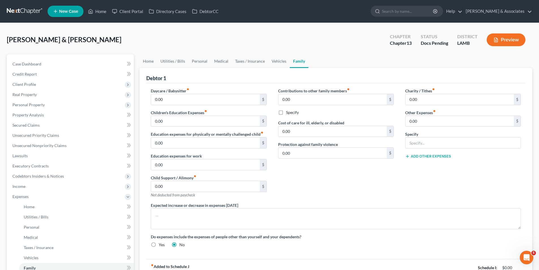
click at [410, 166] on div "Charity / Tithes fiber_manual_record 0.00 $ Other Expenses fiber_manual_record …" at bounding box center [463, 145] width 127 height 114
click at [300, 246] on div "Do expenses include the expenses of people other than yourself and your depende…" at bounding box center [336, 241] width 382 height 14
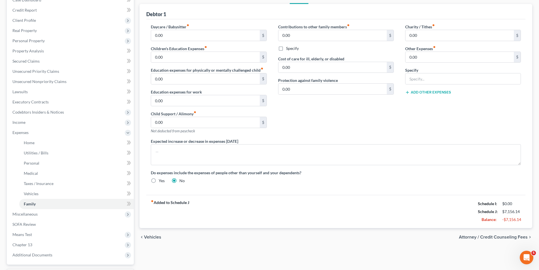
scroll to position [98, 0]
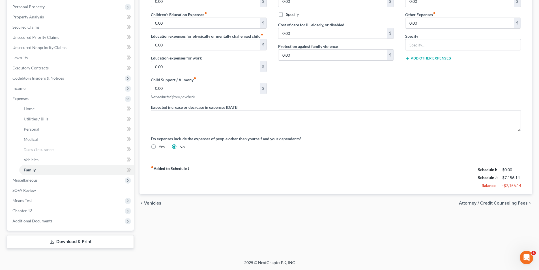
click at [377, 212] on div "chevron_left Vehicles Attorney / Credit Counseling Fees chevron_right" at bounding box center [336, 203] width 393 height 18
click at [41, 47] on span "Unsecured Nonpriority Claims" at bounding box center [39, 47] width 54 height 5
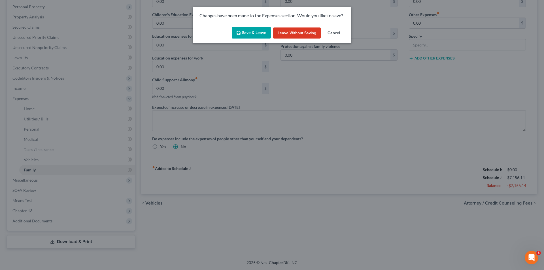
click at [249, 32] on button "Save & Leave" at bounding box center [251, 33] width 39 height 12
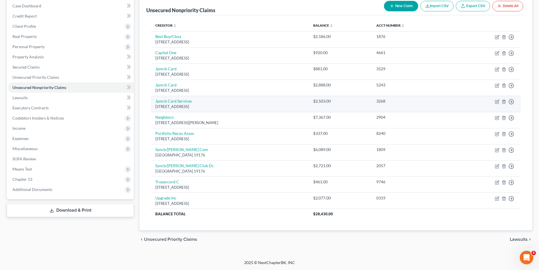
scroll to position [31, 0]
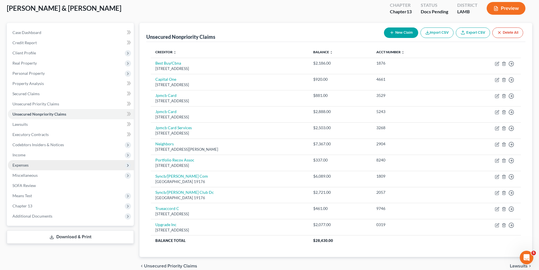
click at [32, 167] on span "Expenses" at bounding box center [71, 165] width 126 height 10
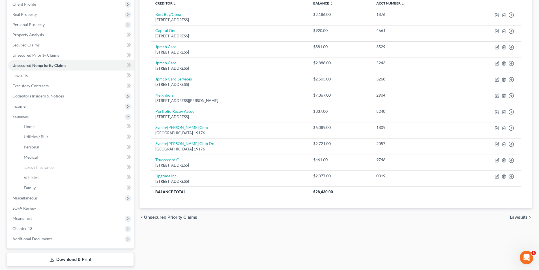
scroll to position [98, 0]
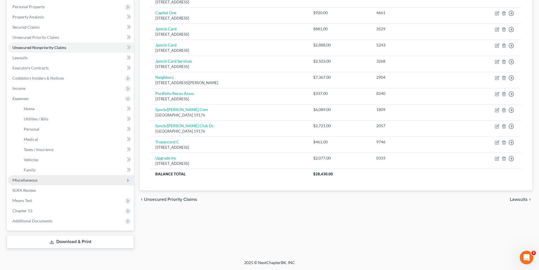
click at [39, 178] on span "Miscellaneous" at bounding box center [71, 180] width 126 height 10
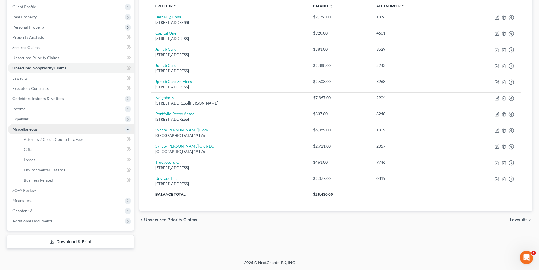
scroll to position [78, 0]
click at [68, 150] on link "Gifts" at bounding box center [76, 149] width 115 height 10
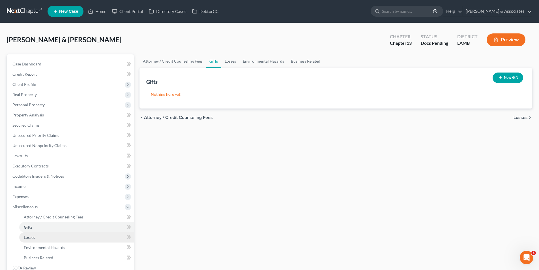
click at [63, 237] on link "Losses" at bounding box center [76, 237] width 115 height 10
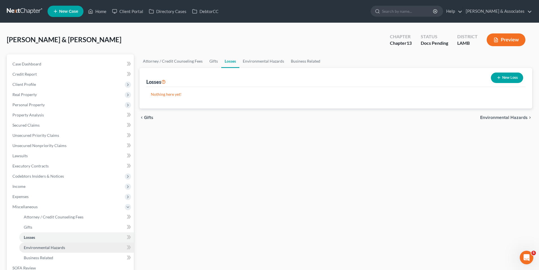
click at [76, 247] on link "Environmental Hazards" at bounding box center [76, 247] width 115 height 10
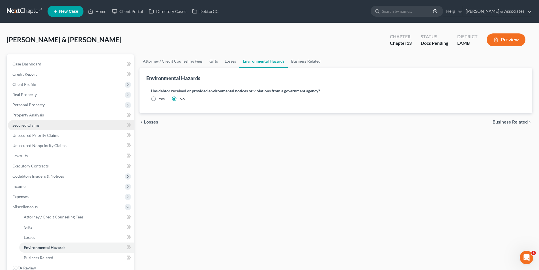
click at [59, 126] on link "Secured Claims" at bounding box center [71, 125] width 126 height 10
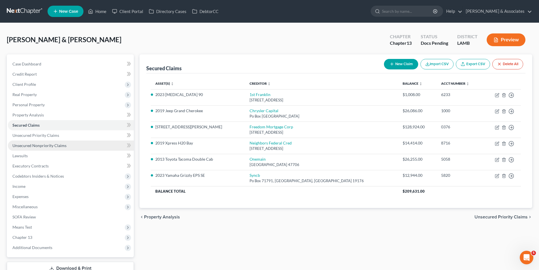
click at [55, 145] on span "Unsecured Nonpriority Claims" at bounding box center [39, 145] width 54 height 5
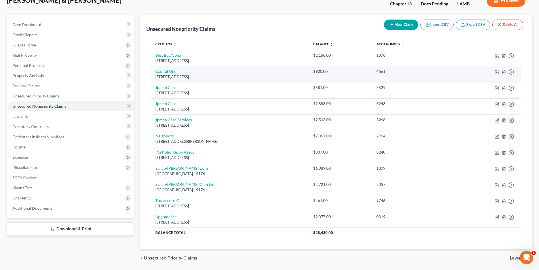
scroll to position [58, 0]
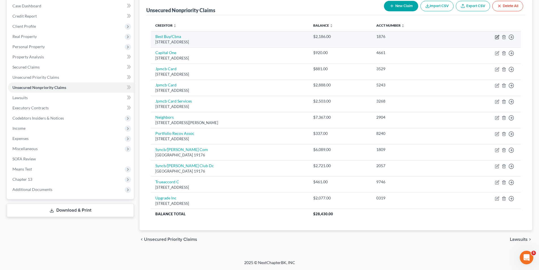
click at [498, 37] on icon "button" at bounding box center [497, 37] width 5 height 5
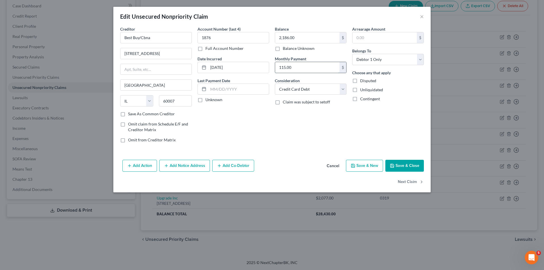
click at [302, 67] on input "115.00" at bounding box center [307, 67] width 64 height 11
drag, startPoint x: 380, startPoint y: 59, endPoint x: 380, endPoint y: 63, distance: 4.0
click at [380, 59] on select "Select Debtor 1 Only Debtor 2 Only Debtor 1 And Debtor 2 Only At Least One Of T…" at bounding box center [388, 59] width 72 height 11
click at [352, 54] on select "Select Debtor 1 Only Debtor 2 Only Debtor 1 And Debtor 2 Only At Least One Of T…" at bounding box center [388, 59] width 72 height 11
click at [411, 182] on button "Next Claim" at bounding box center [411, 182] width 26 height 12
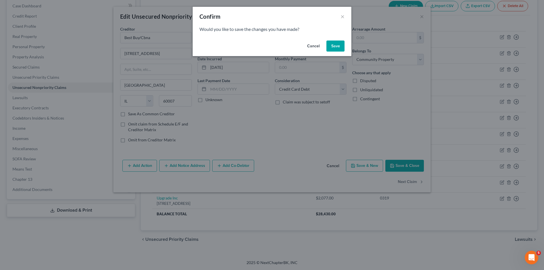
click at [332, 46] on button "Save" at bounding box center [335, 45] width 18 height 11
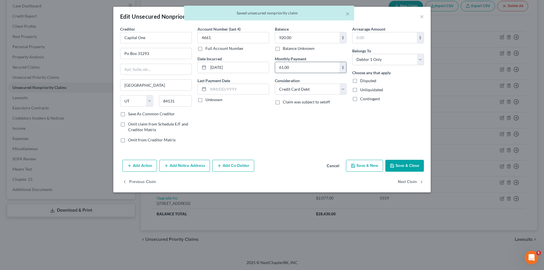
click at [290, 65] on input "61.00" at bounding box center [307, 67] width 64 height 11
drag, startPoint x: 385, startPoint y: 55, endPoint x: 399, endPoint y: 108, distance: 55.4
click at [385, 55] on select "Select Debtor 1 Only Debtor 2 Only Debtor 1 And Debtor 2 Only At Least One Of T…" at bounding box center [388, 59] width 72 height 11
click at [399, 108] on div "Arrearage Amount $ Belongs To * Select Debtor 1 Only Debtor 2 Only Debtor 1 And…" at bounding box center [387, 86] width 77 height 121
drag, startPoint x: 390, startPoint y: 59, endPoint x: 391, endPoint y: 108, distance: 48.7
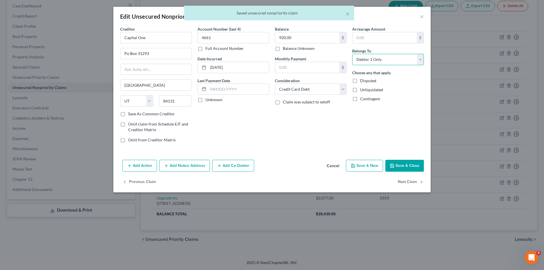
click at [390, 59] on select "Select Debtor 1 Only Debtor 2 Only Debtor 1 And Debtor 2 Only At Least One Of T…" at bounding box center [388, 59] width 72 height 11
click at [352, 54] on select "Select Debtor 1 Only Debtor 2 Only Debtor 1 And Debtor 2 Only At Least One Of T…" at bounding box center [388, 59] width 72 height 11
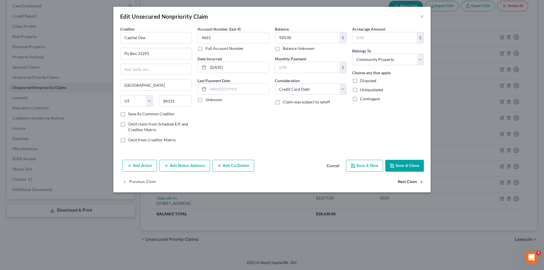
click at [402, 181] on button "Next Claim" at bounding box center [411, 182] width 26 height 12
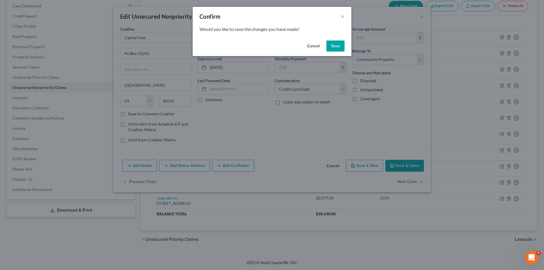
click at [334, 44] on button "Save" at bounding box center [335, 45] width 18 height 11
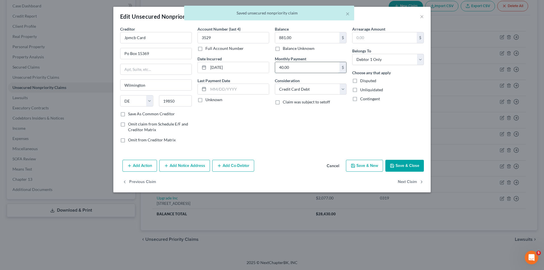
click at [292, 69] on input "40.00" at bounding box center [307, 67] width 64 height 11
click at [385, 64] on select "Select Debtor 1 Only Debtor 2 Only Debtor 1 And Debtor 2 Only At Least One Of T…" at bounding box center [388, 59] width 72 height 11
click at [352, 54] on select "Select Debtor 1 Only Debtor 2 Only Debtor 1 And Debtor 2 Only At Least One Of T…" at bounding box center [388, 59] width 72 height 11
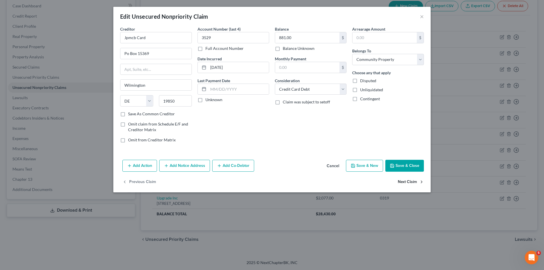
click at [401, 182] on button "Next Claim" at bounding box center [411, 182] width 26 height 12
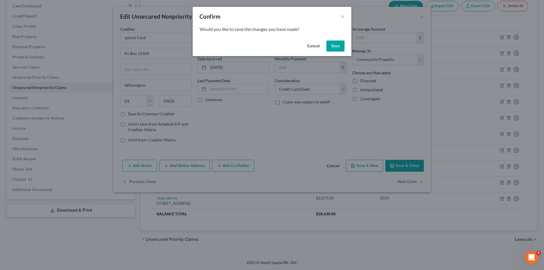
click at [330, 43] on button "Save" at bounding box center [335, 45] width 18 height 11
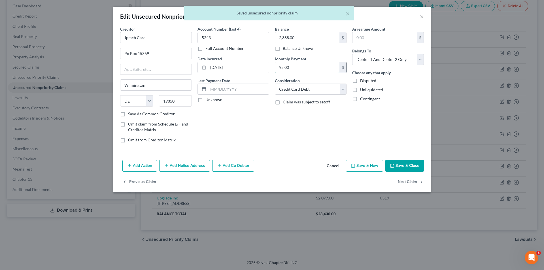
click at [282, 66] on input "95.00" at bounding box center [307, 67] width 64 height 11
click at [384, 65] on select "Select Debtor 1 Only Debtor 2 Only Debtor 1 And Debtor 2 Only At Least One Of T…" at bounding box center [388, 59] width 72 height 11
click at [352, 54] on select "Select Debtor 1 Only Debtor 2 Only Debtor 1 And Debtor 2 Only At Least One Of T…" at bounding box center [388, 59] width 72 height 11
click at [409, 186] on button "Next Claim" at bounding box center [411, 182] width 26 height 12
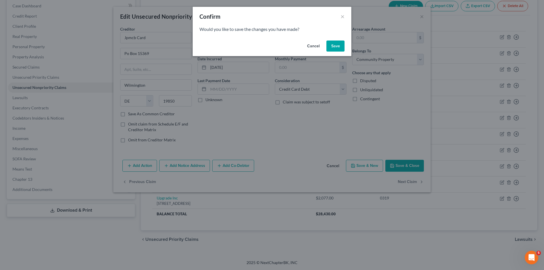
click at [334, 46] on button "Save" at bounding box center [335, 45] width 18 height 11
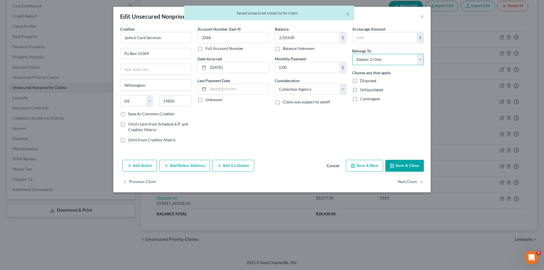
click at [393, 62] on select "Select Debtor 1 Only Debtor 2 Only Debtor 1 And Debtor 2 Only At Least One Of T…" at bounding box center [388, 59] width 72 height 11
click at [352, 54] on select "Select Debtor 1 Only Debtor 2 Only Debtor 1 And Debtor 2 Only At Least One Of T…" at bounding box center [388, 59] width 72 height 11
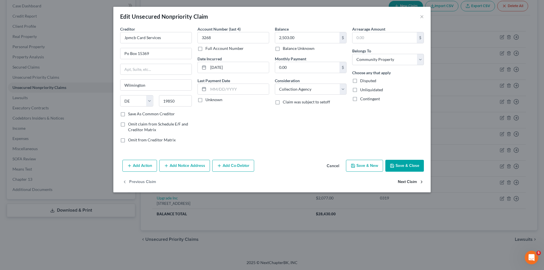
click at [404, 181] on button "Next Claim" at bounding box center [411, 182] width 26 height 12
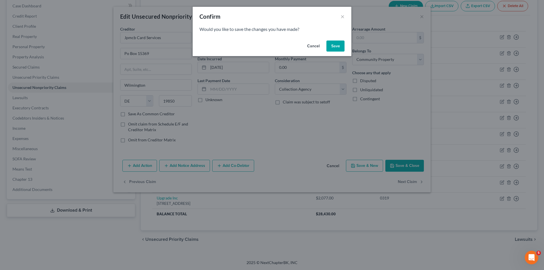
click at [340, 44] on button "Save" at bounding box center [335, 45] width 18 height 11
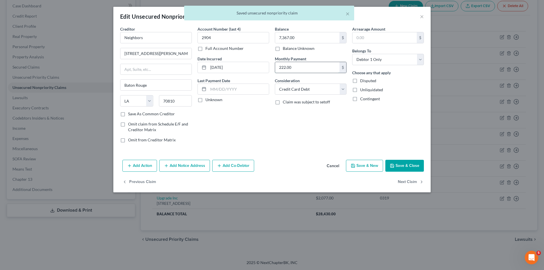
click at [294, 67] on input "222.00" at bounding box center [307, 67] width 64 height 11
click at [391, 52] on div "Belongs To * Select Debtor 1 Only Debtor 2 Only Debtor 1 And Debtor 2 Only At L…" at bounding box center [388, 56] width 72 height 17
click at [389, 63] on select "Select Debtor 1 Only Debtor 2 Only Debtor 1 And Debtor 2 Only At Least One Of T…" at bounding box center [388, 59] width 72 height 11
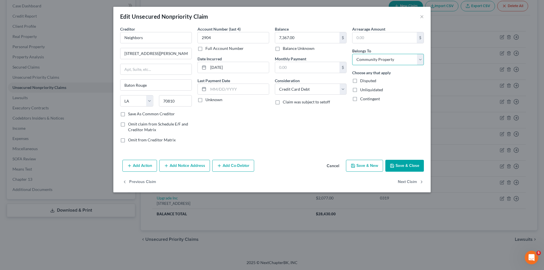
click at [352, 54] on select "Select Debtor 1 Only Debtor 2 Only Debtor 1 And Debtor 2 Only At Least One Of T…" at bounding box center [388, 59] width 72 height 11
click at [417, 176] on button "Next Claim" at bounding box center [411, 182] width 26 height 12
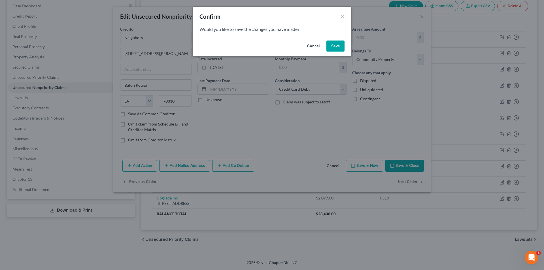
click at [332, 46] on button "Save" at bounding box center [335, 45] width 18 height 11
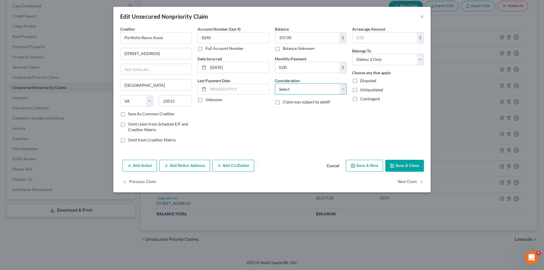
drag, startPoint x: 308, startPoint y: 86, endPoint x: 307, endPoint y: 94, distance: 8.0
click at [308, 86] on select "Select Cable / Satellite Services Collection Agency Credit Card Debt Debt Couns…" at bounding box center [311, 89] width 72 height 11
click at [275, 84] on select "Select Cable / Satellite Services Collection Agency Credit Card Debt Debt Couns…" at bounding box center [311, 89] width 72 height 11
click at [377, 62] on select "Select Debtor 1 Only Debtor 2 Only Debtor 1 And Debtor 2 Only At Least One Of T…" at bounding box center [388, 59] width 72 height 11
click at [352, 54] on select "Select Debtor 1 Only Debtor 2 Only Debtor 1 And Debtor 2 Only At Least One Of T…" at bounding box center [388, 59] width 72 height 11
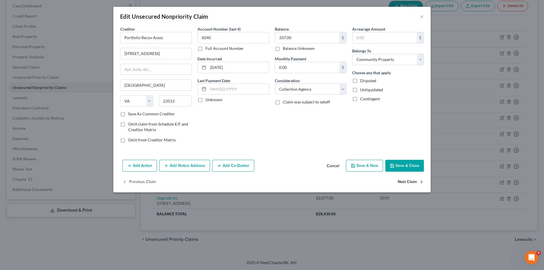
click at [406, 180] on button "Next Claim" at bounding box center [411, 182] width 26 height 12
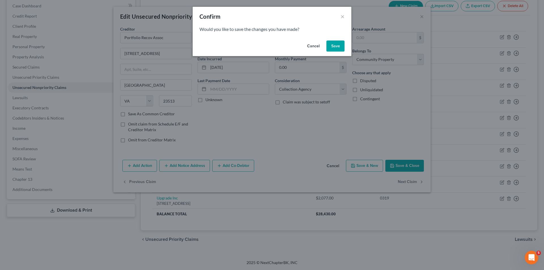
click at [336, 48] on button "Save" at bounding box center [335, 45] width 18 height 11
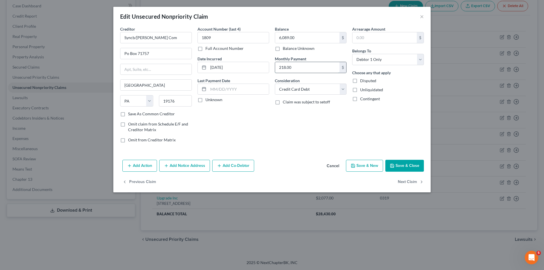
click at [292, 67] on input "218.00" at bounding box center [307, 67] width 64 height 11
click at [375, 61] on select "Select Debtor 1 Only Debtor 2 Only Debtor 1 And Debtor 2 Only At Least One Of T…" at bounding box center [388, 59] width 72 height 11
click at [352, 54] on select "Select Debtor 1 Only Debtor 2 Only Debtor 1 And Debtor 2 Only At Least One Of T…" at bounding box center [388, 59] width 72 height 11
drag, startPoint x: 387, startPoint y: 123, endPoint x: 404, endPoint y: 184, distance: 62.9
click at [387, 124] on div "Arrearage Amount $ Belongs To * Select Debtor 1 Only Debtor 2 Only Debtor 1 And…" at bounding box center [387, 86] width 77 height 121
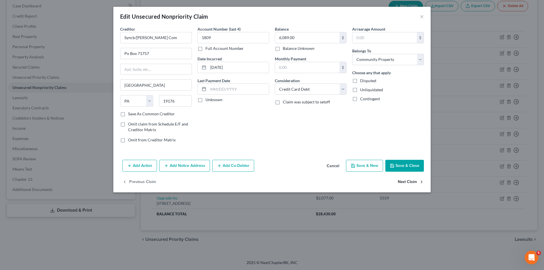
click at [404, 182] on button "Next Claim" at bounding box center [411, 182] width 26 height 12
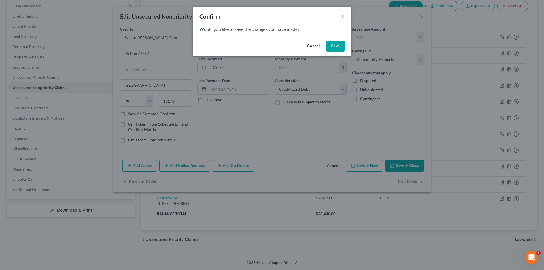
click at [335, 44] on button "Save" at bounding box center [335, 45] width 18 height 11
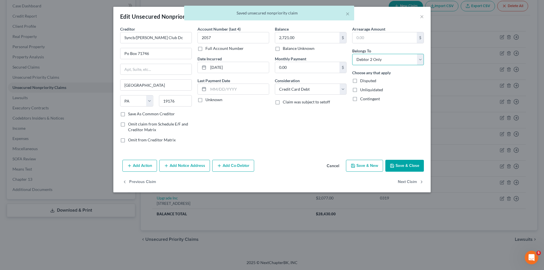
click at [367, 63] on select "Select Debtor 1 Only Debtor 2 Only Debtor 1 And Debtor 2 Only At Least One Of T…" at bounding box center [388, 59] width 72 height 11
click at [352, 54] on select "Select Debtor 1 Only Debtor 2 Only Debtor 1 And Debtor 2 Only At Least One Of T…" at bounding box center [388, 59] width 72 height 11
click at [406, 183] on button "Next Claim" at bounding box center [411, 182] width 26 height 12
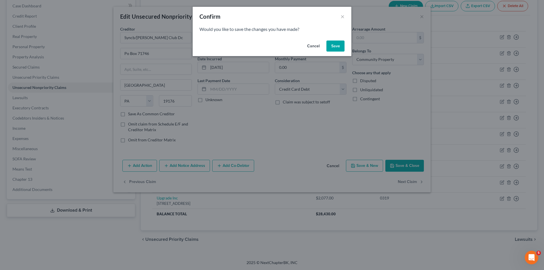
click at [336, 50] on button "Save" at bounding box center [335, 45] width 18 height 11
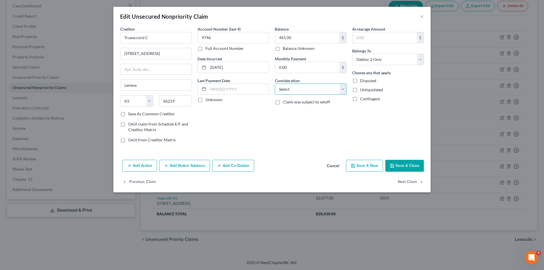
drag, startPoint x: 308, startPoint y: 90, endPoint x: 308, endPoint y: 94, distance: 3.4
click at [308, 90] on select "Select Cable / Satellite Services Collection Agency Credit Card Debt Debt Couns…" at bounding box center [311, 89] width 72 height 11
click at [275, 84] on select "Select Cable / Satellite Services Collection Agency Credit Card Debt Debt Couns…" at bounding box center [311, 89] width 72 height 11
click at [410, 55] on select "Select Debtor 1 Only Debtor 2 Only Debtor 1 And Debtor 2 Only At Least One Of T…" at bounding box center [388, 59] width 72 height 11
click at [352, 54] on select "Select Debtor 1 Only Debtor 2 Only Debtor 1 And Debtor 2 Only At Least One Of T…" at bounding box center [388, 59] width 72 height 11
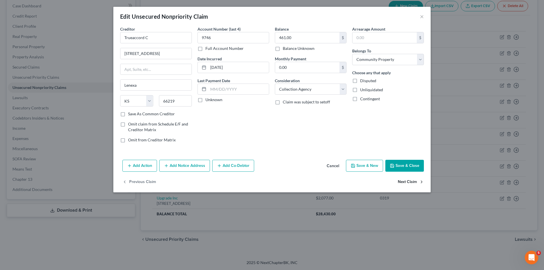
click at [405, 183] on button "Next Claim" at bounding box center [411, 182] width 26 height 12
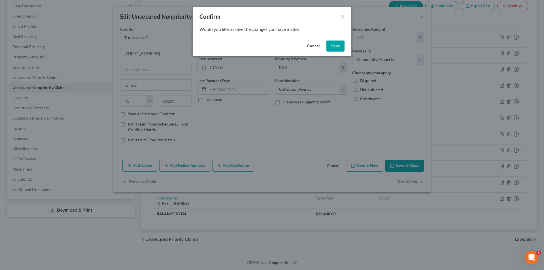
click at [328, 44] on button "Save" at bounding box center [335, 45] width 18 height 11
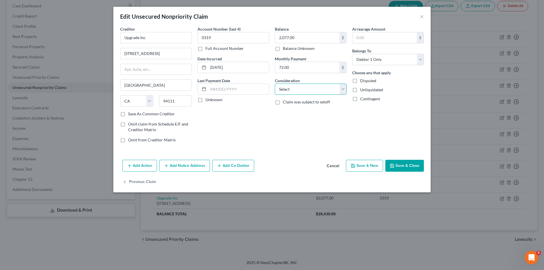
click at [329, 93] on select "Select Cable / Satellite Services Collection Agency Credit Card Debt Debt Couns…" at bounding box center [311, 89] width 72 height 11
click at [275, 84] on select "Select Cable / Satellite Services Collection Agency Credit Card Debt Debt Couns…" at bounding box center [311, 89] width 72 height 11
click at [280, 70] on input "72.00" at bounding box center [307, 67] width 64 height 11
click at [402, 63] on select "Select Debtor 1 Only Debtor 2 Only Debtor 1 And Debtor 2 Only At Least One Of T…" at bounding box center [388, 59] width 72 height 11
click at [352, 54] on select "Select Debtor 1 Only Debtor 2 Only Debtor 1 And Debtor 2 Only At Least One Of T…" at bounding box center [388, 59] width 72 height 11
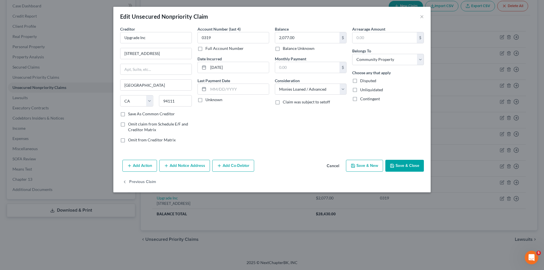
click at [409, 131] on div "Arrearage Amount $ Belongs To * Select Debtor 1 Only Debtor 2 Only Debtor 1 And…" at bounding box center [387, 86] width 77 height 121
click at [405, 166] on button "Save & Close" at bounding box center [404, 166] width 39 height 12
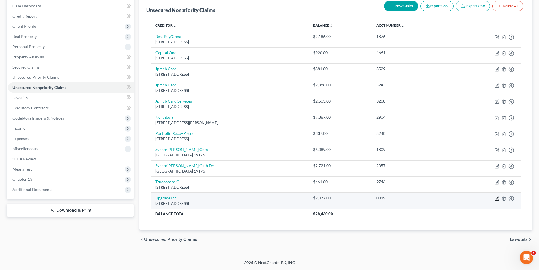
click at [496, 199] on icon "button" at bounding box center [497, 198] width 3 height 3
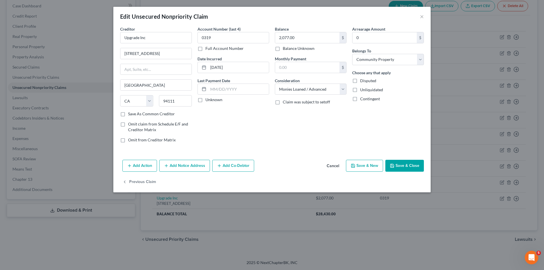
click at [285, 133] on div "Balance 2,077.00 $ Balance Unknown Balance Undetermined 2,077.00 $ Balance Unkn…" at bounding box center [310, 86] width 77 height 121
click at [406, 167] on button "Save & Close" at bounding box center [404, 166] width 39 height 12
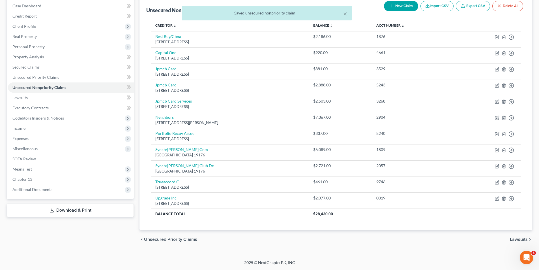
click at [369, 252] on div "Petition Navigation Case Dashboard Payments Invoices Payments Payments Credit R…" at bounding box center [270, 124] width 526 height 257
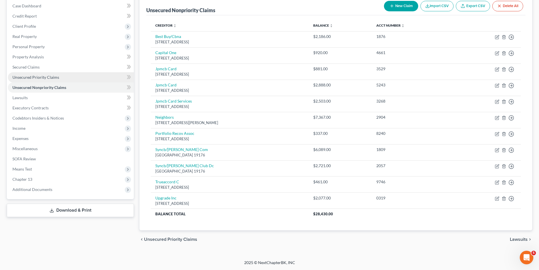
scroll to position [0, 0]
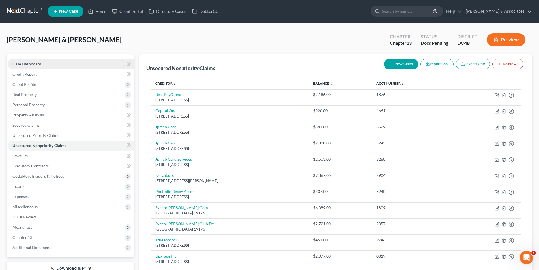
click at [31, 65] on span "Case Dashboard" at bounding box center [26, 63] width 29 height 5
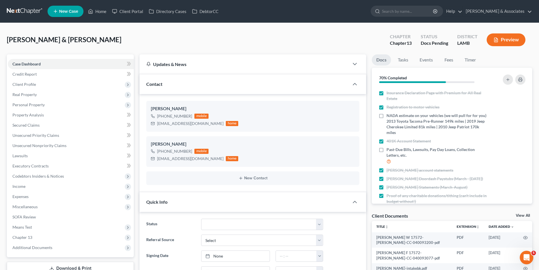
scroll to position [172, 0]
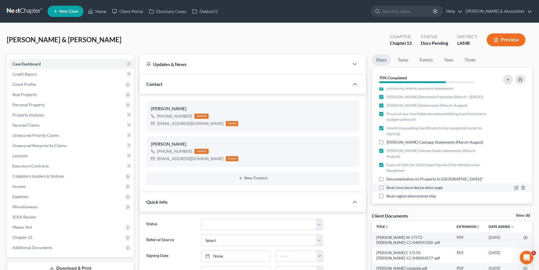
click at [410, 185] on span "Boat insurance declaration page" at bounding box center [415, 188] width 56 height 6
click at [393, 185] on input "Boat insurance declaration page" at bounding box center [391, 187] width 4 height 4
click at [408, 176] on span "Documentation on Property in [GEOGRAPHIC_DATA]?" at bounding box center [435, 179] width 96 height 6
click at [393, 176] on input "Documentation on Property in [GEOGRAPHIC_DATA]?" at bounding box center [391, 178] width 4 height 4
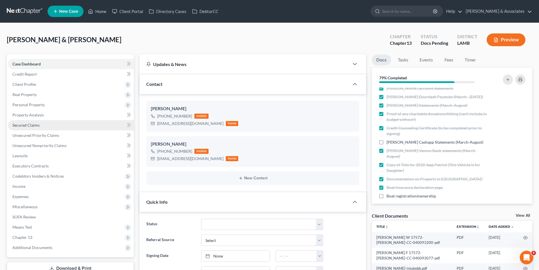
click at [51, 122] on link "Secured Claims" at bounding box center [71, 125] width 126 height 10
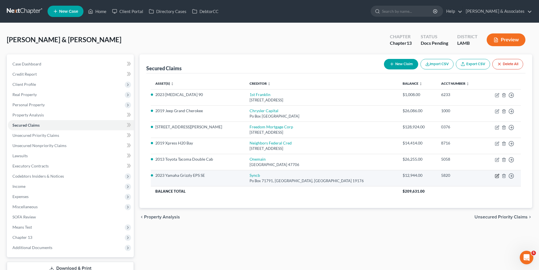
click at [498, 176] on icon "button" at bounding box center [497, 176] width 5 height 5
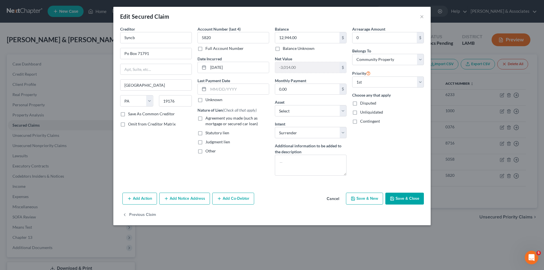
click at [221, 118] on span "Agreement you made (such as mortgage or secured car loan)" at bounding box center [231, 121] width 52 height 10
click at [211, 118] on input "Agreement you made (such as mortgage or secured car loan)" at bounding box center [210, 117] width 4 height 4
click at [382, 140] on div "Arrearage Amount 0 $ Belongs To * Select Debtor 1 Only Debtor 2 Only Debtor 1 A…" at bounding box center [387, 103] width 77 height 154
click at [410, 198] on button "Save & Close" at bounding box center [404, 199] width 39 height 12
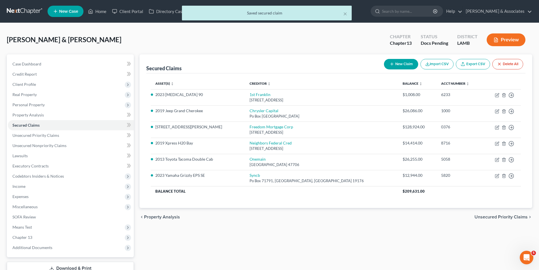
click at [352, 226] on div "Secured Claims New Claim Import CSV Export CSV Delete All Asset(s) expand_more …" at bounding box center [336, 164] width 399 height 221
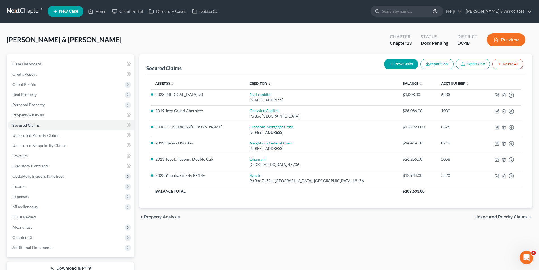
click at [240, 245] on div "Secured Claims New Claim Import CSV Export CSV Delete All Asset(s) expand_more …" at bounding box center [336, 164] width 399 height 221
